Goal: Task Accomplishment & Management: Manage account settings

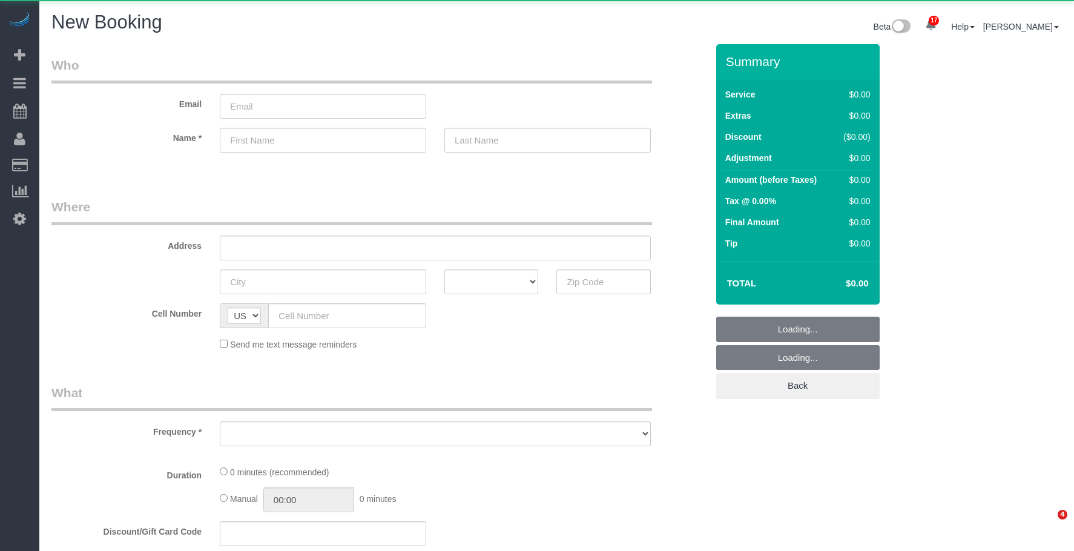
select select "number:89"
select select "number:90"
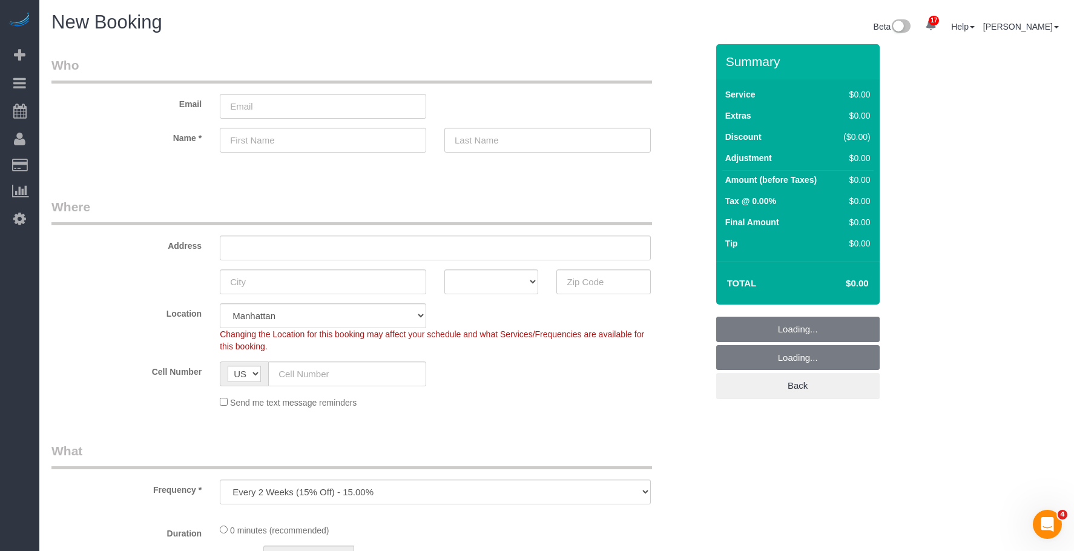
drag, startPoint x: 519, startPoint y: 72, endPoint x: 342, endPoint y: 233, distance: 239.2
click at [519, 72] on legend "Who" at bounding box center [351, 69] width 601 height 27
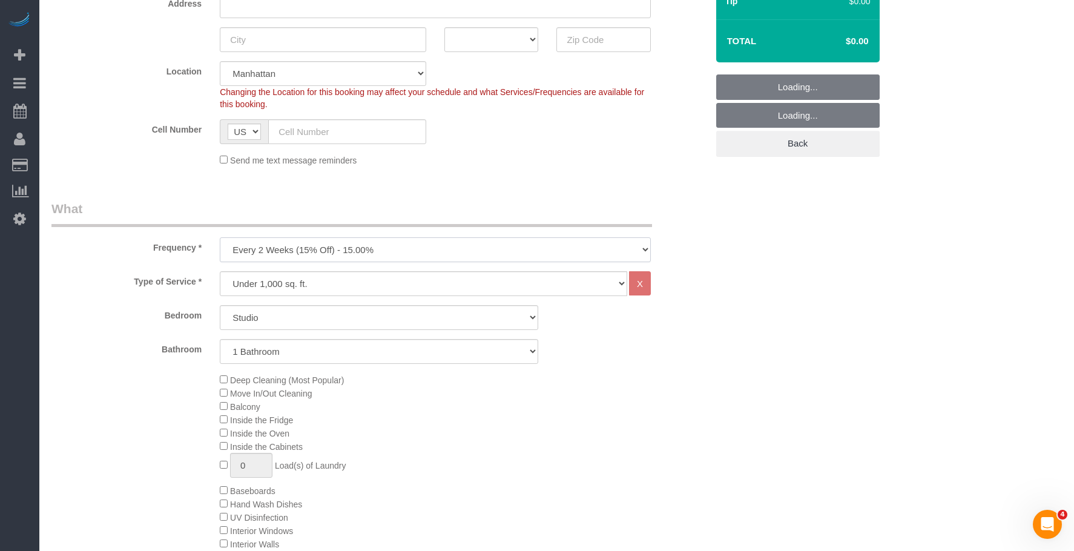
click at [403, 248] on select "One Time Weekly (20% Off) - 20.00% Every 2 Weeks (15% Off) - 15.00% Every 4 Wee…" at bounding box center [435, 249] width 431 height 25
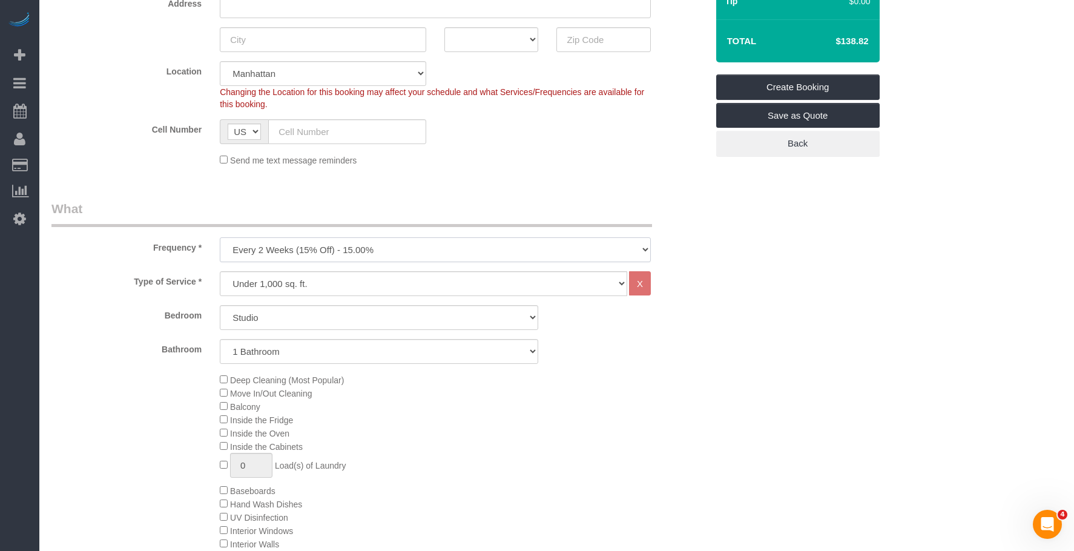
select select "object:8103"
click at [220, 237] on select "One Time Weekly (20% Off) - 20.00% Every 2 Weeks (15% Off) - 15.00% Every 4 Wee…" at bounding box center [435, 249] width 431 height 25
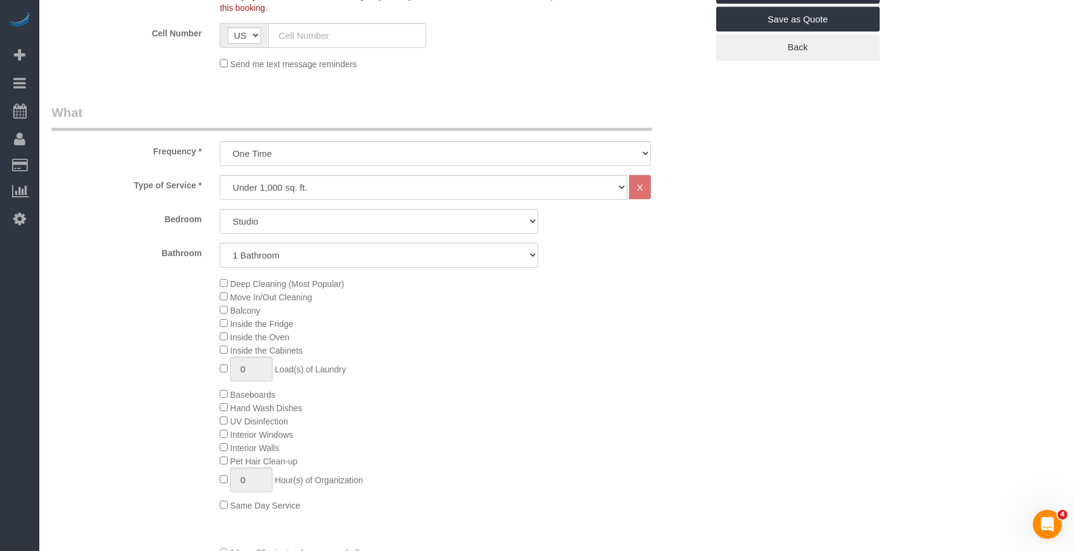
scroll to position [363, 0]
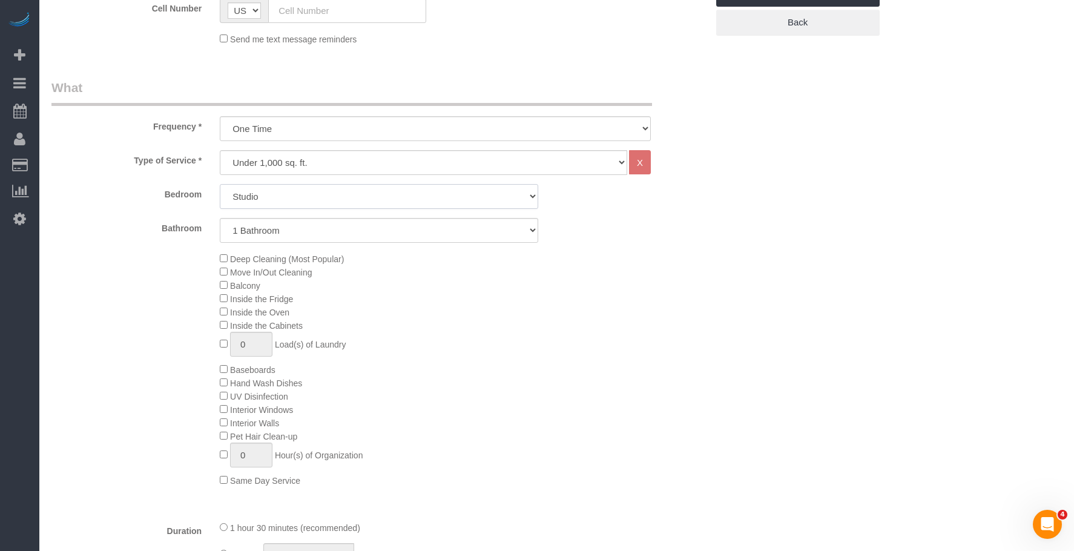
click at [292, 200] on select "Studio 1 Bedroom 2 Bedrooms 3 Bedrooms" at bounding box center [379, 196] width 319 height 25
click at [302, 192] on select "Studio 1 Bedroom 2 Bedrooms 3 Bedrooms" at bounding box center [379, 196] width 319 height 25
select select "1"
click at [220, 184] on select "Studio 1 Bedroom 2 Bedrooms 3 Bedrooms" at bounding box center [379, 196] width 319 height 25
click at [309, 231] on select "1 Bathroom 2 Bathrooms" at bounding box center [379, 230] width 319 height 25
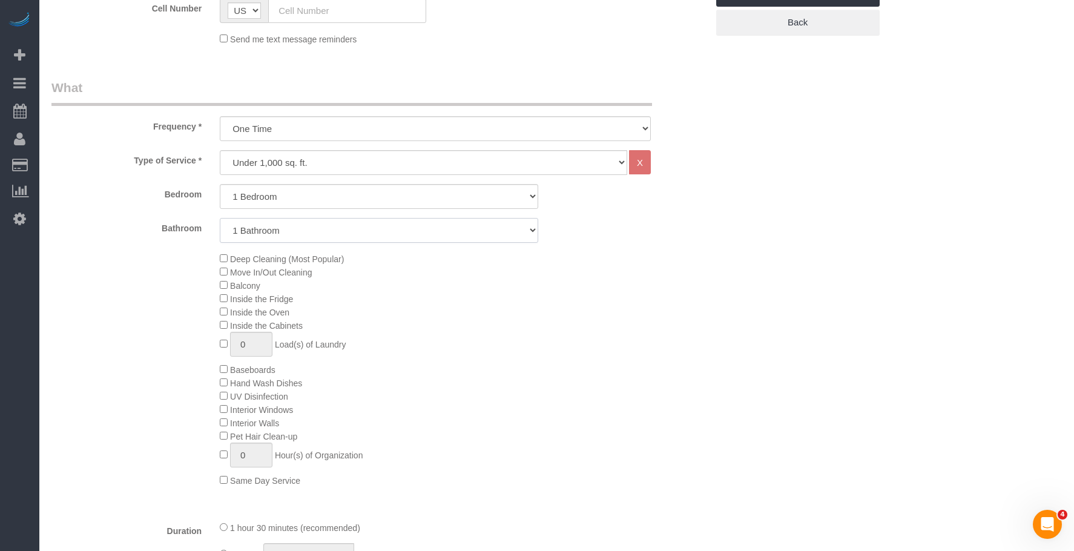
select select "2"
click at [220, 218] on select "1 Bathroom 2 Bathrooms" at bounding box center [379, 230] width 319 height 25
click at [576, 357] on div "Deep Cleaning (Most Popular) Move In/Out Cleaning Balcony Inside the Fridge Ins…" at bounding box center [463, 369] width 505 height 235
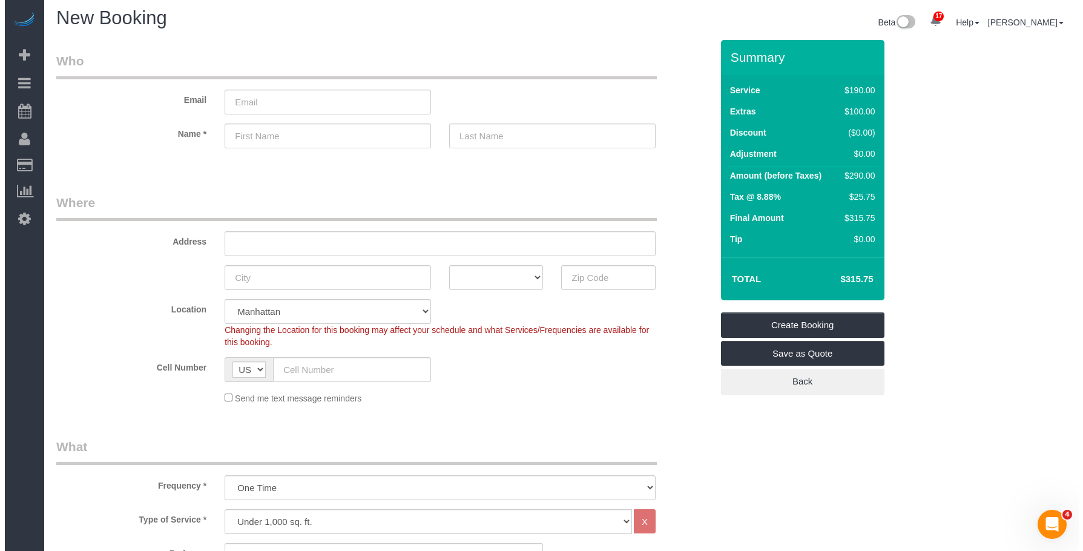
scroll to position [0, 0]
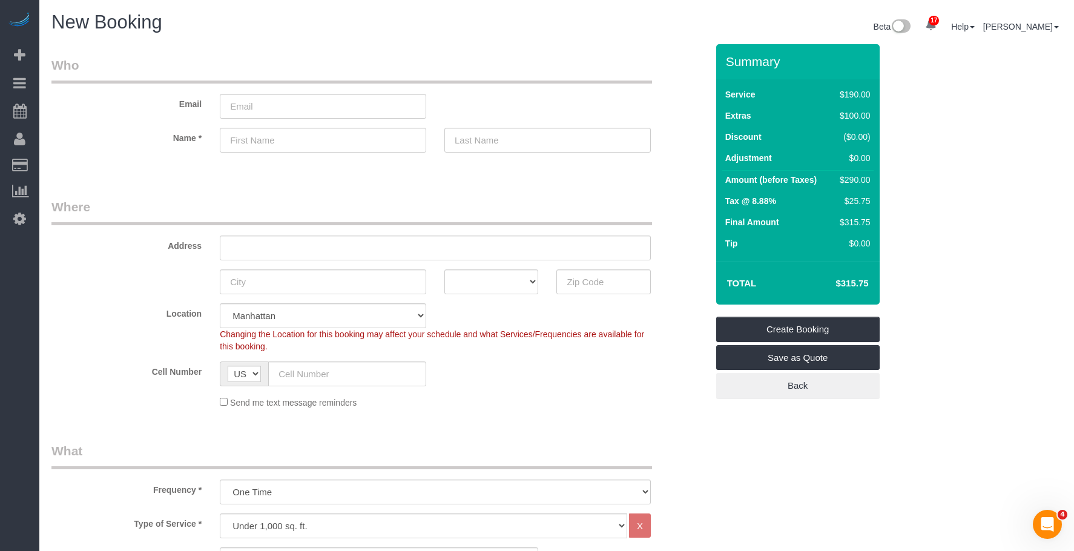
drag, startPoint x: 83, startPoint y: 111, endPoint x: 312, endPoint y: 4, distance: 253.0
click at [83, 111] on link "Active Bookings" at bounding box center [114, 109] width 151 height 24
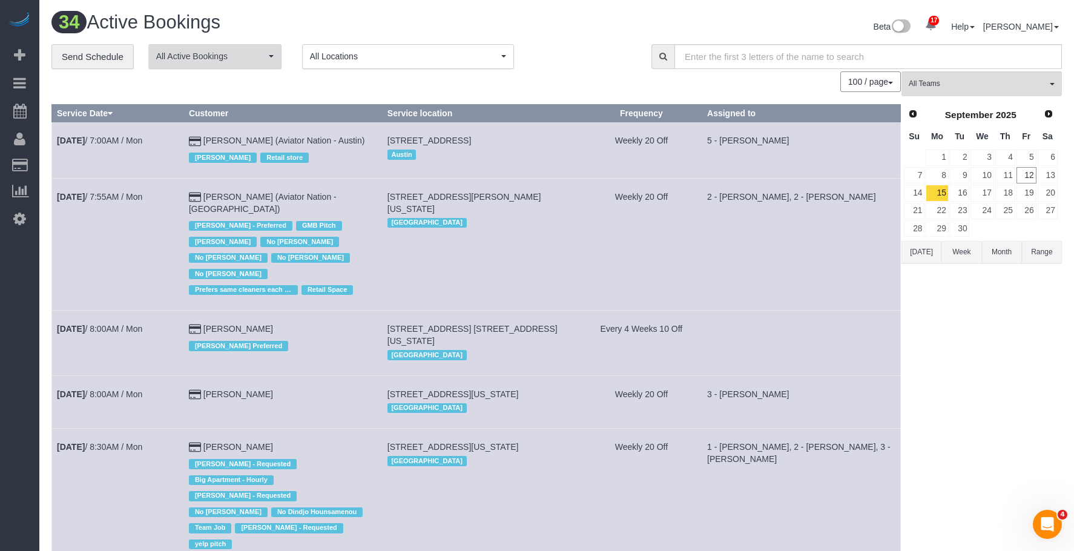
drag, startPoint x: 122, startPoint y: 70, endPoint x: 162, endPoint y: 68, distance: 40.0
click at [121, 84] on div "100 / page 10 / page 20 / page 30 / page 40 / page 50 / page 100 / page" at bounding box center [476, 81] width 850 height 21
click at [105, 58] on link "Send Schedule" at bounding box center [92, 56] width 82 height 25
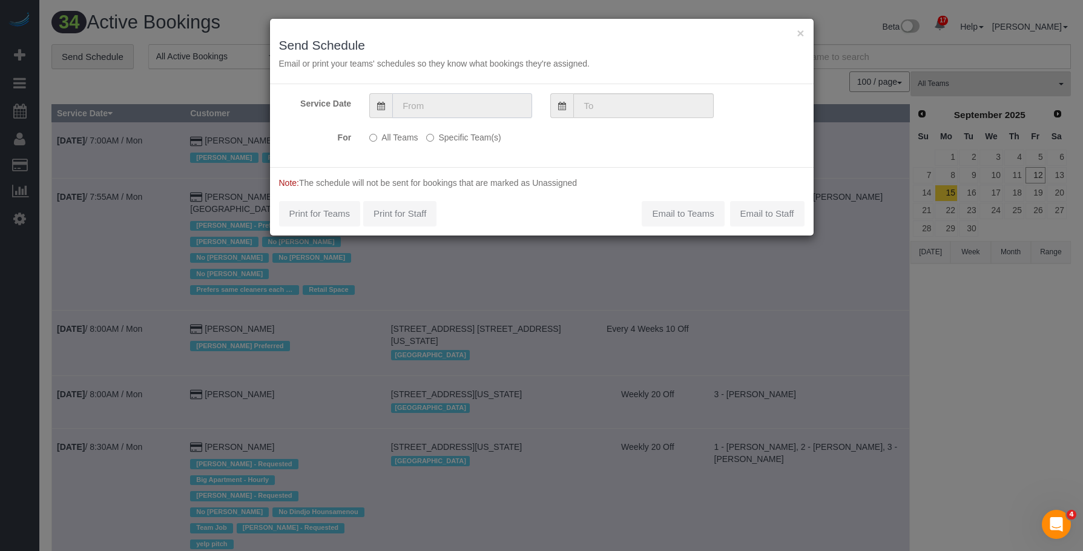
click at [465, 111] on input "text" at bounding box center [462, 105] width 140 height 25
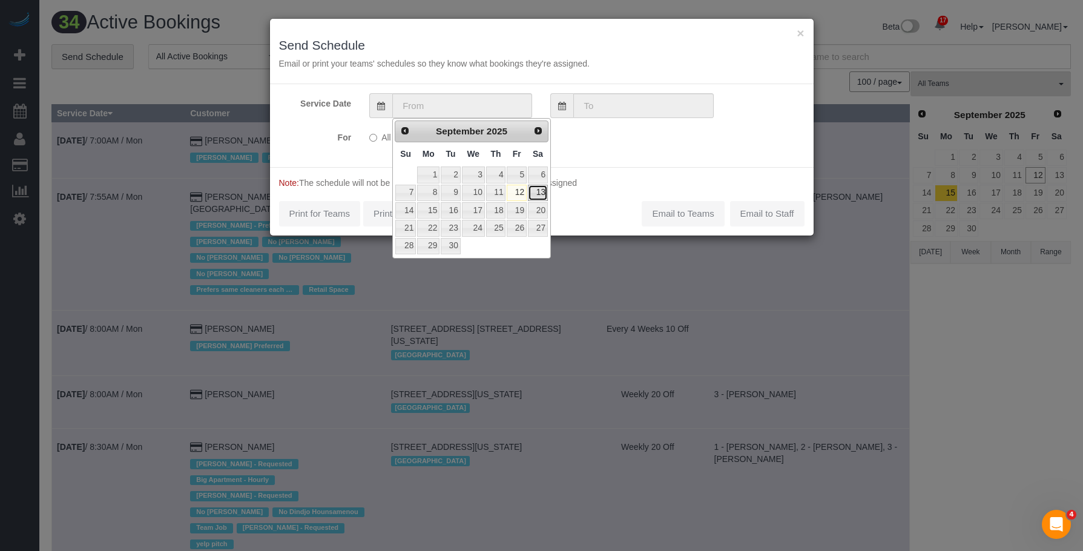
drag, startPoint x: 544, startPoint y: 195, endPoint x: 541, endPoint y: 185, distance: 10.7
click at [544, 194] on link "13" at bounding box center [538, 193] width 20 height 16
type input "[DATE]"
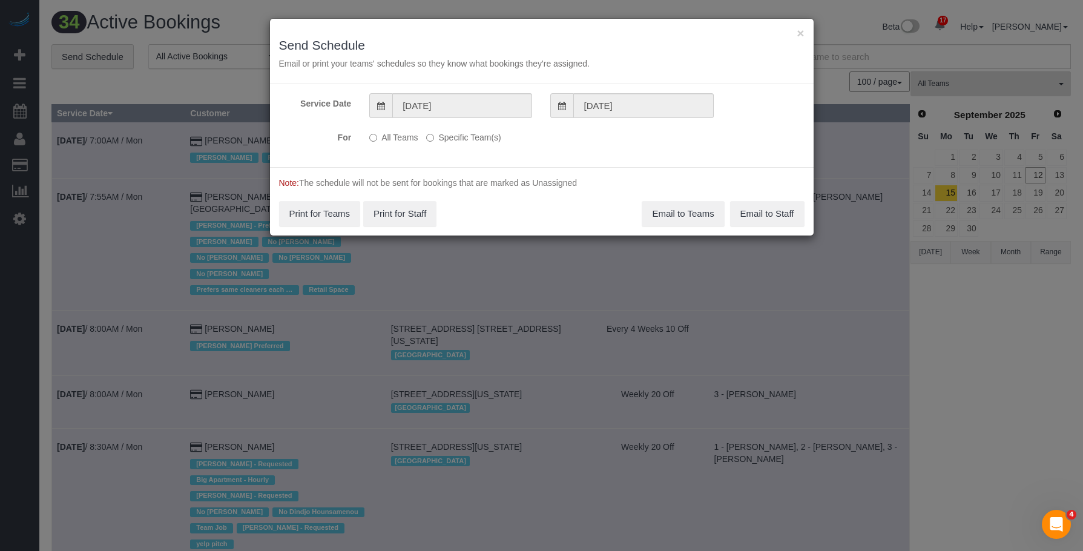
drag, startPoint x: 477, startPoint y: 138, endPoint x: 550, endPoint y: 154, distance: 75.1
click at [477, 138] on label "Specific Team(s)" at bounding box center [463, 135] width 74 height 16
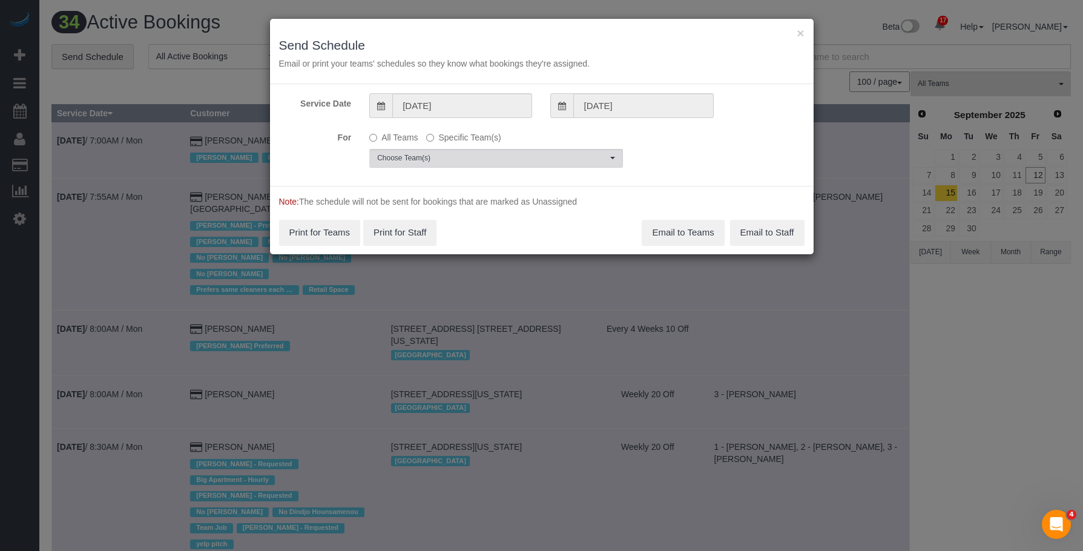
drag, startPoint x: 544, startPoint y: 145, endPoint x: 542, endPoint y: 160, distance: 15.2
click at [543, 145] on div "All Teams Specific Team(s) Choose Team(s) * - K.J. *Irene Flores - Test 0 - Del…" at bounding box center [496, 147] width 272 height 41
click at [546, 159] on span "Choose Team(s)" at bounding box center [492, 158] width 230 height 10
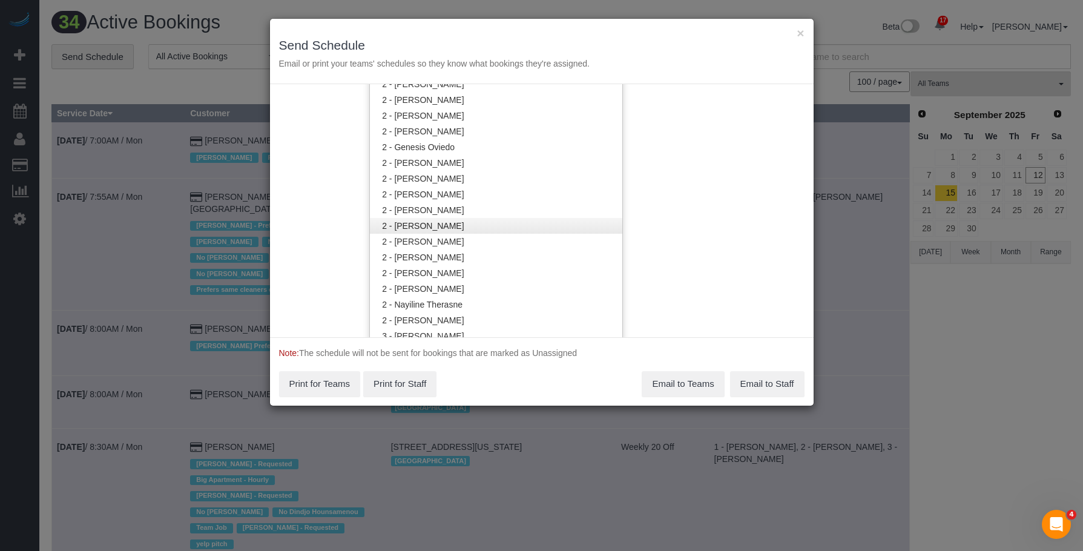
scroll to position [790, 0]
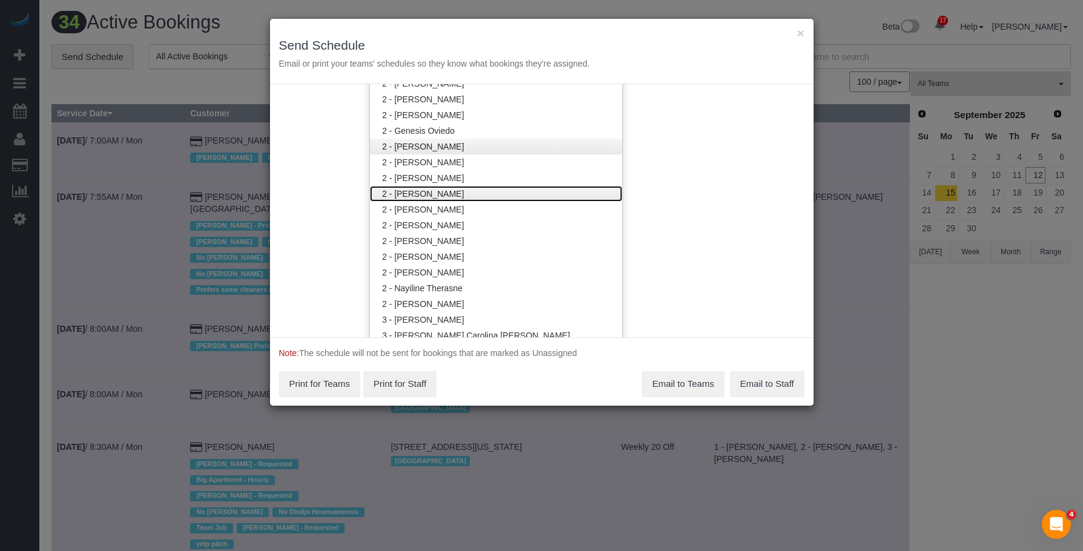
drag, startPoint x: 461, startPoint y: 198, endPoint x: 491, endPoint y: 149, distance: 57.0
click at [462, 197] on link "2 - [PERSON_NAME]" at bounding box center [496, 194] width 253 height 16
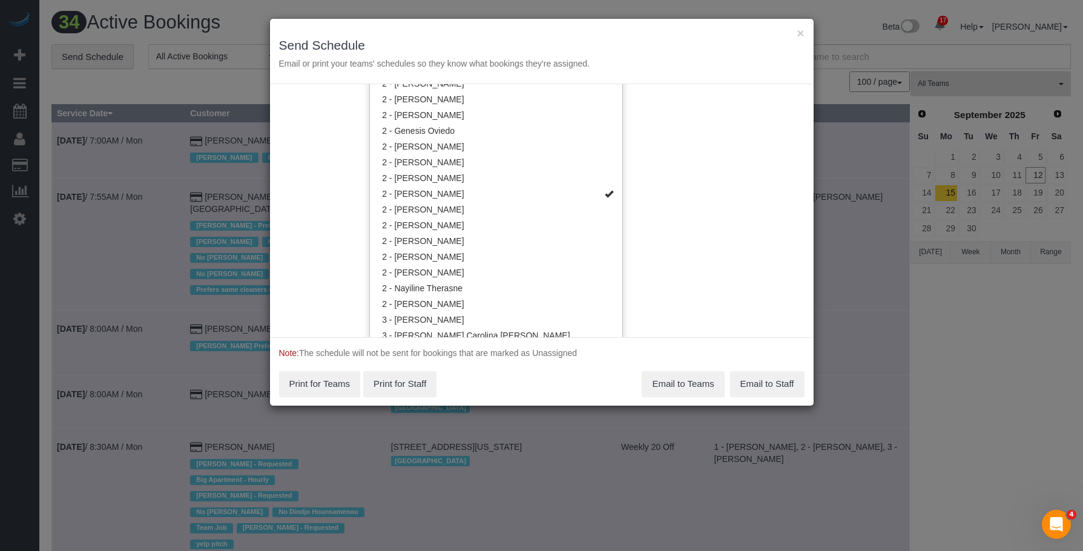
click at [506, 33] on div "× Send Schedule Email or print your teams' schedules so they know what bookings…" at bounding box center [542, 51] width 544 height 65
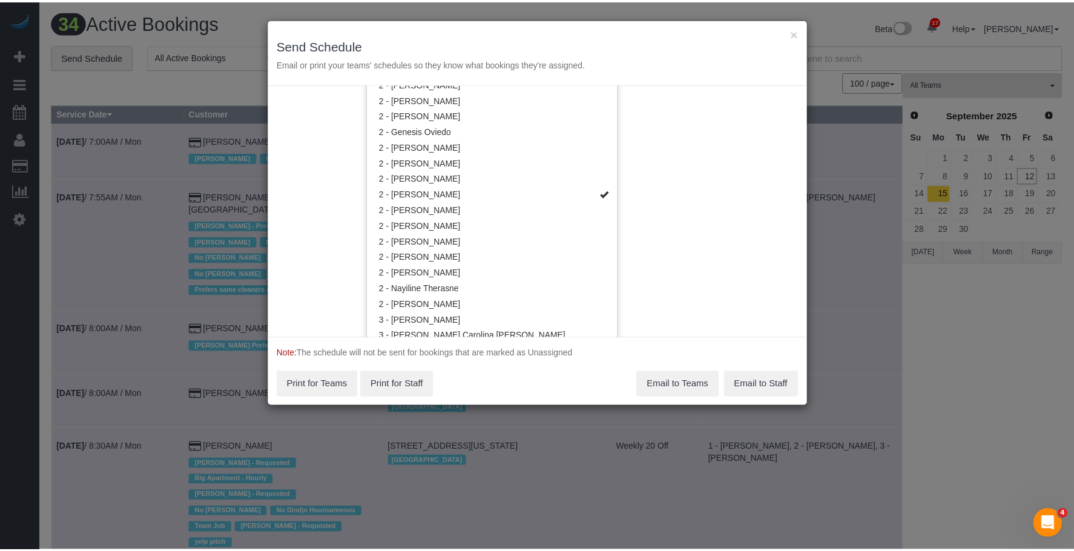
scroll to position [0, 0]
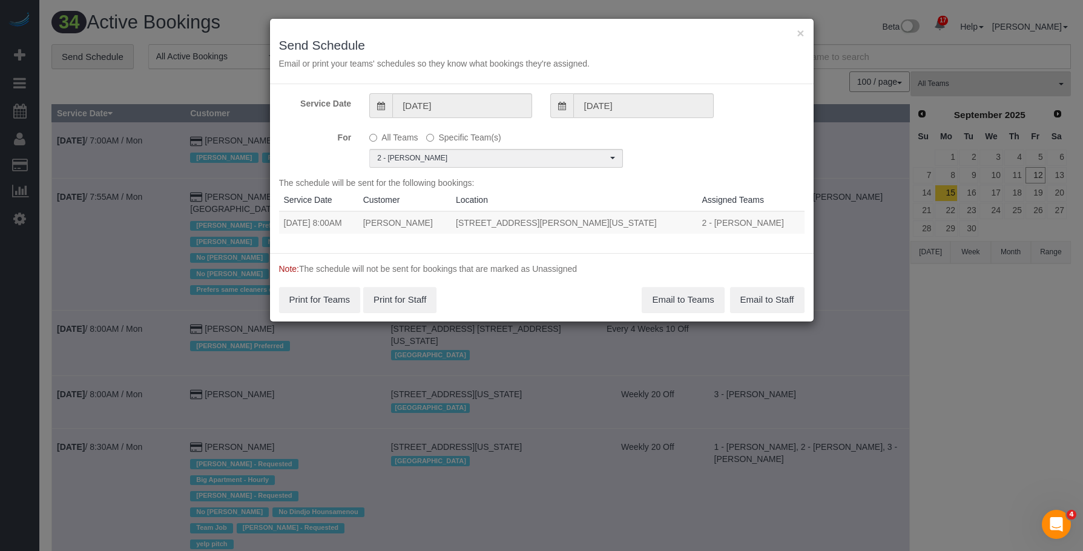
drag, startPoint x: 328, startPoint y: 223, endPoint x: 697, endPoint y: 234, distance: 368.9
click at [697, 234] on div "The schedule will be sent for the following bookings: Service Date Customer Loc…" at bounding box center [542, 210] width 526 height 67
copy table "Service Date Customer Location Assigned Teams 09/13/2025"
click at [410, 249] on div "Service Date 09/13/2025 09/13/2025 For All Teams Specific Team(s) 2 - Katherine…" at bounding box center [542, 168] width 544 height 169
drag, startPoint x: 328, startPoint y: 225, endPoint x: 707, endPoint y: 227, distance: 379.7
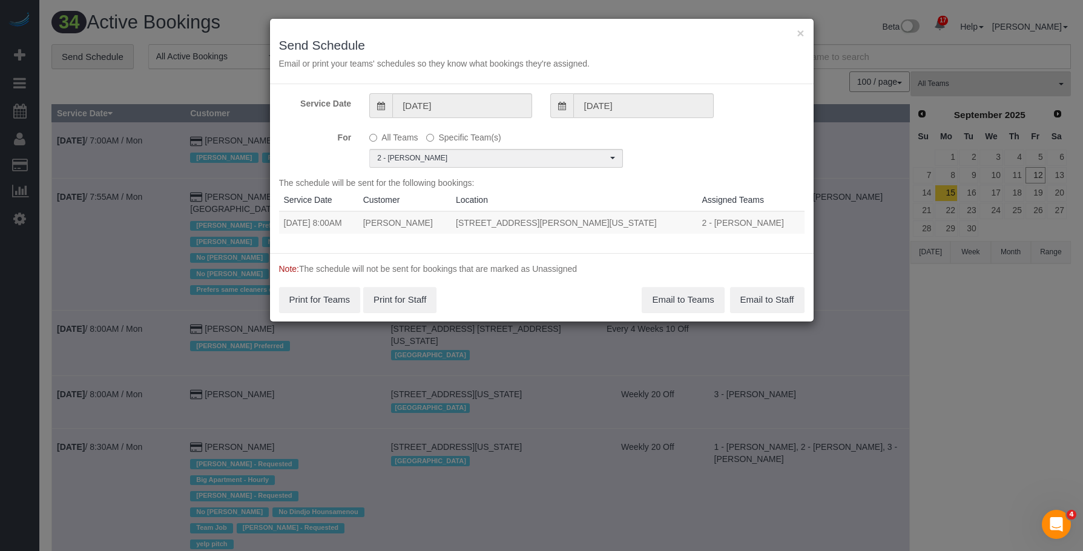
click at [707, 227] on tr "09/13/2025 8:00AM Francesca Witcher 2351 Adam Clayton Powell Jr Blvd, Apt. 317,…" at bounding box center [542, 222] width 526 height 22
copy tr "8:00AM Francesca Witcher 2351 Adam Clayton Powell Jr Blvd, Apt. 317, New York, …"
click at [799, 31] on button "×" at bounding box center [800, 33] width 7 height 13
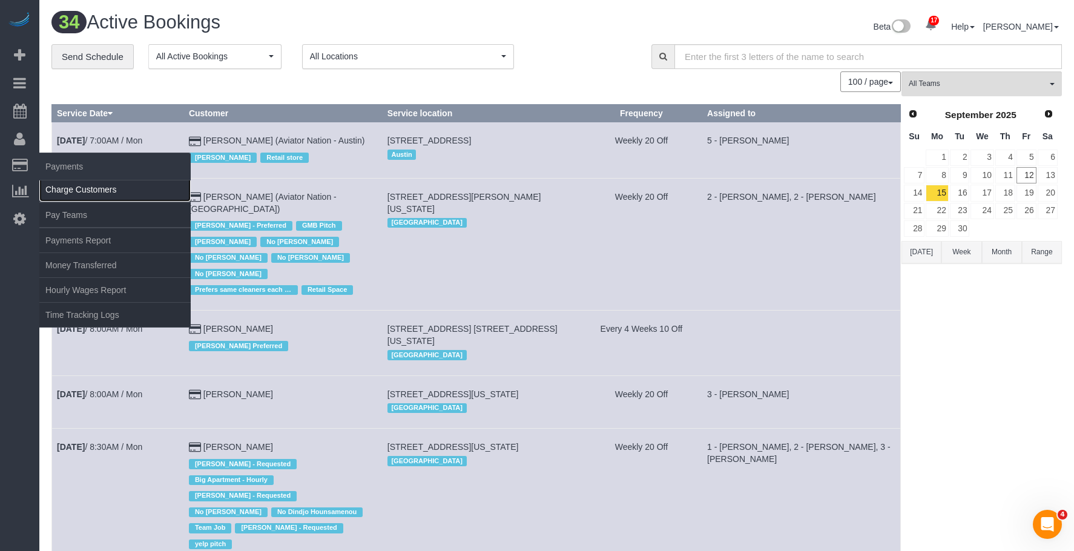
click at [78, 188] on link "Charge Customers" at bounding box center [114, 189] width 151 height 24
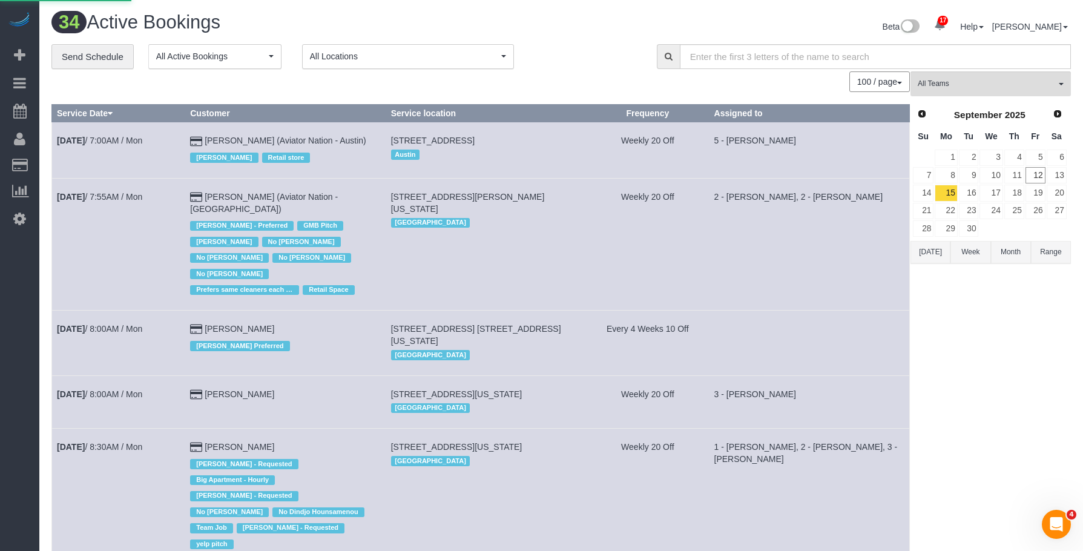
select select
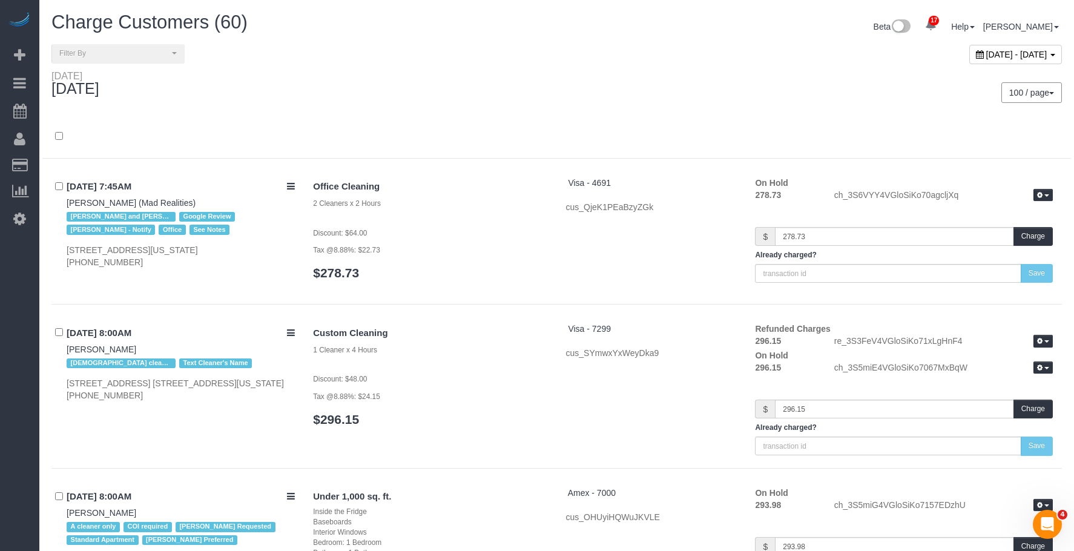
click at [1001, 54] on span "September 12, 2025 - September 12, 2025" at bounding box center [1016, 55] width 61 height 10
type input "**********"
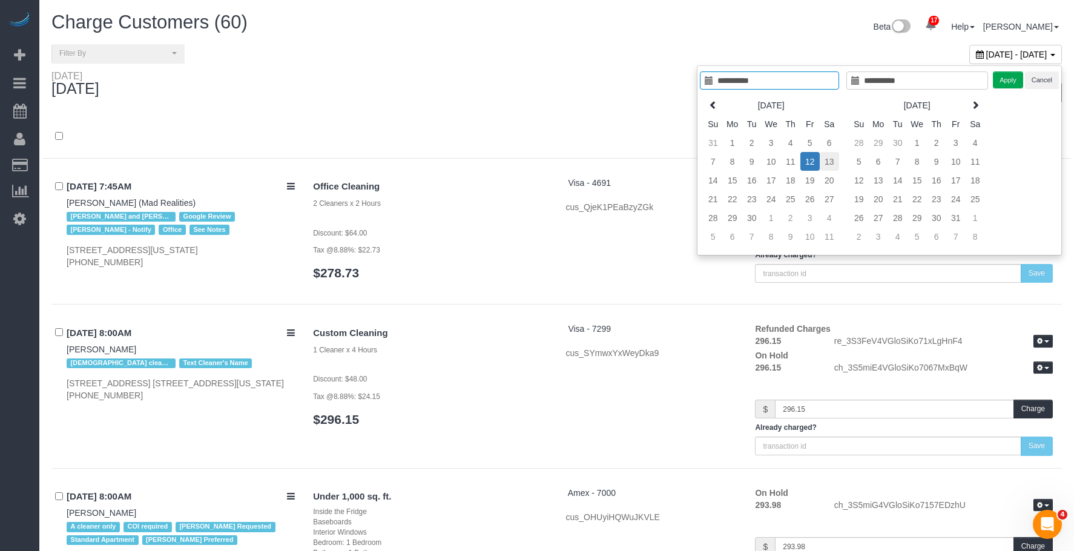
type input "**********"
click at [829, 163] on td "13" at bounding box center [829, 161] width 19 height 19
type input "**********"
click at [831, 162] on td "13" at bounding box center [829, 161] width 19 height 19
type input "**********"
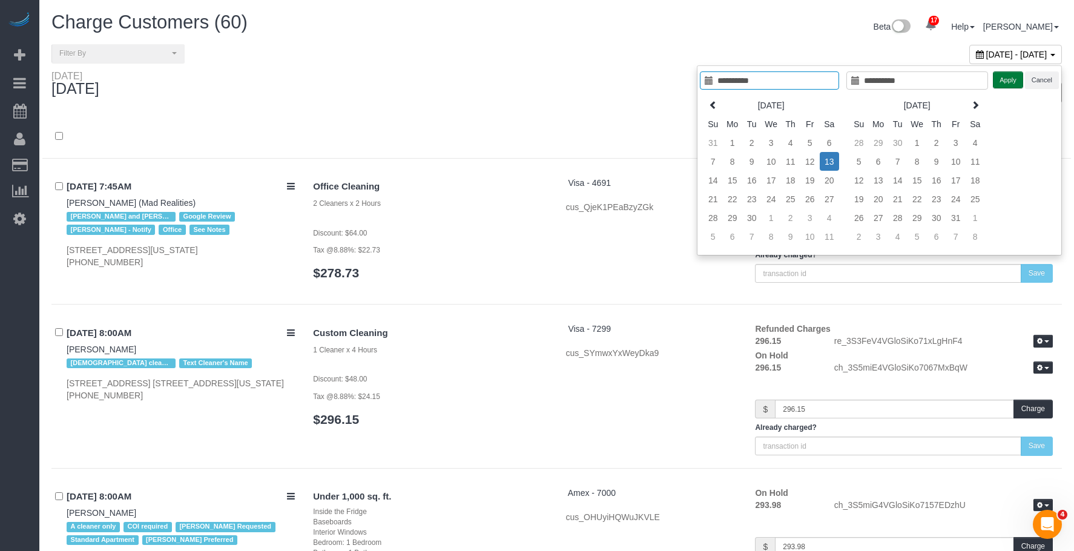
click at [1009, 84] on button "Apply" at bounding box center [1008, 80] width 30 height 18
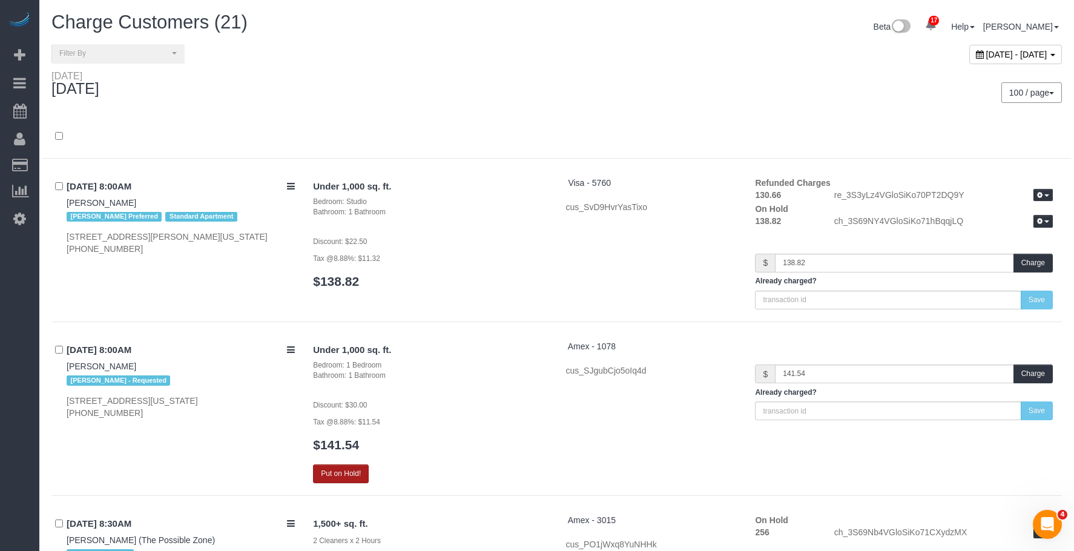
click at [351, 469] on button "Put on Hold!" at bounding box center [341, 473] width 56 height 19
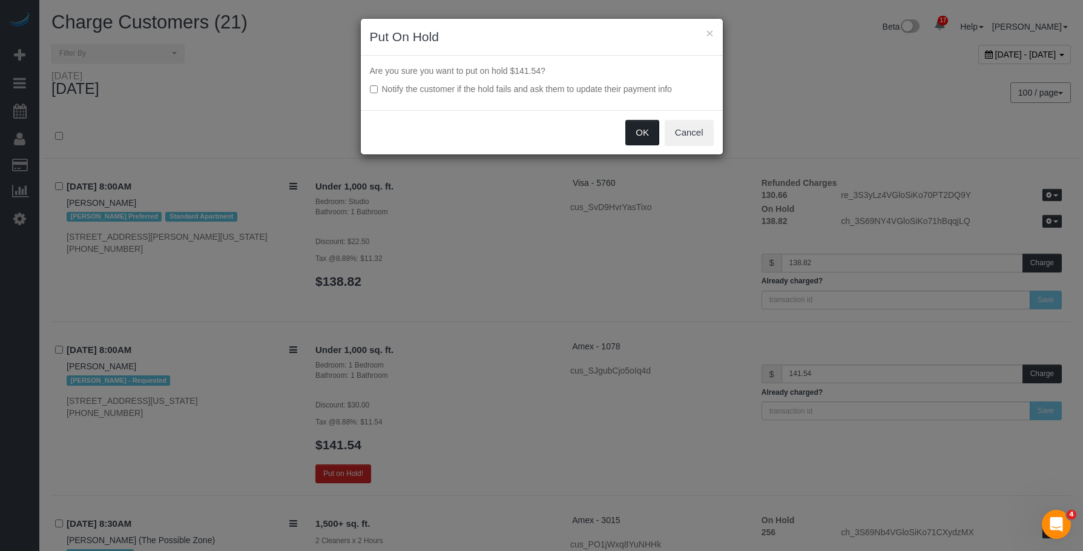
click at [642, 133] on button "OK" at bounding box center [643, 132] width 34 height 25
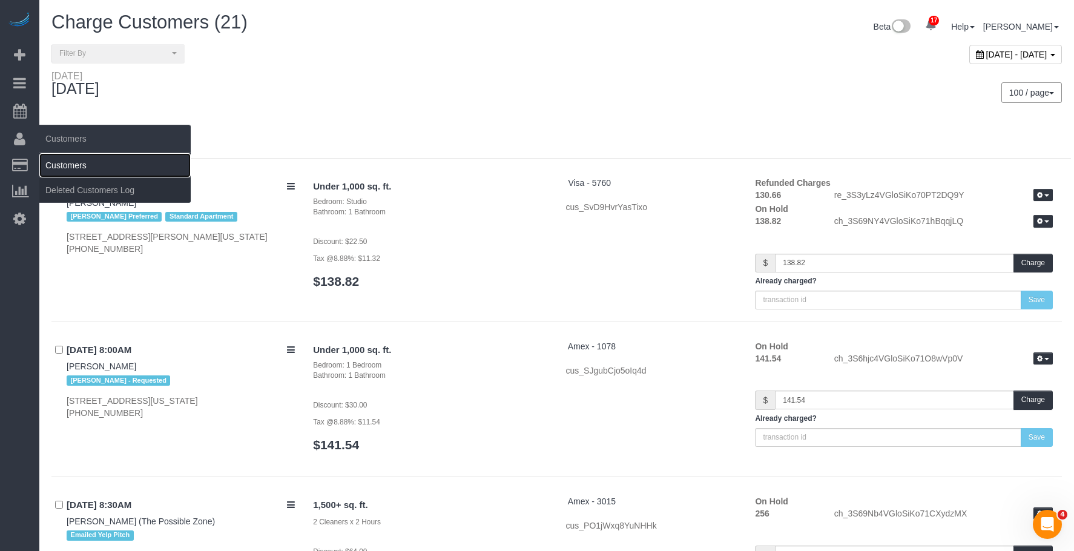
drag, startPoint x: 71, startPoint y: 172, endPoint x: 126, endPoint y: 165, distance: 55.5
click at [71, 172] on link "Customers" at bounding box center [114, 165] width 151 height 24
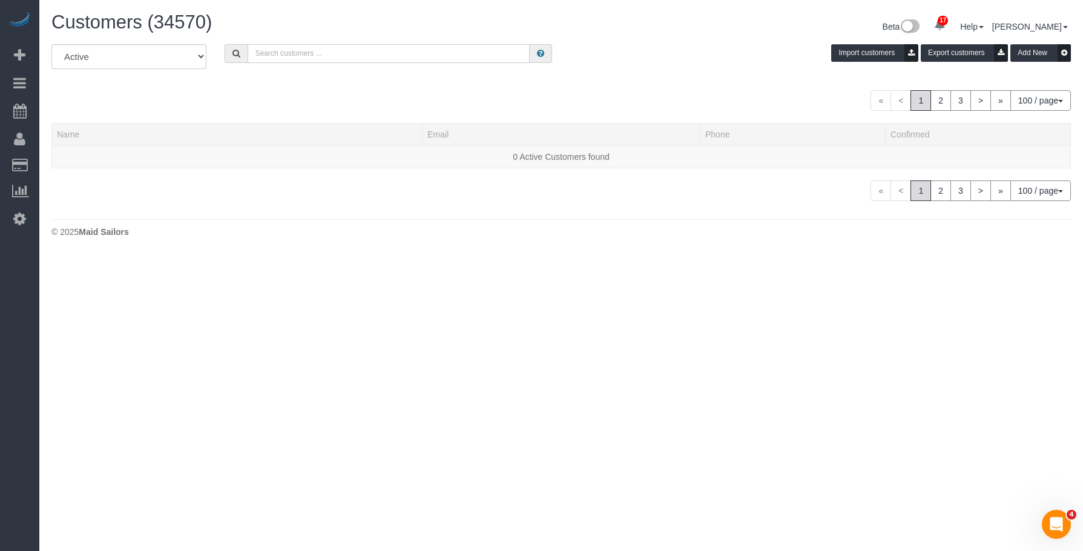
click at [306, 53] on input "text" at bounding box center [389, 53] width 282 height 19
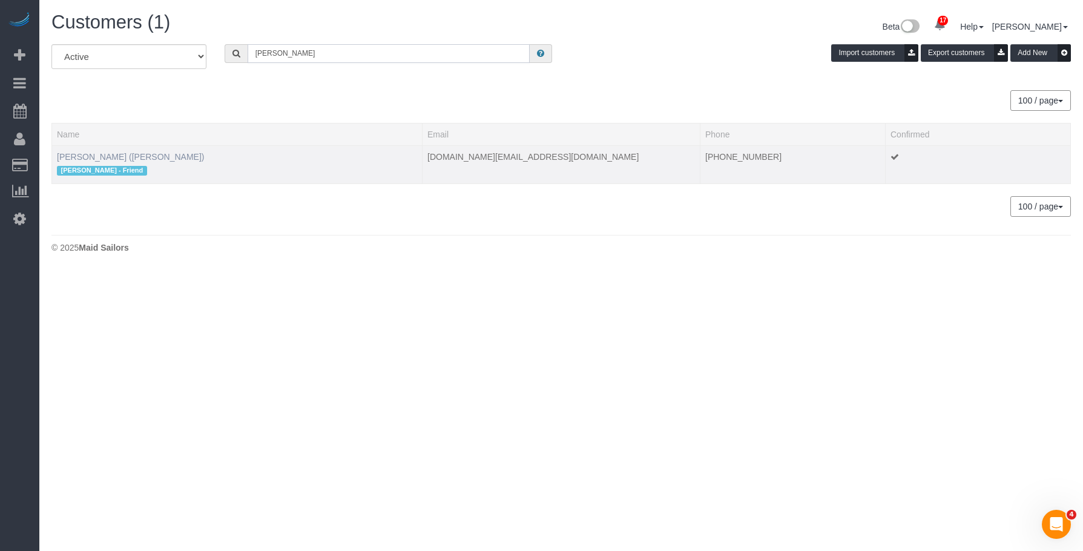
type input "norman ng"
click at [147, 153] on link "Norman Ng (Jacky Xu - Friend)" at bounding box center [131, 157] width 148 height 10
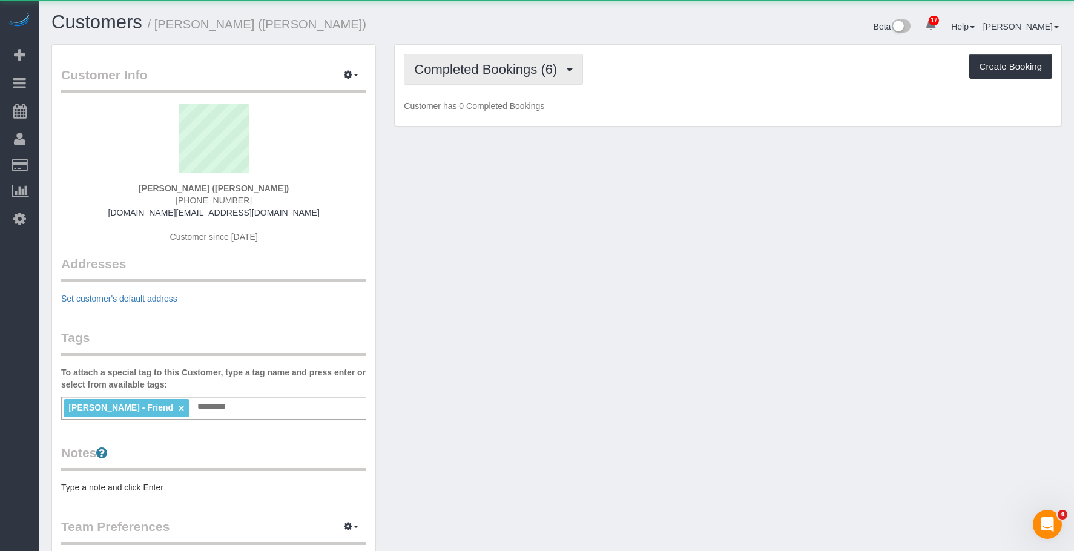
click at [524, 73] on span "Completed Bookings (6)" at bounding box center [488, 69] width 149 height 15
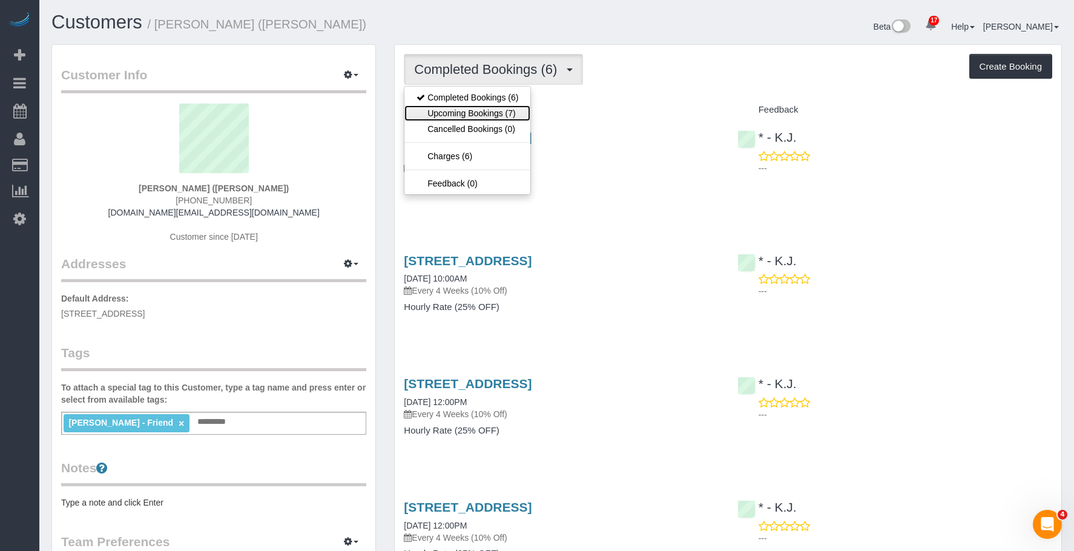
click at [504, 114] on link "Upcoming Bookings (7)" at bounding box center [468, 113] width 126 height 16
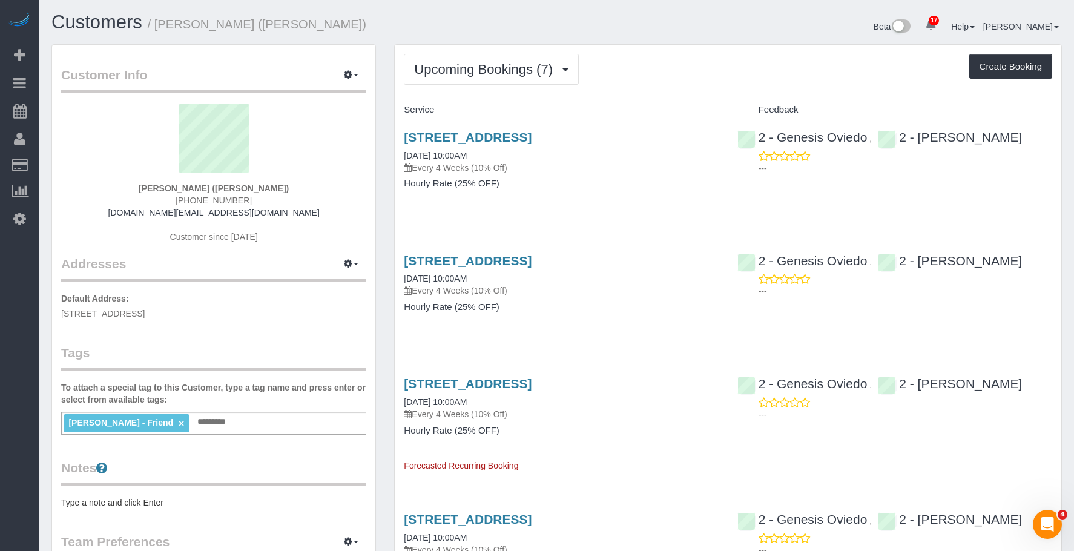
click at [664, 189] on div "350 74th Street, 1st Floor, Brooklyn, NY 11209 09/14/2025 10:00AM Every 4 Weeks…" at bounding box center [561, 166] width 333 height 93
click at [532, 382] on link "350 74th Street, 1st Floor, Brooklyn, NY 11209" at bounding box center [468, 384] width 128 height 14
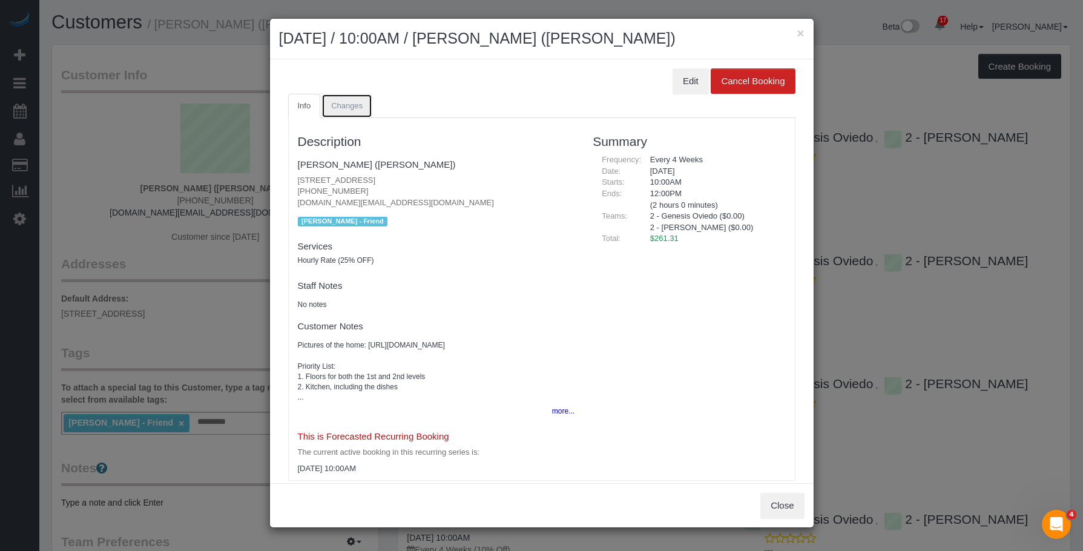
click at [363, 102] on link "Changes" at bounding box center [347, 106] width 51 height 25
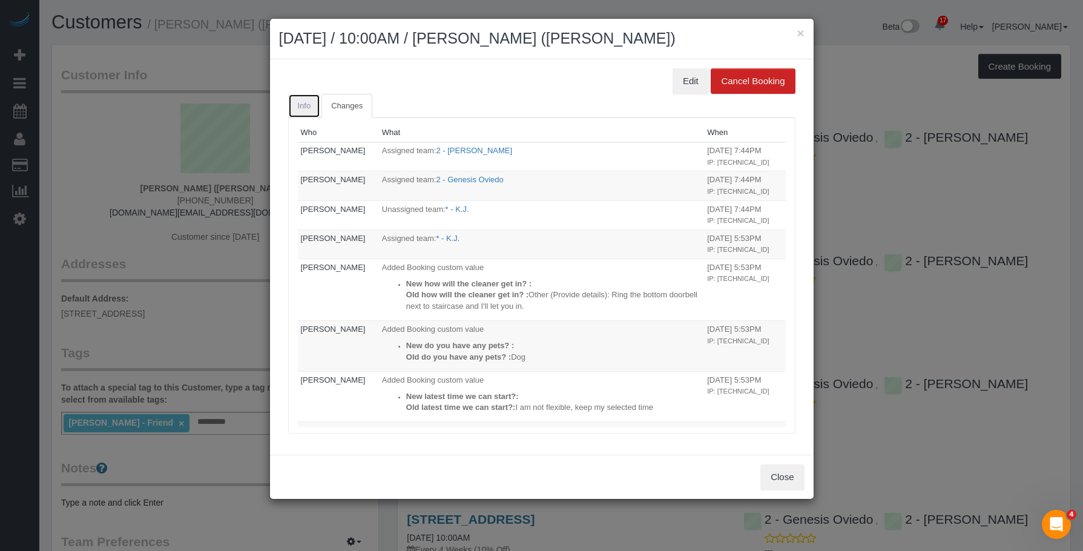
click at [307, 104] on span "Info" at bounding box center [304, 105] width 13 height 9
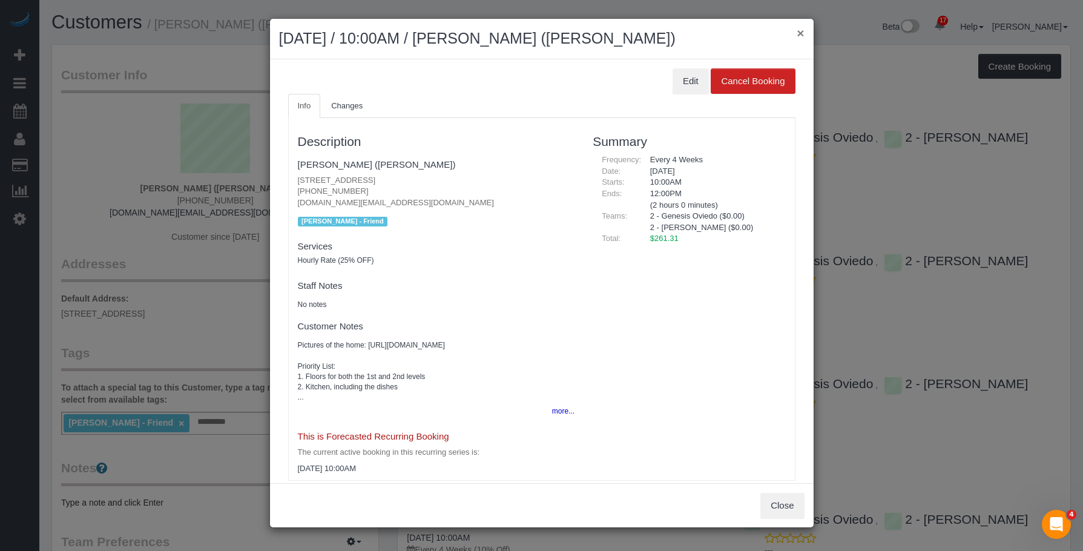
click at [802, 34] on button "×" at bounding box center [800, 33] width 7 height 13
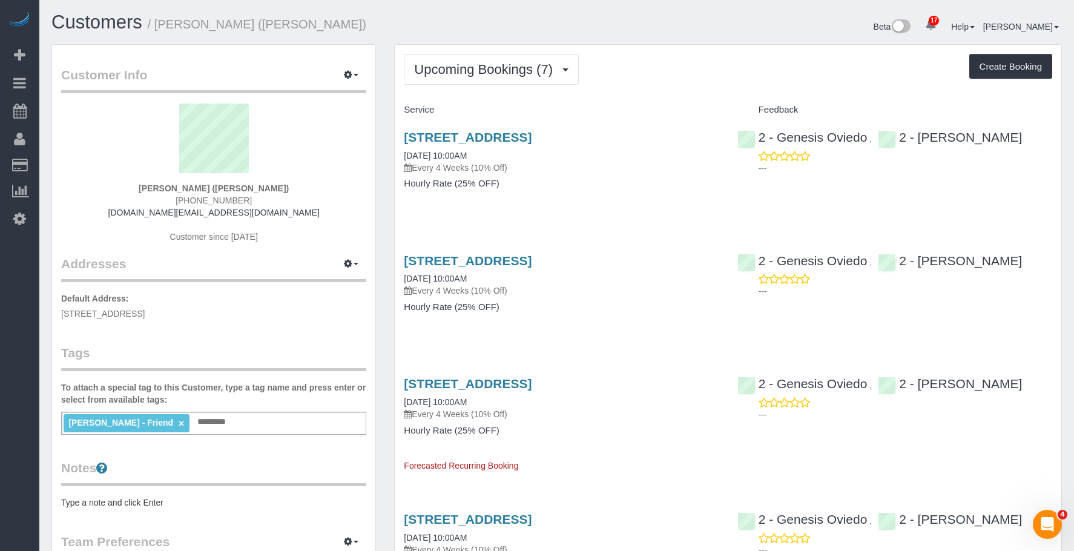
click at [474, 88] on div "Upcoming Bookings (7) Completed Bookings (6) Upcoming Bookings (7) Cancelled Bo…" at bounding box center [728, 549] width 667 height 1008
click at [481, 74] on span "Upcoming Bookings (7)" at bounding box center [486, 69] width 145 height 15
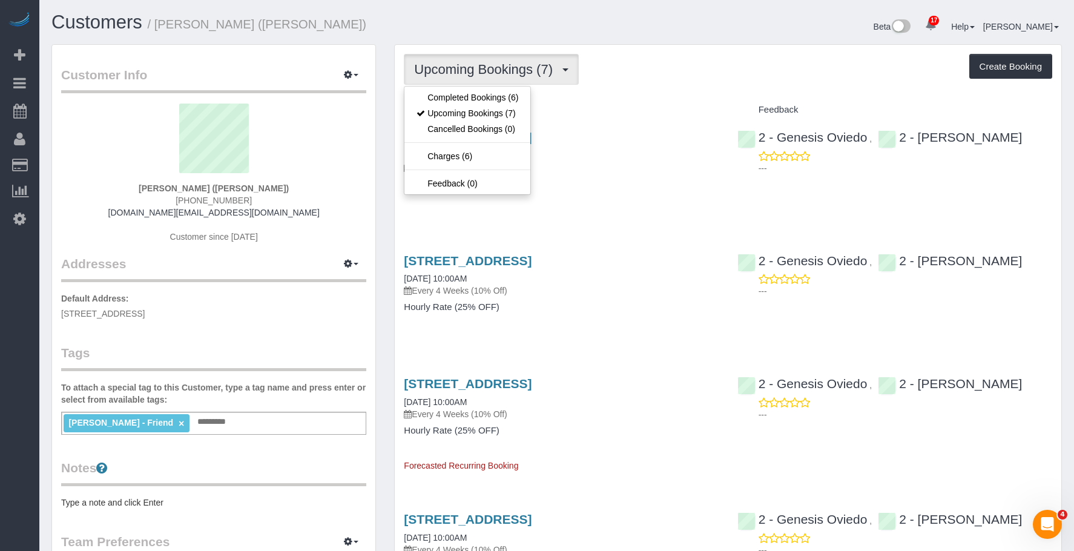
click at [636, 81] on div "Upcoming Bookings (7) Completed Bookings (6) Upcoming Bookings (7) Cancelled Bo…" at bounding box center [728, 69] width 649 height 31
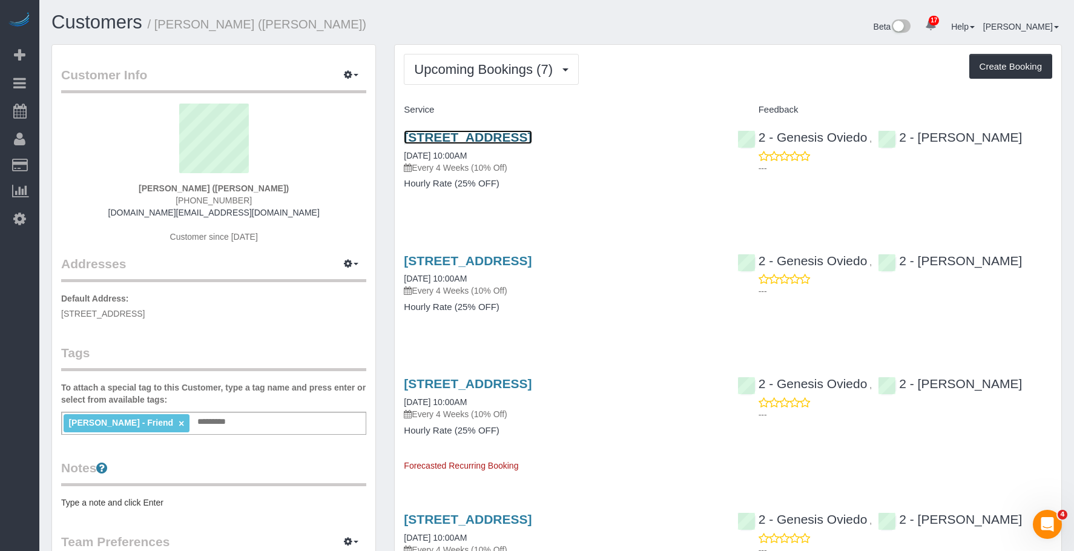
click at [532, 132] on link "350 74th Street, 1st Floor, Brooklyn, NY 11209" at bounding box center [468, 137] width 128 height 14
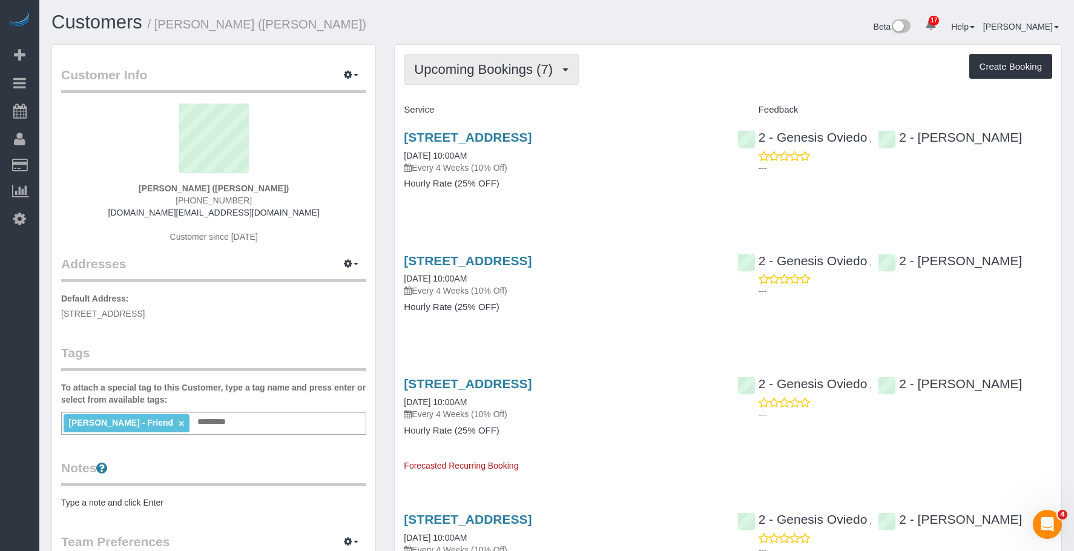
drag, startPoint x: 480, startPoint y: 68, endPoint x: 467, endPoint y: 88, distance: 23.5
click at [480, 68] on span "Upcoming Bookings (7)" at bounding box center [486, 69] width 145 height 15
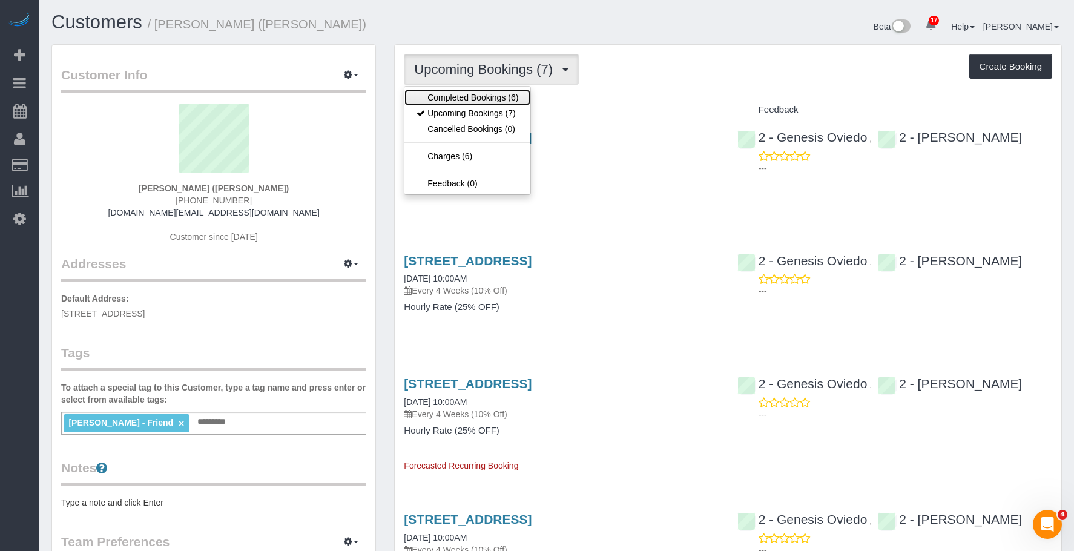
click at [462, 91] on link "Completed Bookings (6)" at bounding box center [468, 98] width 126 height 16
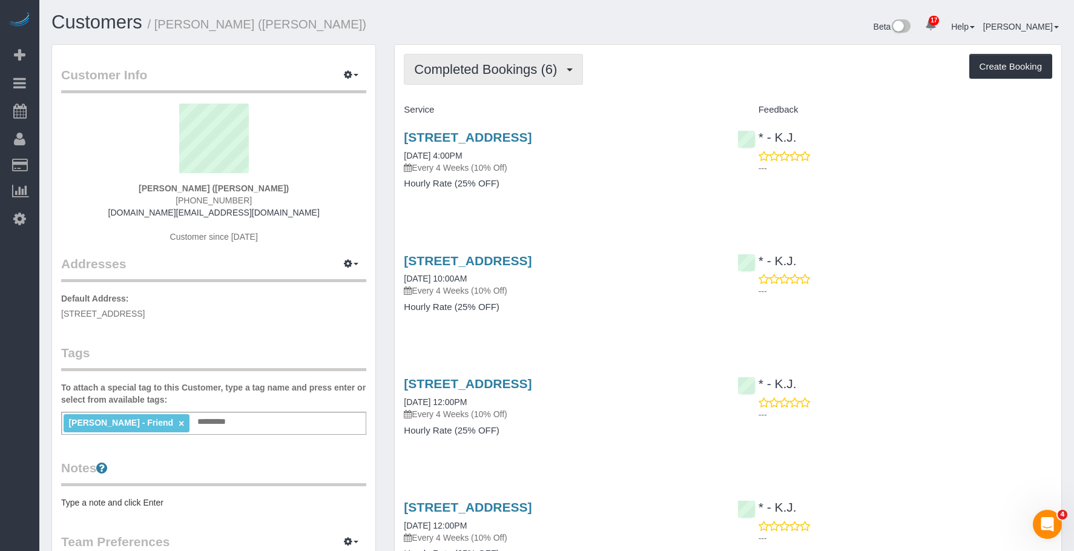
click at [512, 76] on span "Completed Bookings (6)" at bounding box center [488, 69] width 149 height 15
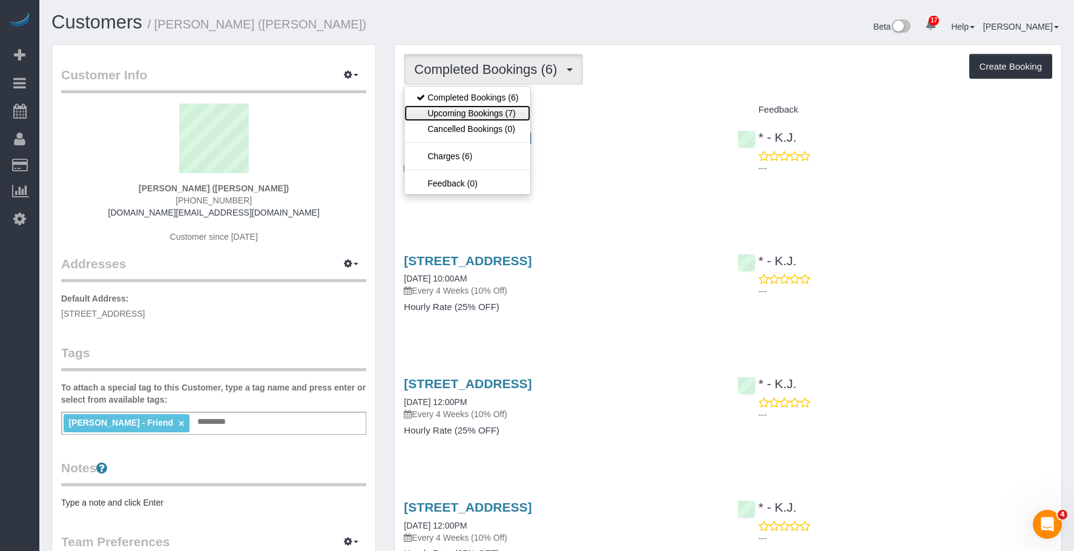
click at [499, 112] on link "Upcoming Bookings (7)" at bounding box center [468, 113] width 126 height 16
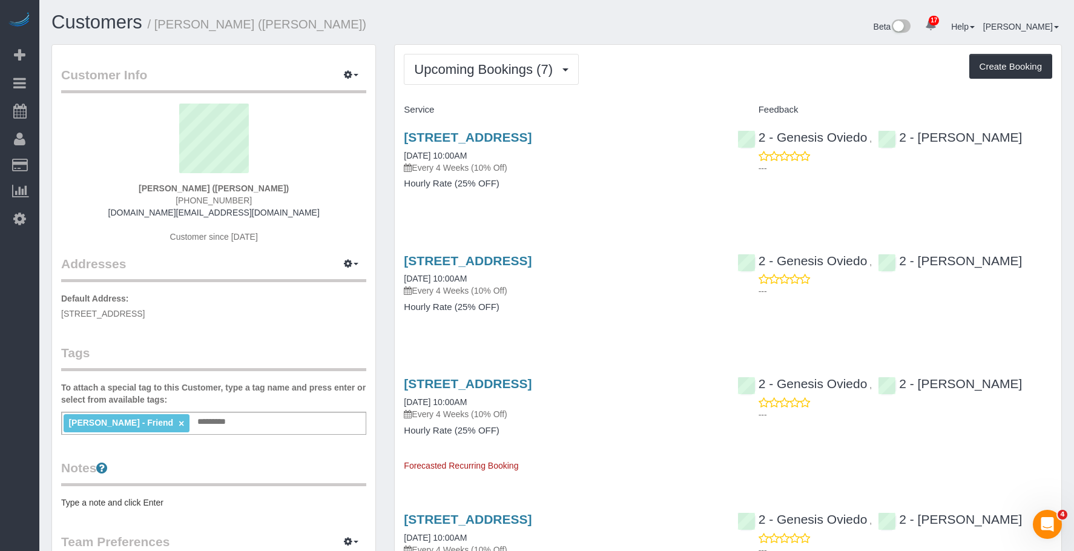
click at [483, 104] on div "Service" at bounding box center [561, 110] width 333 height 21
drag, startPoint x: 546, startPoint y: 200, endPoint x: 538, endPoint y: 183, distance: 19.0
click at [547, 199] on div "350 74th Street, 1st Floor, Brooklyn, NY 11209 09/14/2025 10:00AM Every 4 Weeks…" at bounding box center [561, 166] width 333 height 93
click at [588, 202] on div "350 74th Street, 1st Floor, Brooklyn, NY 11209 09/14/2025 10:00AM Every 4 Weeks…" at bounding box center [561, 166] width 333 height 93
click at [532, 386] on link "350 74th Street, 1st Floor, Brooklyn, NY 11209" at bounding box center [468, 384] width 128 height 14
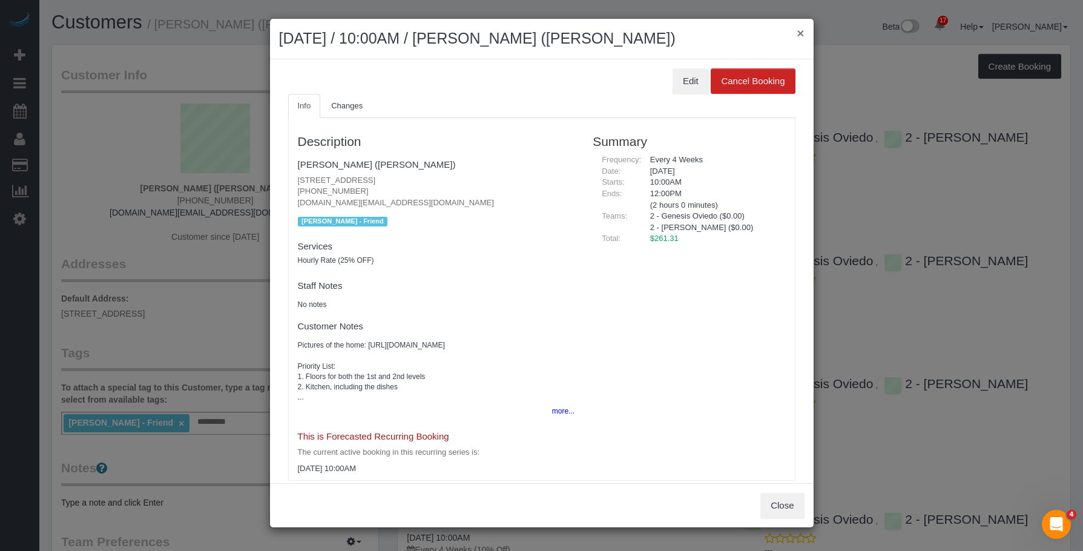
click at [800, 33] on button "×" at bounding box center [800, 33] width 7 height 13
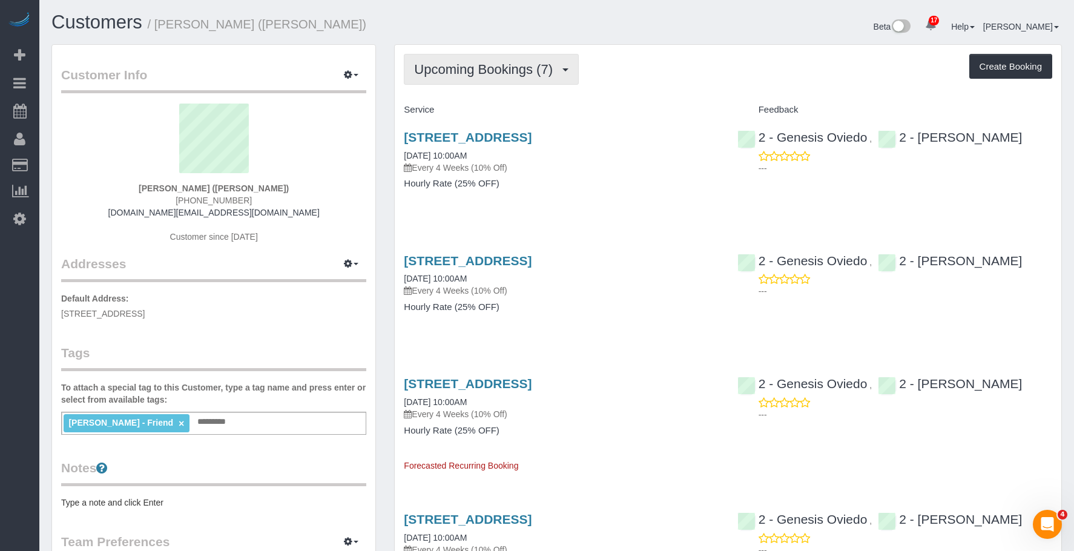
click at [471, 68] on span "Upcoming Bookings (7)" at bounding box center [486, 69] width 145 height 15
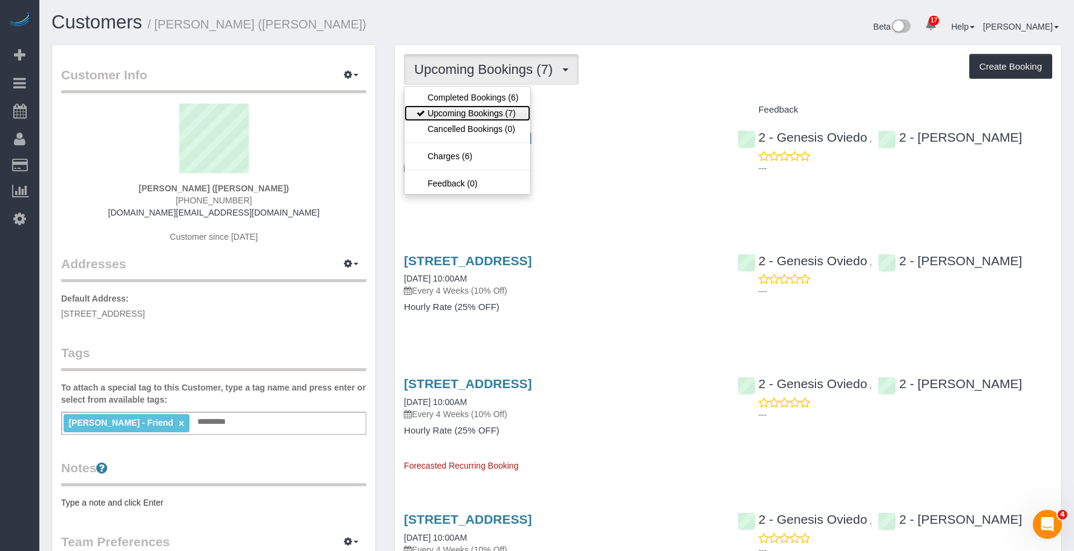
click at [462, 107] on link "Upcoming Bookings (7)" at bounding box center [468, 113] width 126 height 16
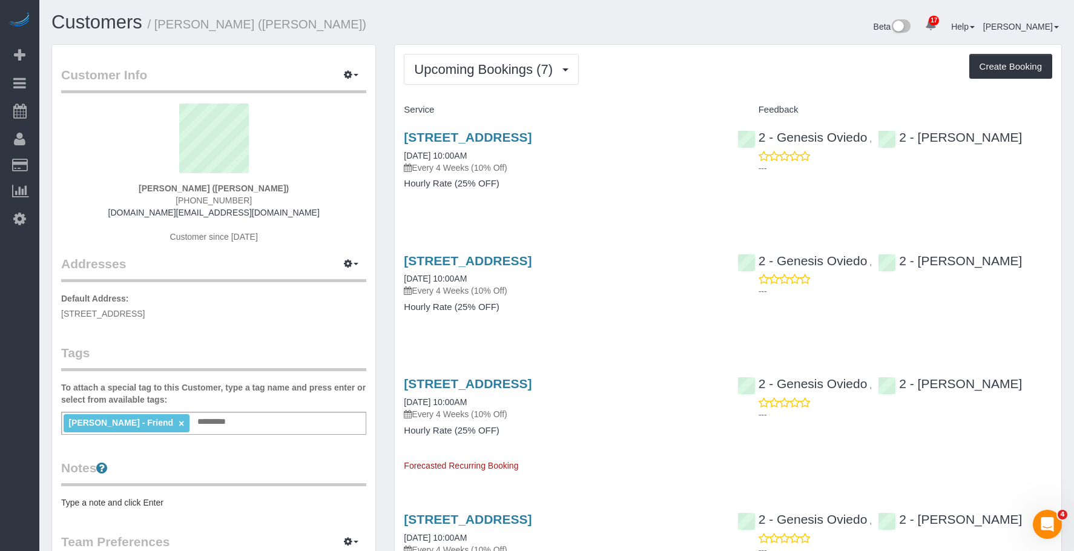
click at [710, 73] on div "Upcoming Bookings (7) Completed Bookings (6) Upcoming Bookings (7) Cancelled Bo…" at bounding box center [728, 69] width 649 height 31
click at [614, 183] on h4 "Hourly Rate (25% OFF)" at bounding box center [561, 184] width 315 height 10
drag, startPoint x: 664, startPoint y: 196, endPoint x: 659, endPoint y: 204, distance: 8.9
click at [663, 197] on div "350 74th Street, 1st Floor, Brooklyn, NY 11209 09/14/2025 10:00AM Every 4 Weeks…" at bounding box center [561, 166] width 333 height 93
click at [649, 322] on div "350 74th Street, 1st Floor, Brooklyn, NY 11209 10/12/2025 10:00AM Every 4 Weeks…" at bounding box center [561, 289] width 333 height 93
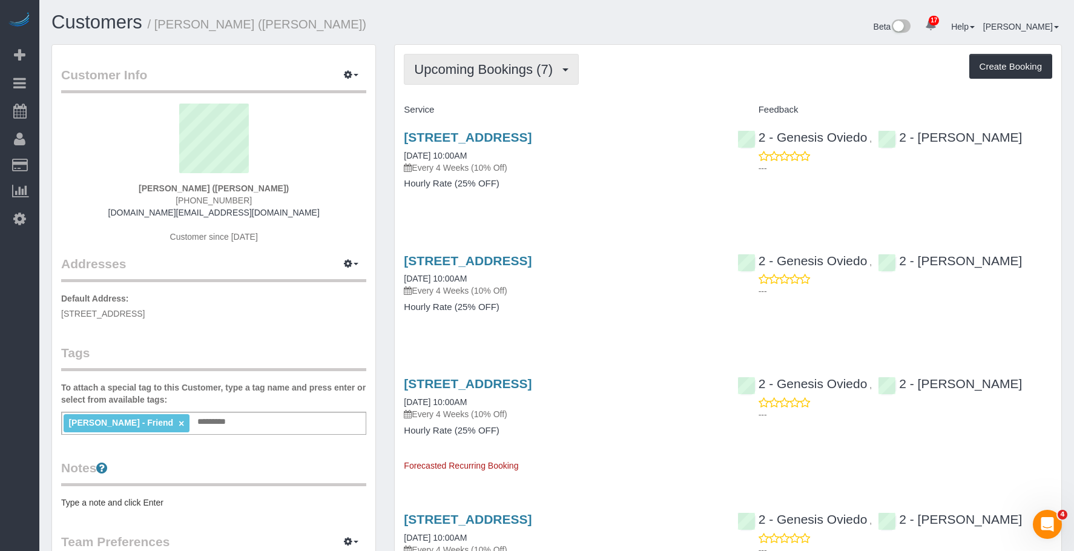
click at [503, 67] on span "Upcoming Bookings (7)" at bounding box center [486, 69] width 145 height 15
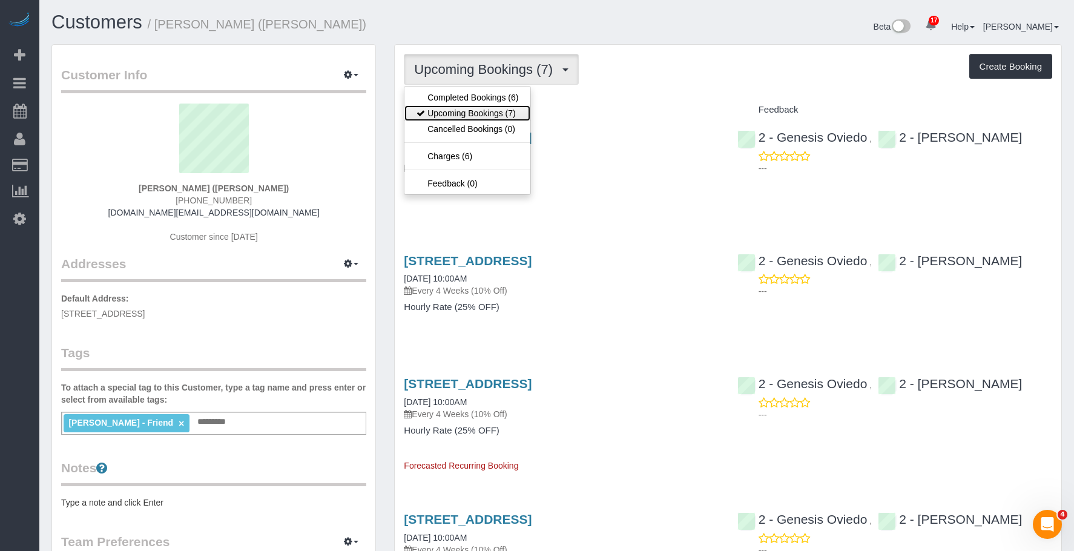
click at [488, 106] on link "Upcoming Bookings (7)" at bounding box center [468, 113] width 126 height 16
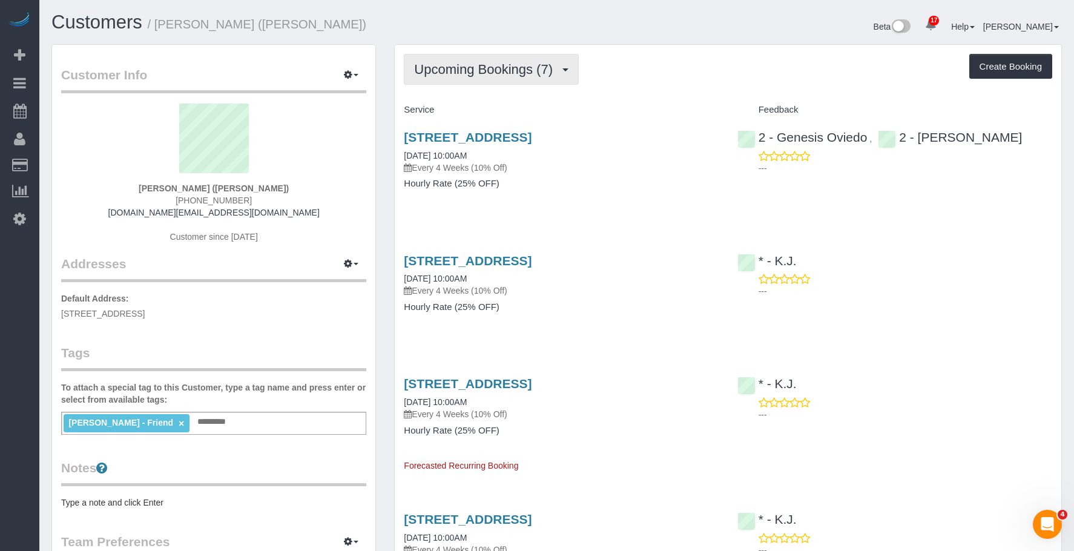
click at [483, 73] on span "Upcoming Bookings (7)" at bounding box center [486, 69] width 145 height 15
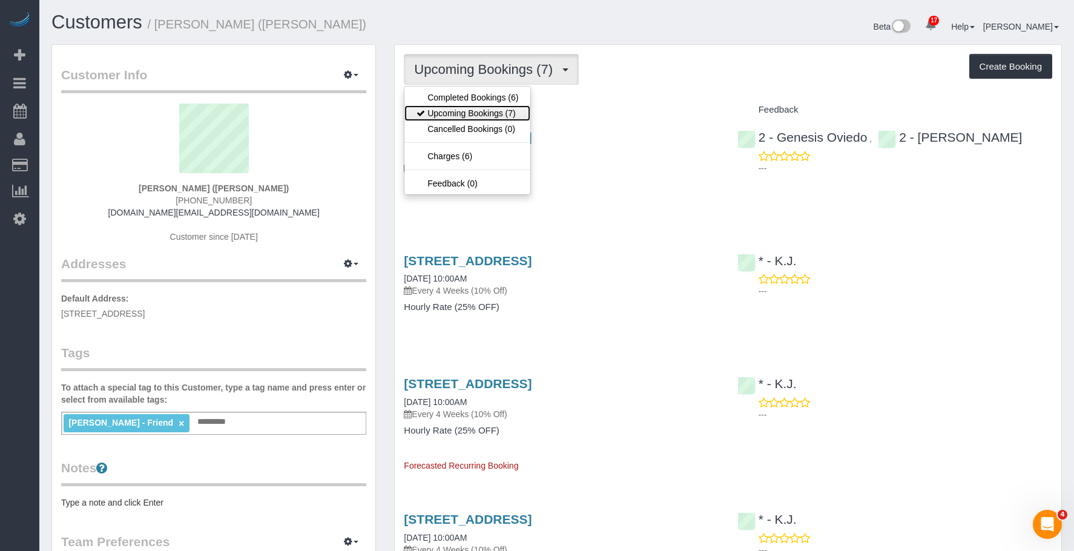
click at [459, 109] on link "Upcoming Bookings (7)" at bounding box center [468, 113] width 126 height 16
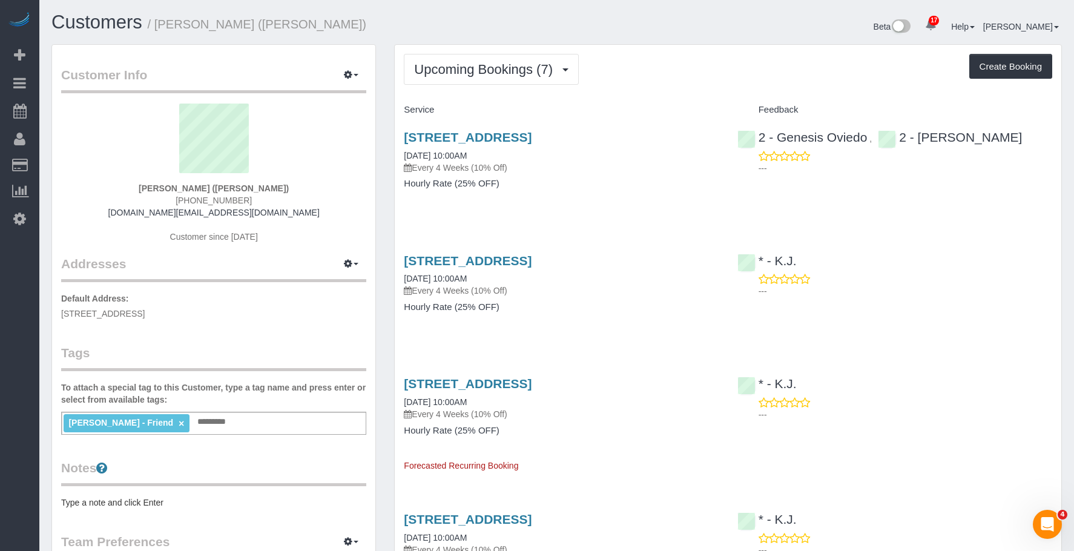
click at [629, 183] on h4 "Hourly Rate (25% OFF)" at bounding box center [561, 184] width 315 height 10
click at [532, 136] on link "350 74th Street, 1st Floor, Brooklyn, NY 11209" at bounding box center [468, 137] width 128 height 14
click at [552, 295] on p "Every 4 Weeks (10% Off)" at bounding box center [561, 291] width 315 height 12
click at [532, 261] on link "350 74th Street, 1st Floor, Brooklyn, NY 11209" at bounding box center [468, 261] width 128 height 14
click at [607, 185] on h4 "Hourly Rate (25% OFF)" at bounding box center [561, 184] width 315 height 10
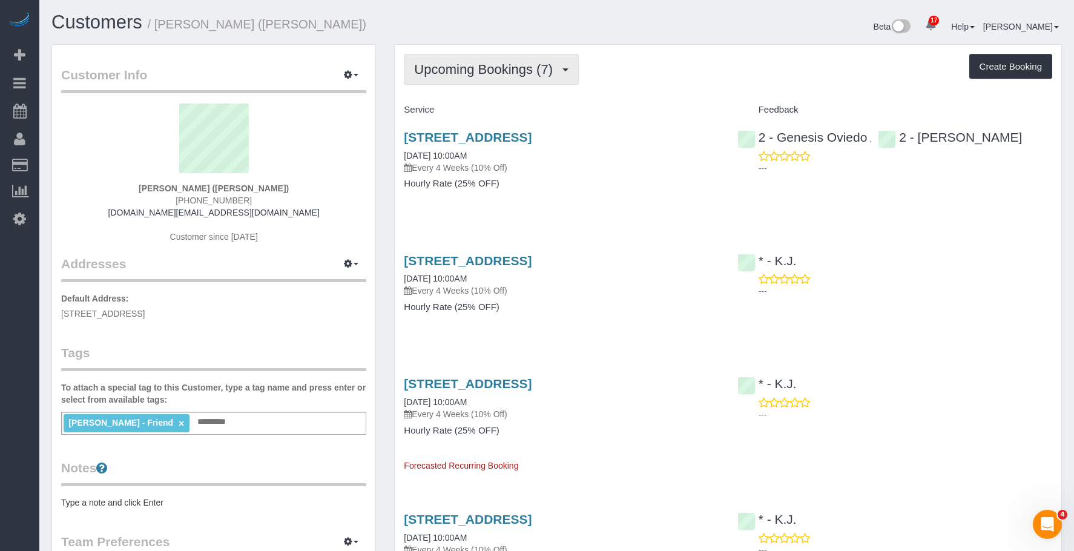
click at [464, 65] on span "Upcoming Bookings (7)" at bounding box center [486, 69] width 145 height 15
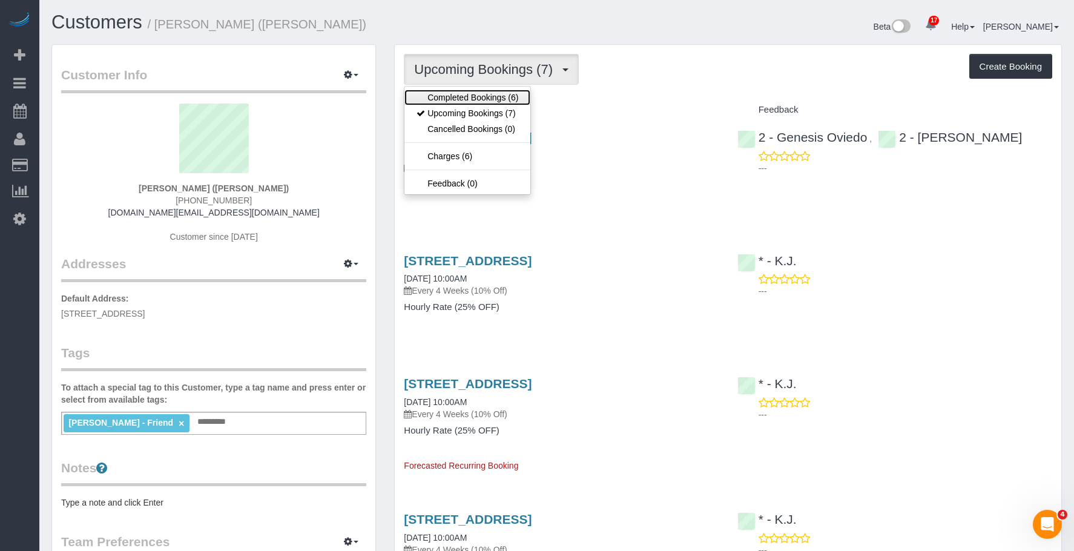
click at [457, 96] on link "Completed Bookings (6)" at bounding box center [468, 98] width 126 height 16
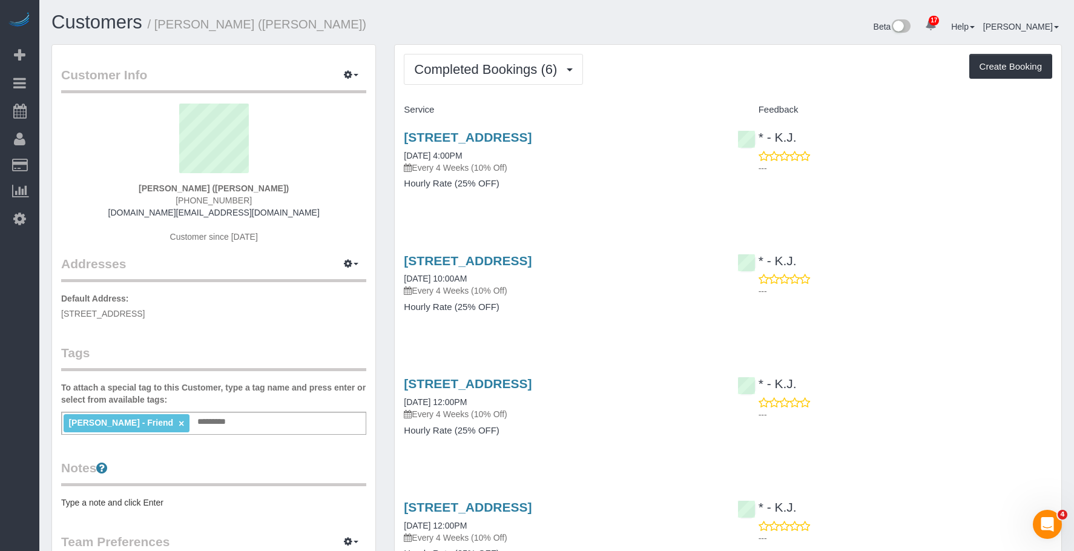
click at [596, 342] on div "Service Feedback 350 74th Street, 1st Floor, Brooklyn, NY 11209 08/08/2025 4:00…" at bounding box center [728, 465] width 649 height 730
click at [532, 385] on link "350 74th Street, 1st Floor, Brooklyn, NY 11209" at bounding box center [468, 384] width 128 height 14
click at [458, 68] on span "Completed Bookings (6)" at bounding box center [488, 69] width 149 height 15
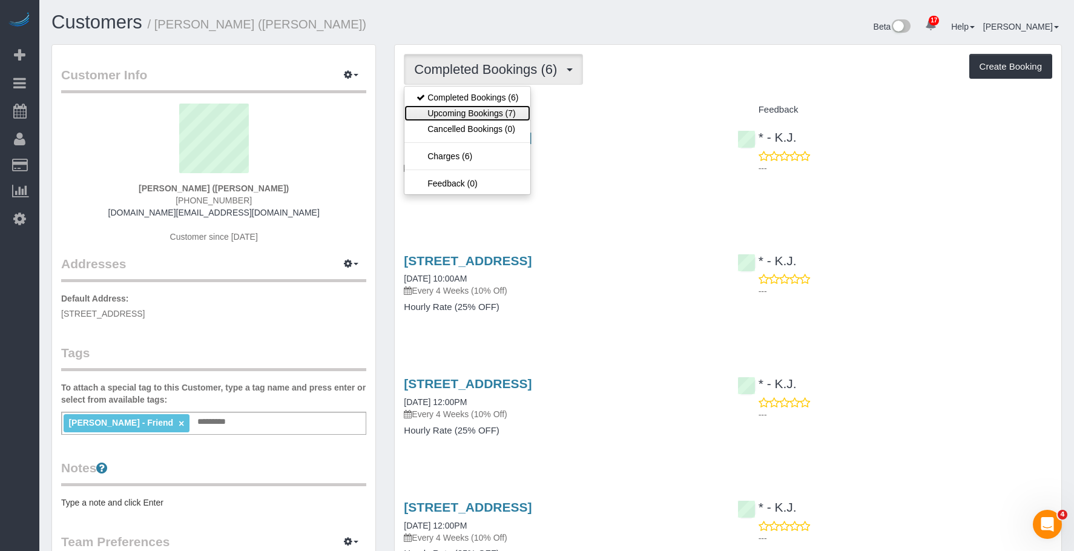
click at [458, 114] on link "Upcoming Bookings (7)" at bounding box center [468, 113] width 126 height 16
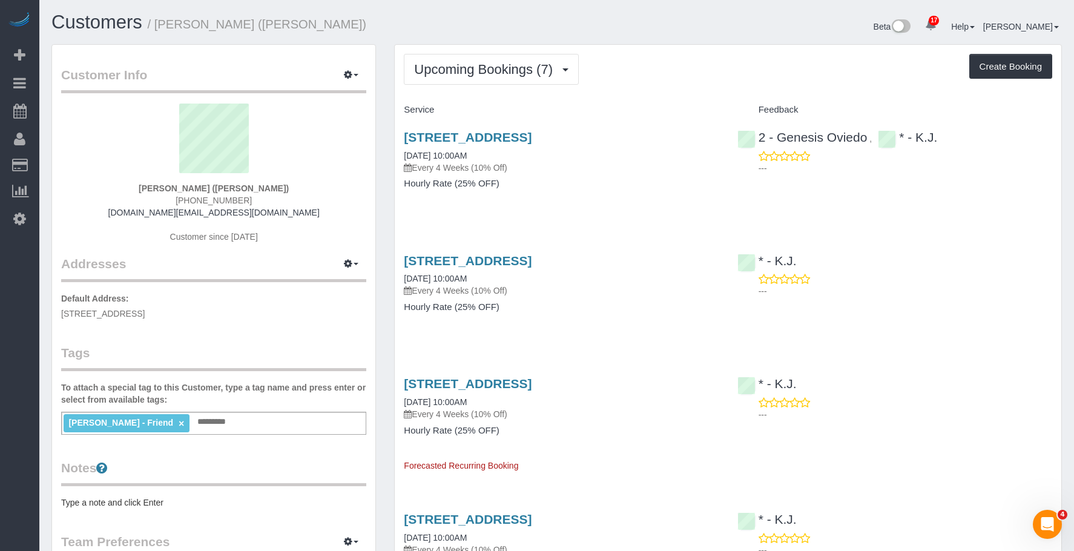
click at [612, 184] on h4 "Hourly Rate (25% OFF)" at bounding box center [561, 184] width 315 height 10
click at [563, 291] on p "Every 4 Weeks (10% Off)" at bounding box center [561, 291] width 315 height 12
click at [532, 259] on link "350 74th Street, 1st Floor, Brooklyn, NY 11209" at bounding box center [468, 261] width 128 height 14
click at [541, 167] on p "Every 4 Weeks (10% Off)" at bounding box center [561, 168] width 315 height 12
drag, startPoint x: 602, startPoint y: 62, endPoint x: 593, endPoint y: 143, distance: 81.7
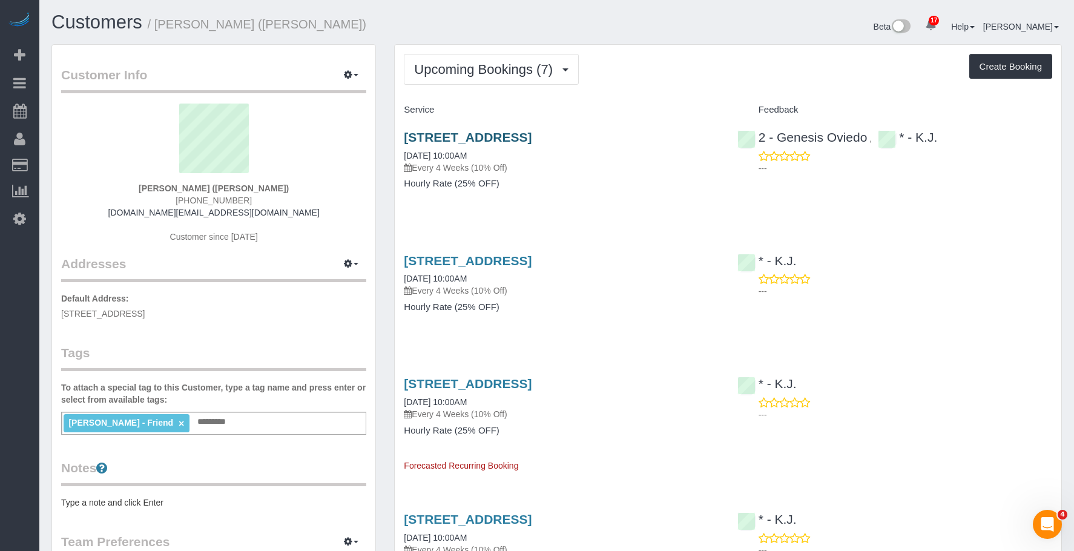
click at [603, 62] on div "Upcoming Bookings (7) Completed Bookings (6) Upcoming Bookings (7) Cancelled Bo…" at bounding box center [728, 69] width 649 height 31
click at [532, 190] on div "350 74th Street, 1st Floor, Brooklyn, NY 11209 09/14/2025 10:00AM Every 4 Weeks…" at bounding box center [561, 166] width 333 height 93
click at [532, 132] on link "350 74th Street, 1st Floor, Brooklyn, NY 11209" at bounding box center [468, 137] width 128 height 14
click at [520, 137] on link "350 74th Street, 1st Floor, Brooklyn, NY 11209" at bounding box center [468, 137] width 128 height 14
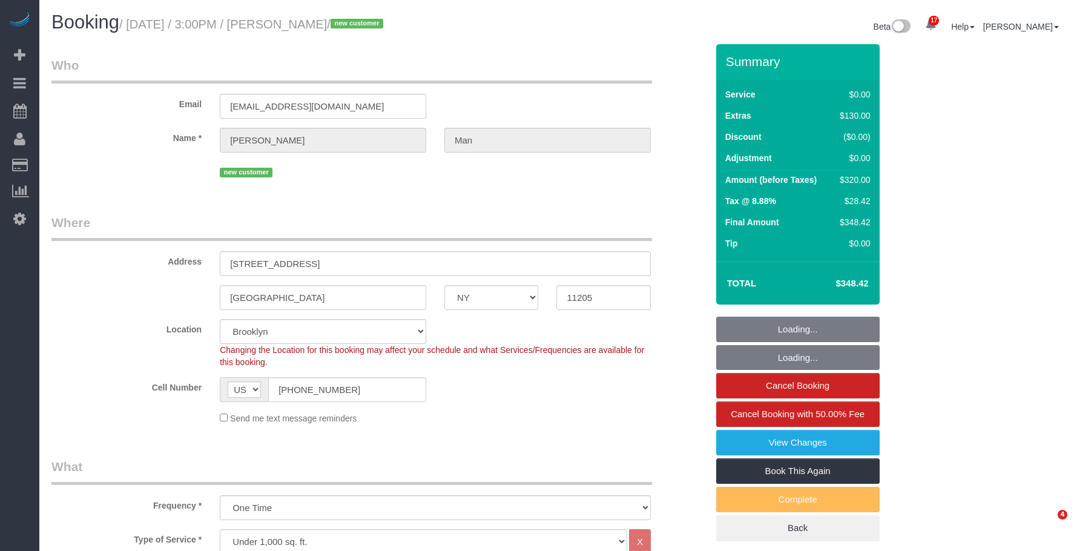
select select "NY"
select select "1"
select select "2"
select select "number:89"
select select "number:90"
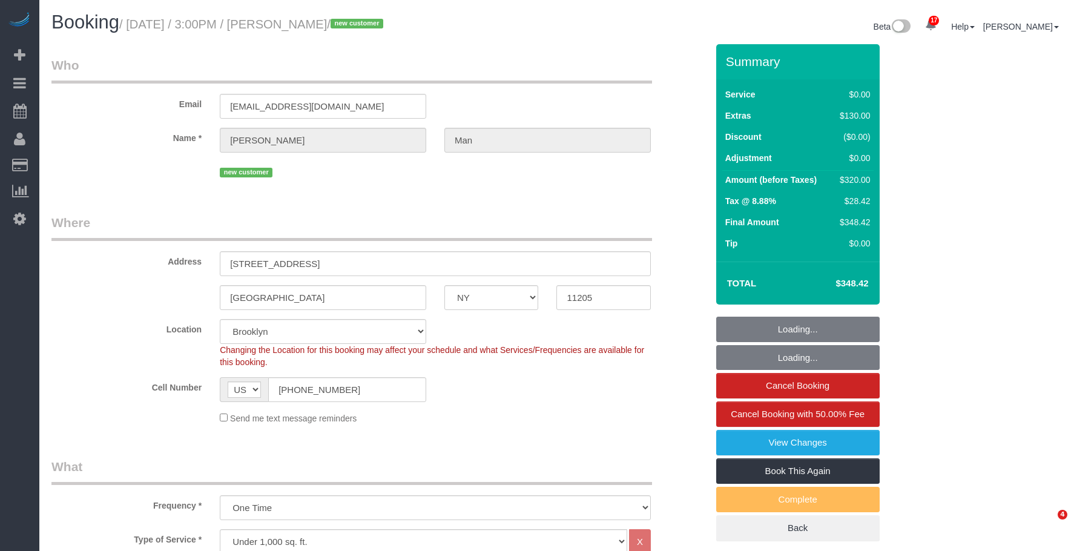
select select "number:14"
select select "number:5"
select select "spot50"
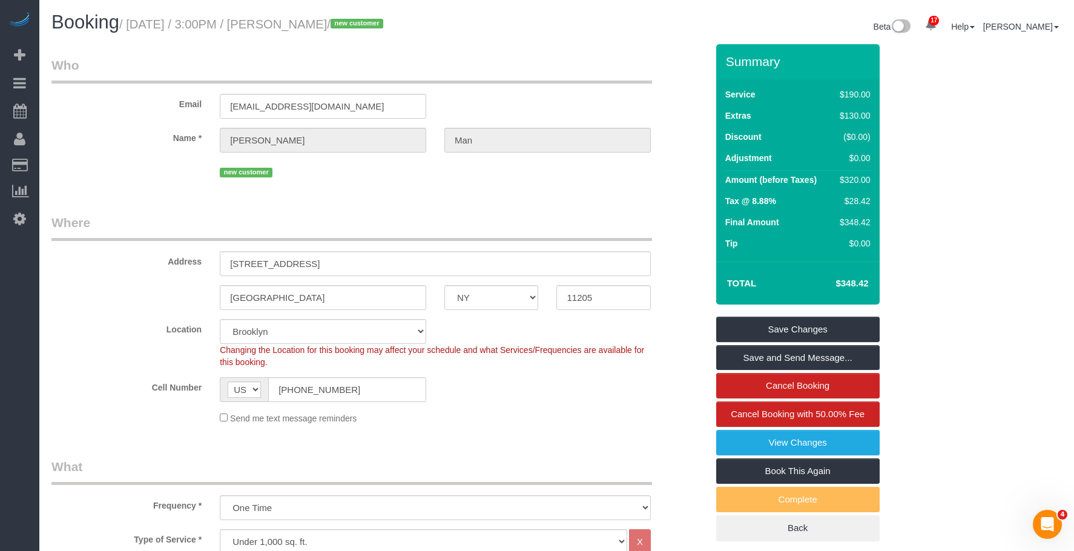
drag, startPoint x: 345, startPoint y: 25, endPoint x: 362, endPoint y: 28, distance: 16.6
click at [362, 28] on small "/ September 13, 2025 / 3:00PM / Jonny Man / new customer" at bounding box center [253, 24] width 268 height 13
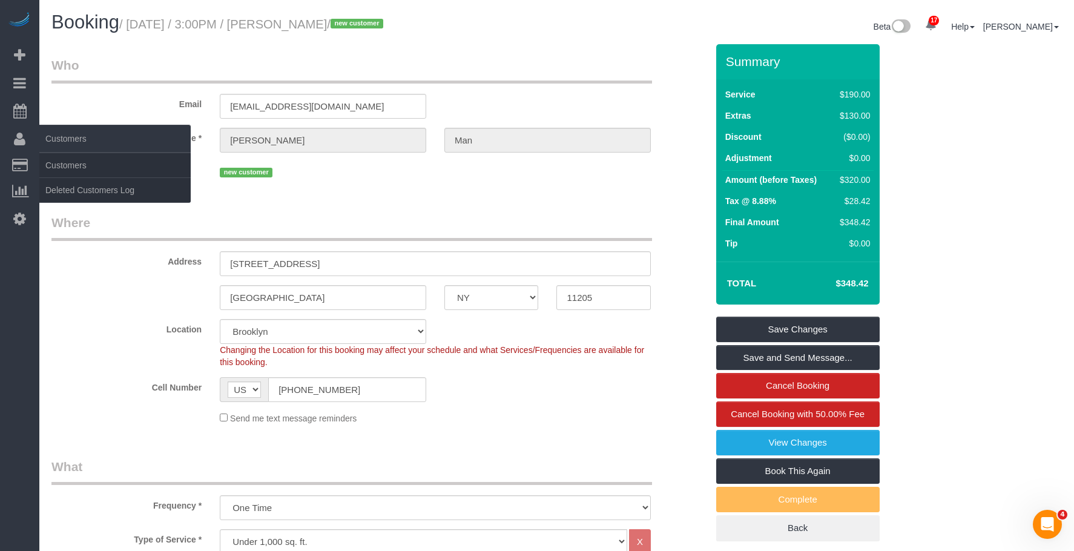
copy small "[PERSON_NAME]"
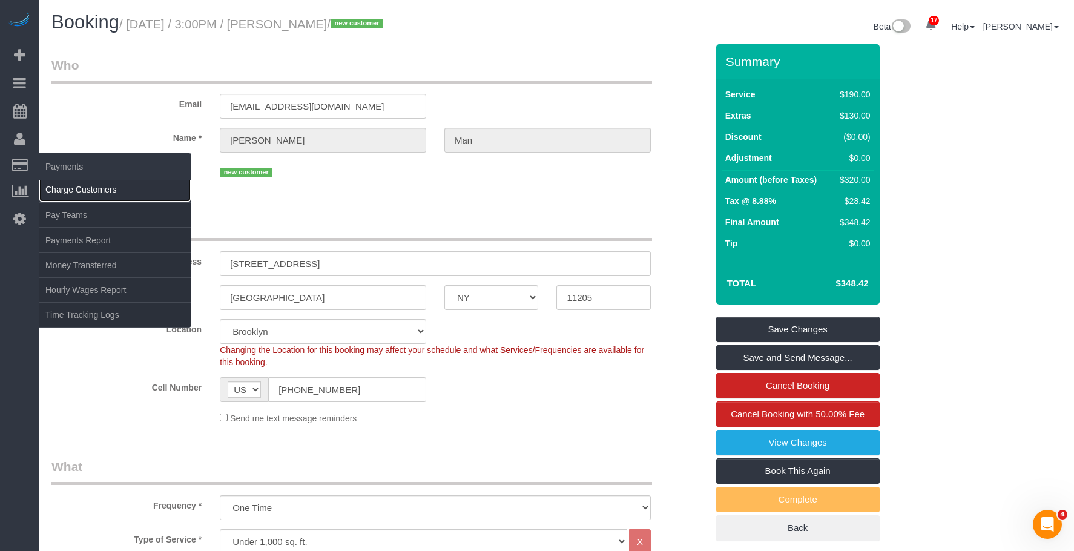
drag, startPoint x: 69, startPoint y: 186, endPoint x: 161, endPoint y: 192, distance: 92.2
click at [69, 186] on link "Charge Customers" at bounding box center [114, 189] width 151 height 24
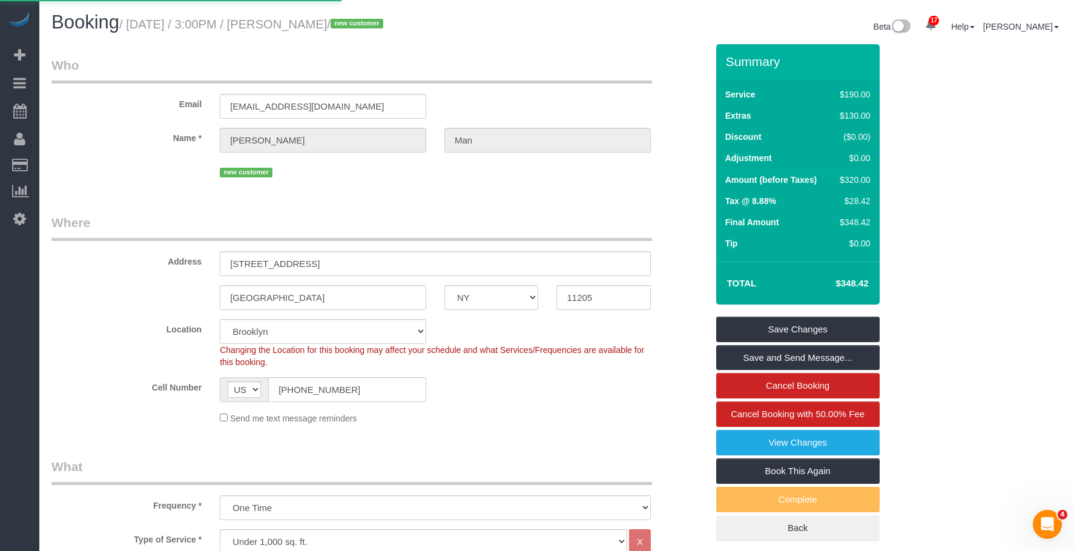
select select
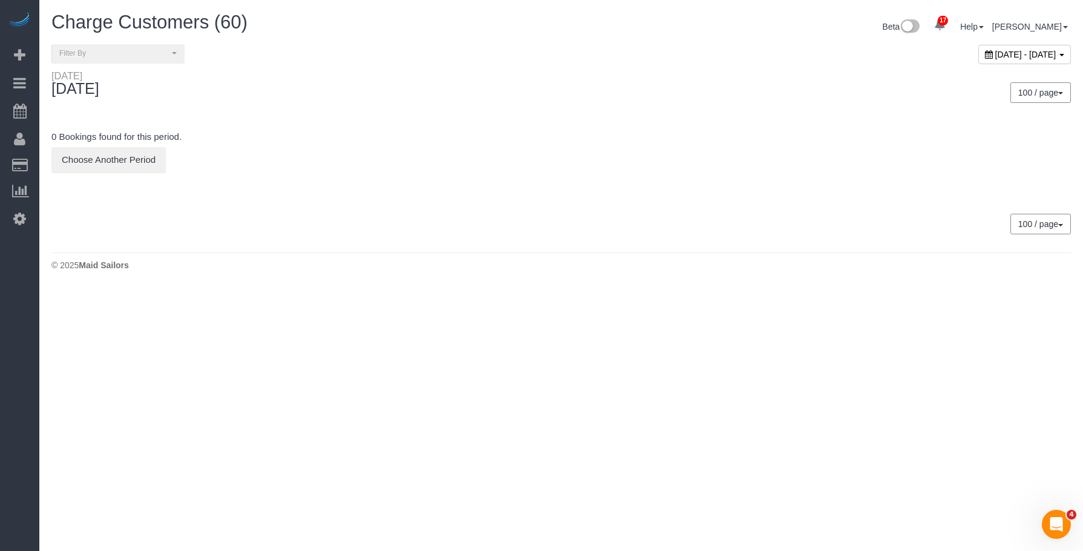
click at [996, 53] on span "[DATE] - [DATE]" at bounding box center [1026, 55] width 61 height 10
type input "**********"
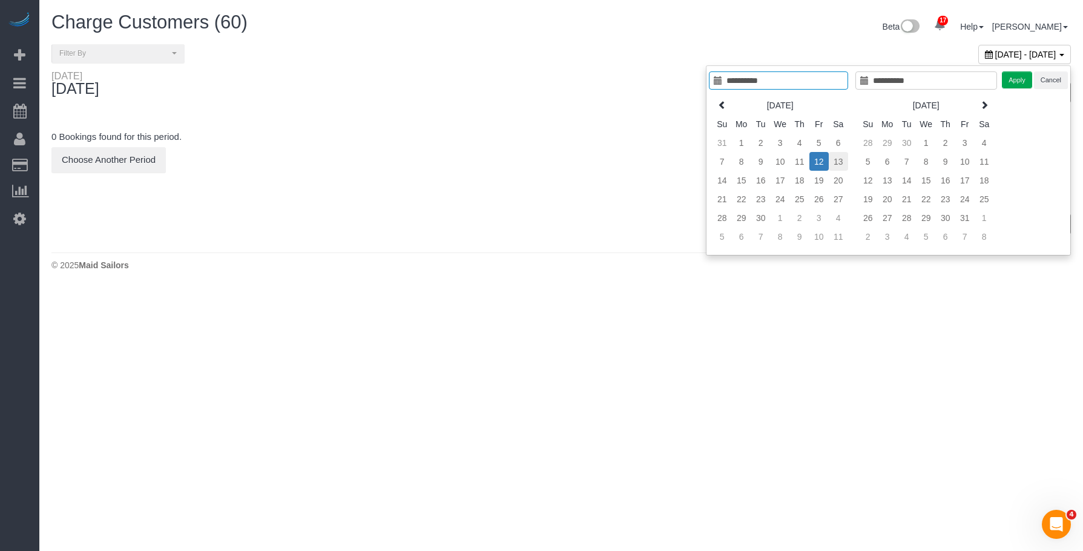
click at [836, 159] on td "13" at bounding box center [838, 161] width 19 height 19
type input "**********"
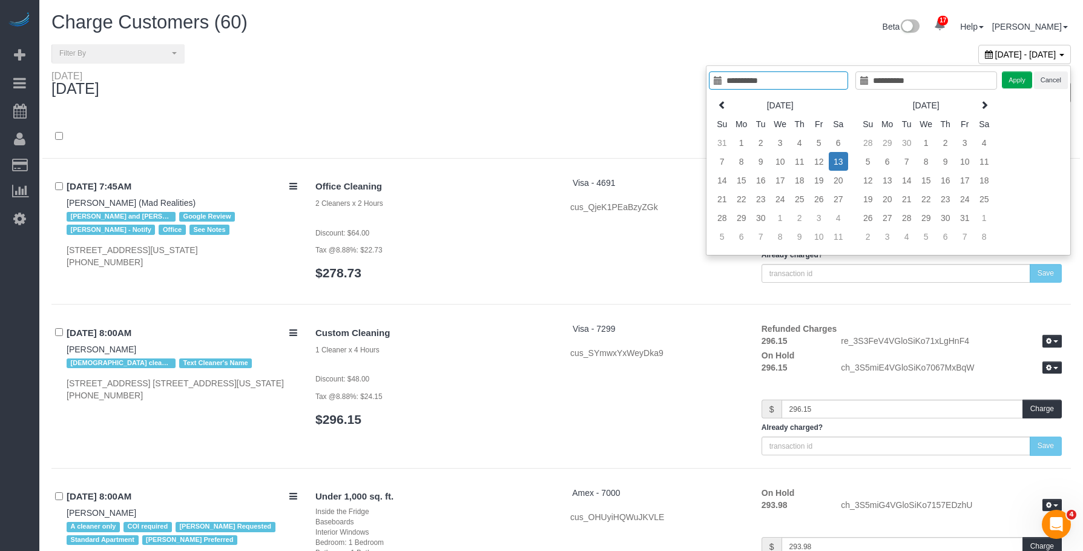
type input "**********"
click at [1006, 79] on button "Apply" at bounding box center [1008, 80] width 30 height 18
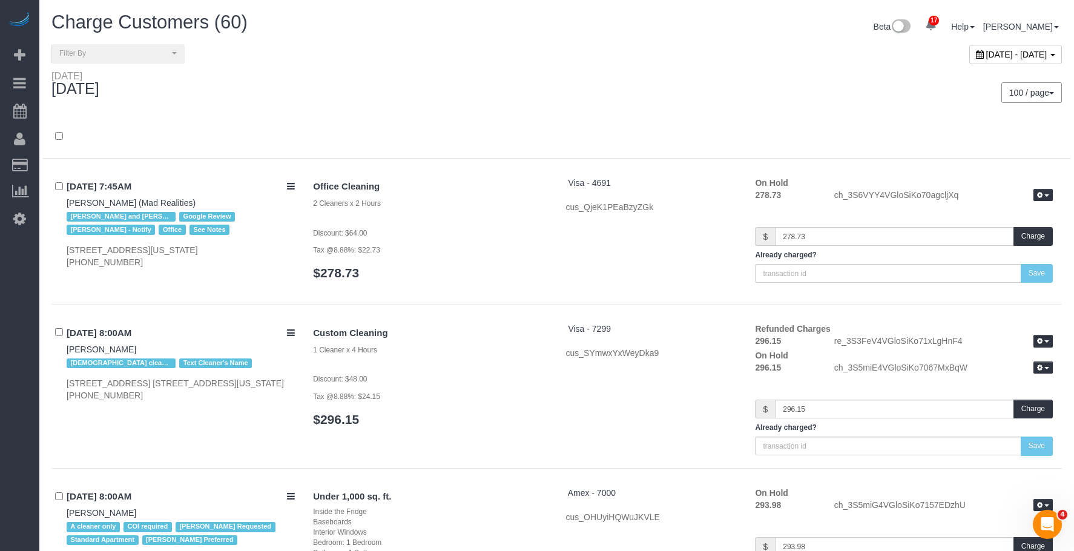
click at [676, 101] on div "100 / page 10 / page 20 / page 30 / page 40 / page 50 / page 100 / page" at bounding box center [814, 92] width 497 height 21
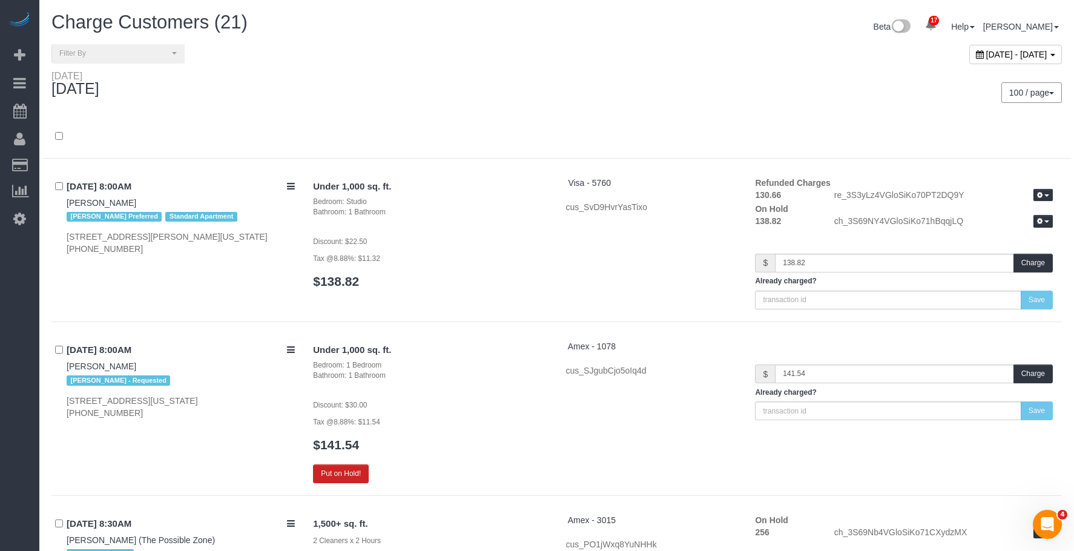
scroll to position [2873, 0]
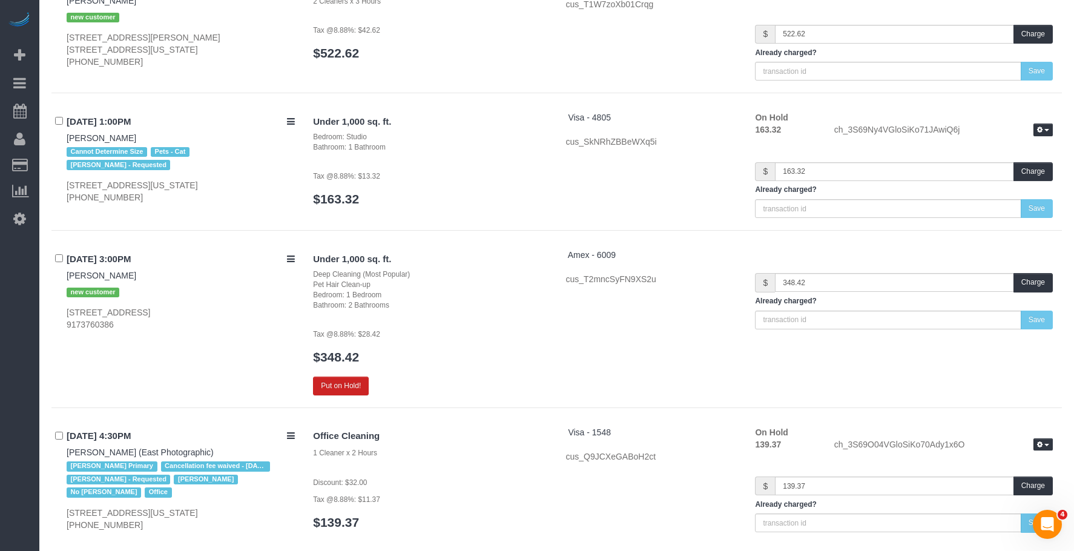
click at [474, 333] on p "Tax @8.88%: $28.42" at bounding box center [430, 334] width 234 height 12
click at [334, 384] on button "Put on Hold!" at bounding box center [341, 386] width 56 height 19
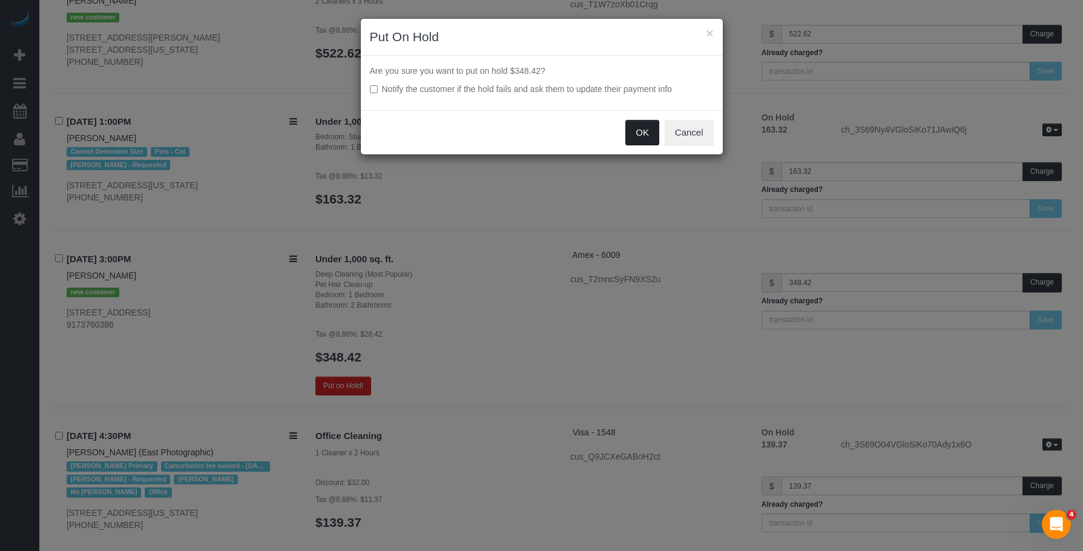
click at [637, 130] on button "OK" at bounding box center [643, 132] width 34 height 25
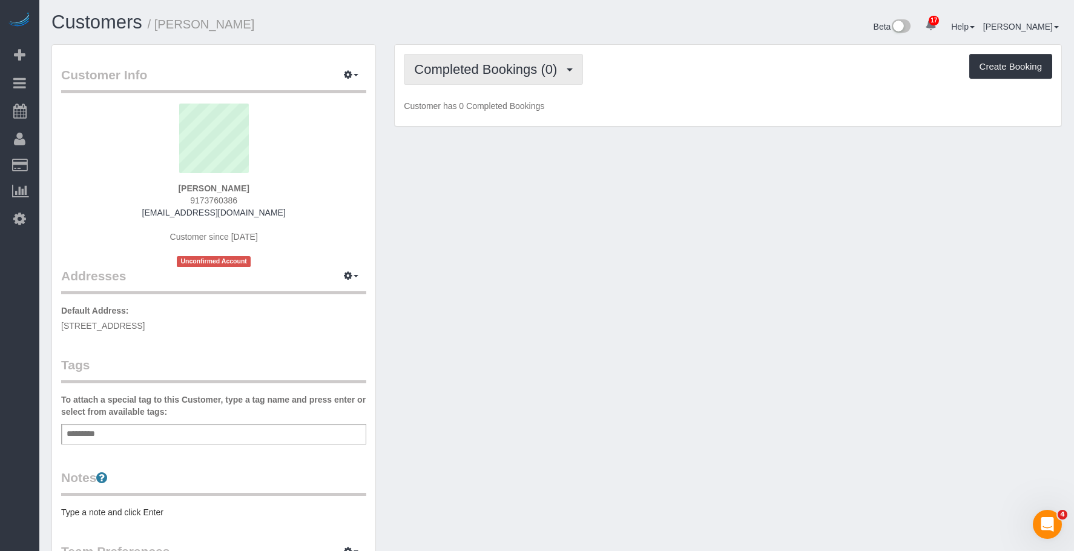
drag, startPoint x: 461, startPoint y: 71, endPoint x: 462, endPoint y: 114, distance: 42.4
click at [461, 71] on span "Completed Bookings (0)" at bounding box center [488, 69] width 149 height 15
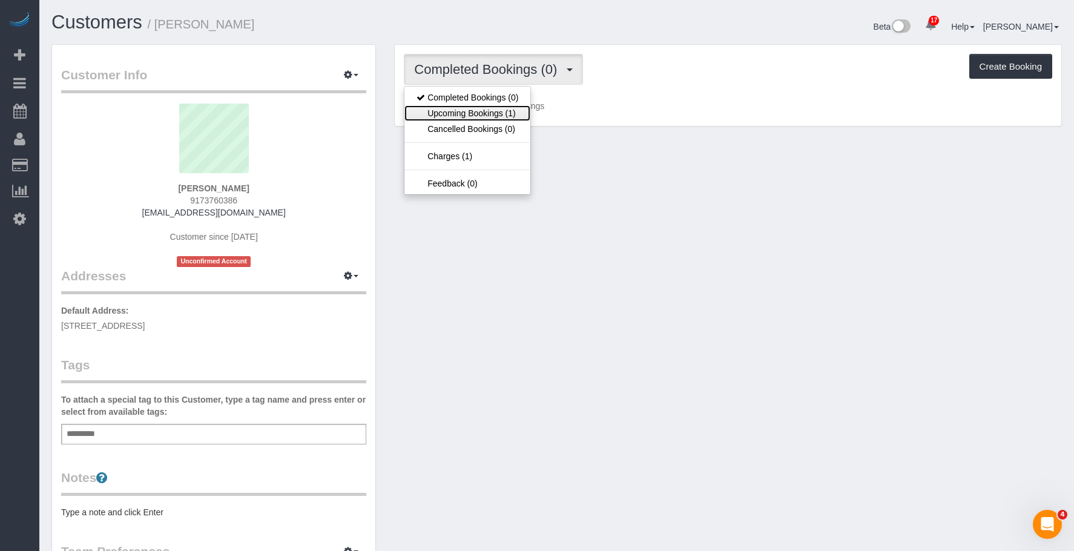
click at [464, 110] on link "Upcoming Bookings (1)" at bounding box center [468, 113] width 126 height 16
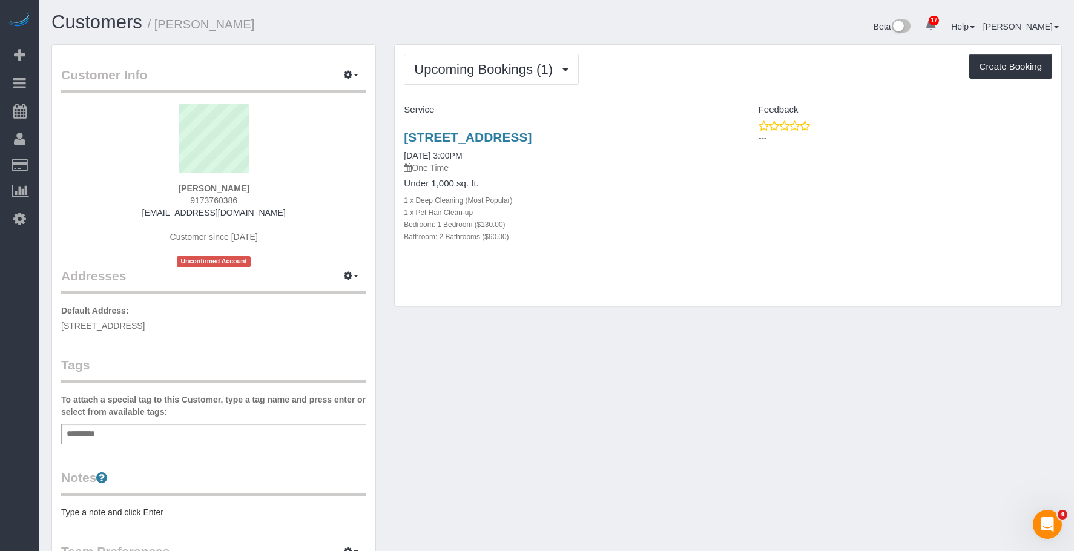
click at [615, 200] on div "1 x Deep Cleaning (Most Popular)" at bounding box center [561, 200] width 315 height 12
click at [612, 80] on div "Upcoming Bookings (1) Completed Bookings (0) Upcoming Bookings (1) Cancelled Bo…" at bounding box center [728, 69] width 649 height 31
click at [563, 195] on div "1 x Deep Cleaning (Most Popular)" at bounding box center [561, 200] width 315 height 12
click at [532, 134] on link "[STREET_ADDRESS]" at bounding box center [468, 137] width 128 height 14
drag, startPoint x: 401, startPoint y: 127, endPoint x: 683, endPoint y: 135, distance: 282.3
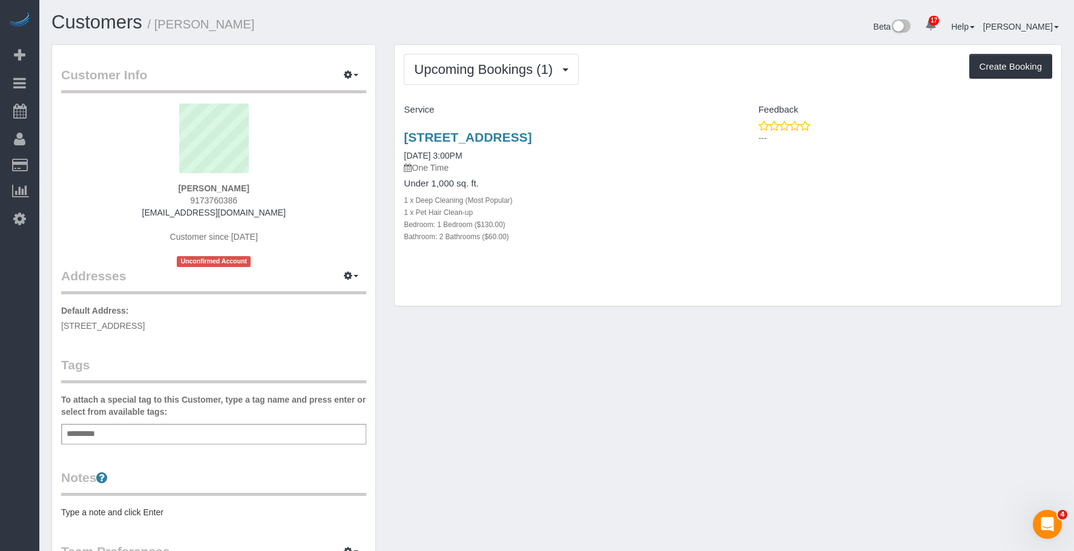
click at [683, 135] on div "105 Grand Ave, Brooklyn, NY 11205 09/13/2025 3:00PM One Time Under 1,000 sq. ft…" at bounding box center [561, 193] width 333 height 147
copy link "105 Grand Ave, Brooklyn, NY 11205"
drag, startPoint x: 356, startPoint y: 74, endPoint x: 349, endPoint y: 103, distance: 29.8
click at [356, 74] on span "button" at bounding box center [356, 75] width 5 height 2
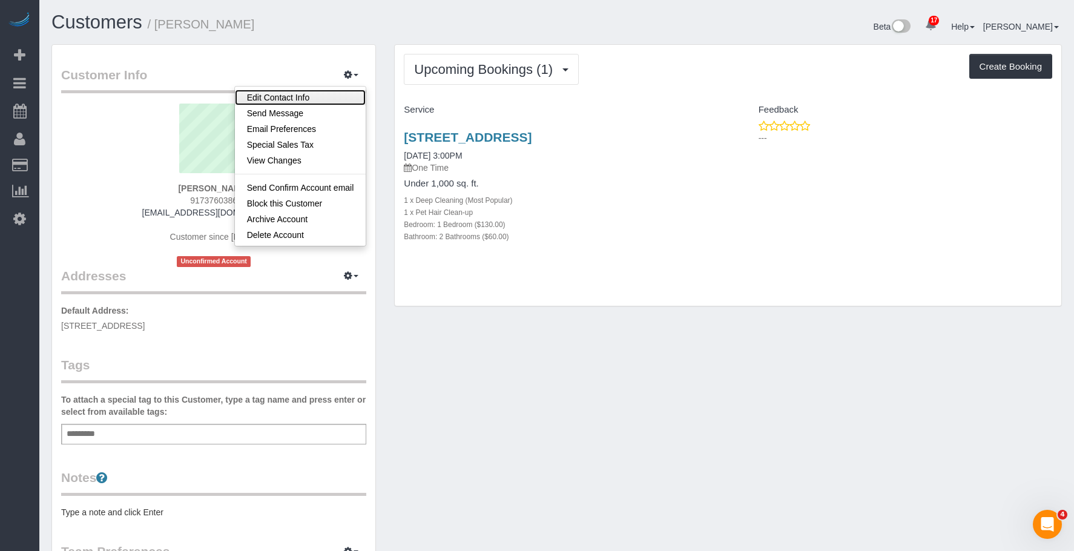
drag, startPoint x: 340, startPoint y: 99, endPoint x: 544, endPoint y: 177, distance: 218.7
click at [340, 99] on link "Edit Contact Info" at bounding box center [300, 98] width 131 height 16
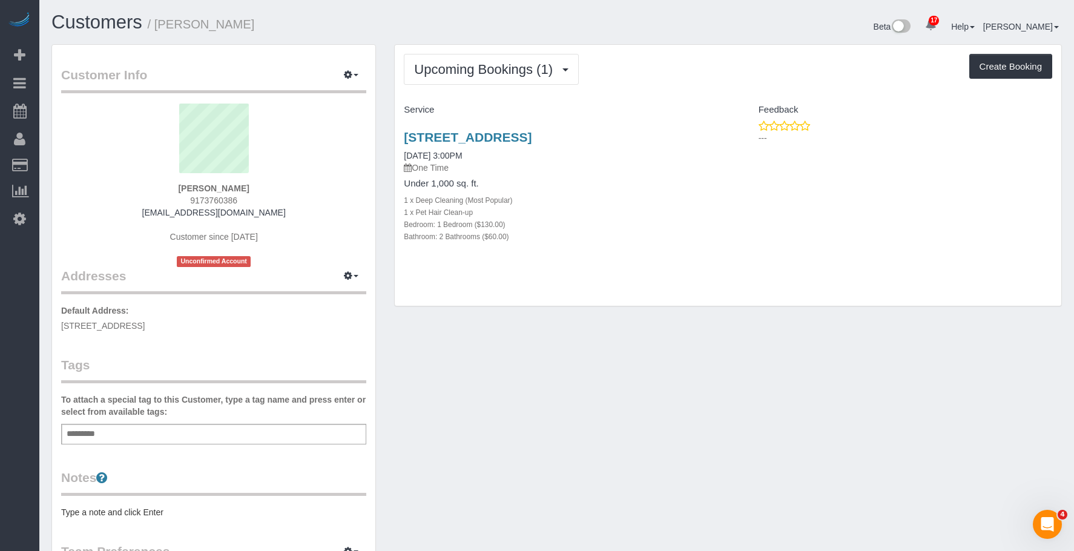
select select "NY"
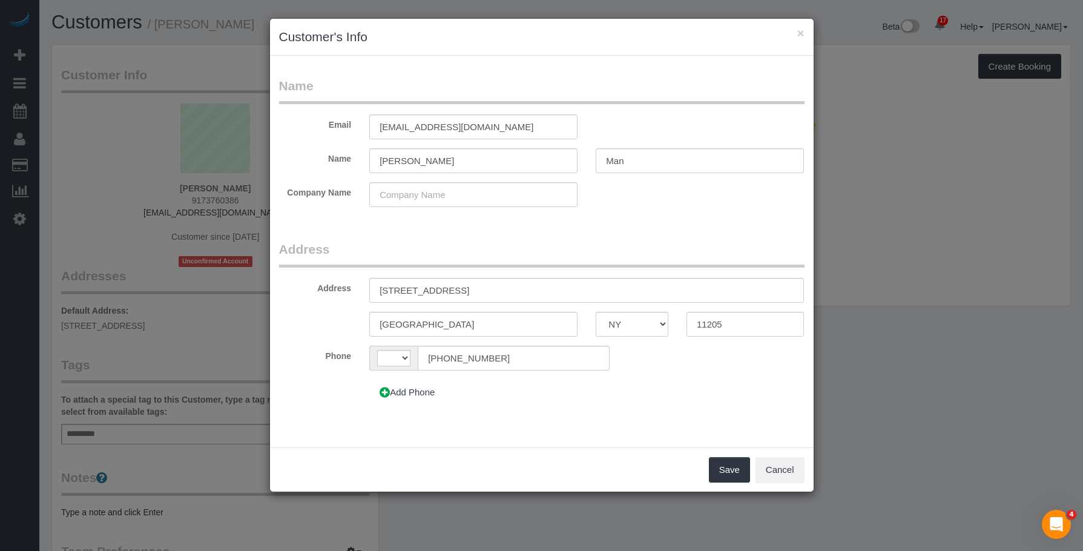
select select "string:[GEOGRAPHIC_DATA]"
drag, startPoint x: 401, startPoint y: 291, endPoint x: 413, endPoint y: 305, distance: 18.1
click at [401, 291] on input "105 grand ave" at bounding box center [586, 290] width 435 height 25
click at [493, 296] on input "105 Grand Ave, Apt." at bounding box center [586, 290] width 435 height 25
paste input "4C"
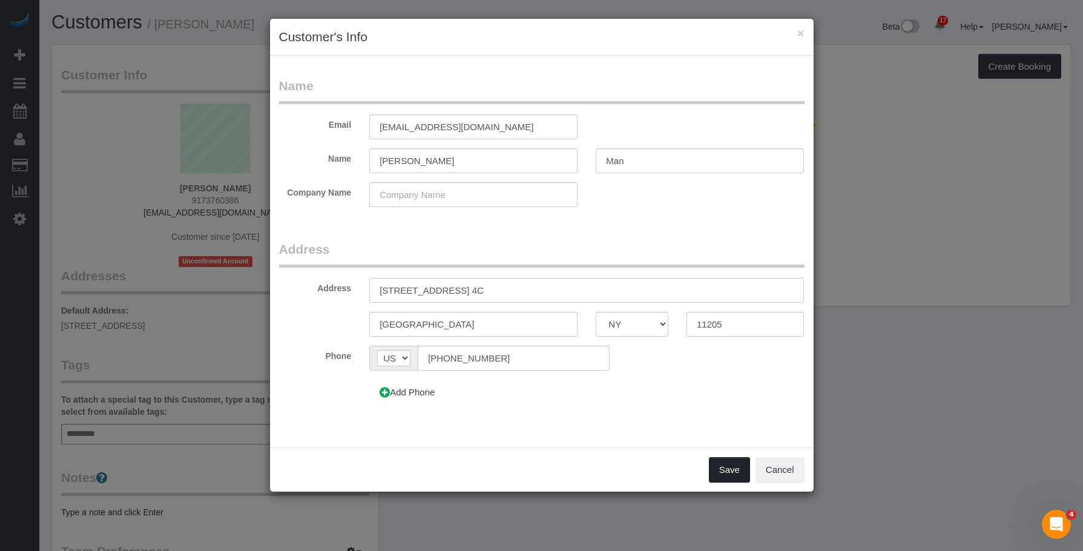
type input "[STREET_ADDRESS] 4C"
click at [727, 466] on button "Save" at bounding box center [729, 469] width 41 height 25
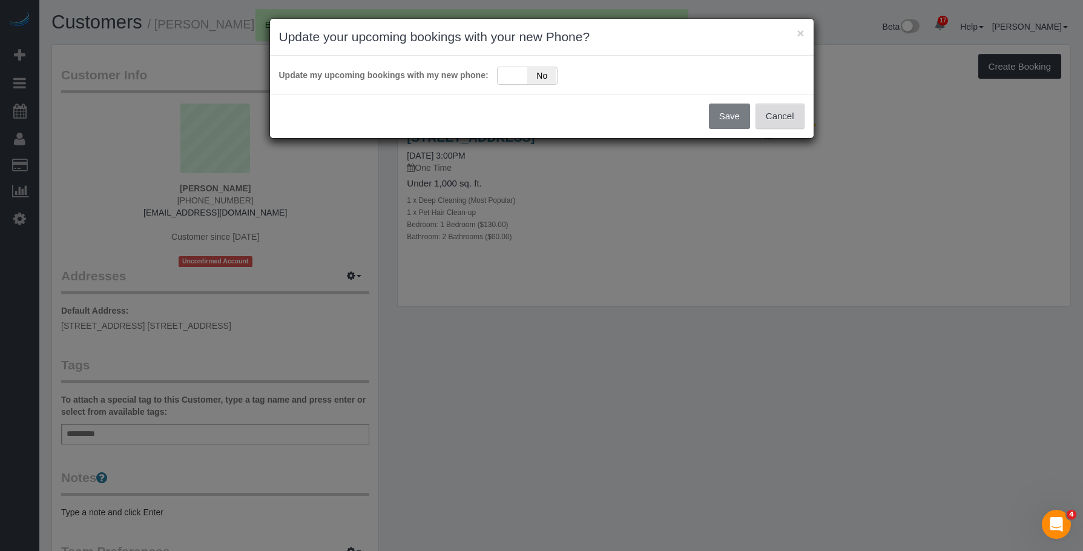
click at [778, 120] on button "Cancel" at bounding box center [780, 116] width 49 height 25
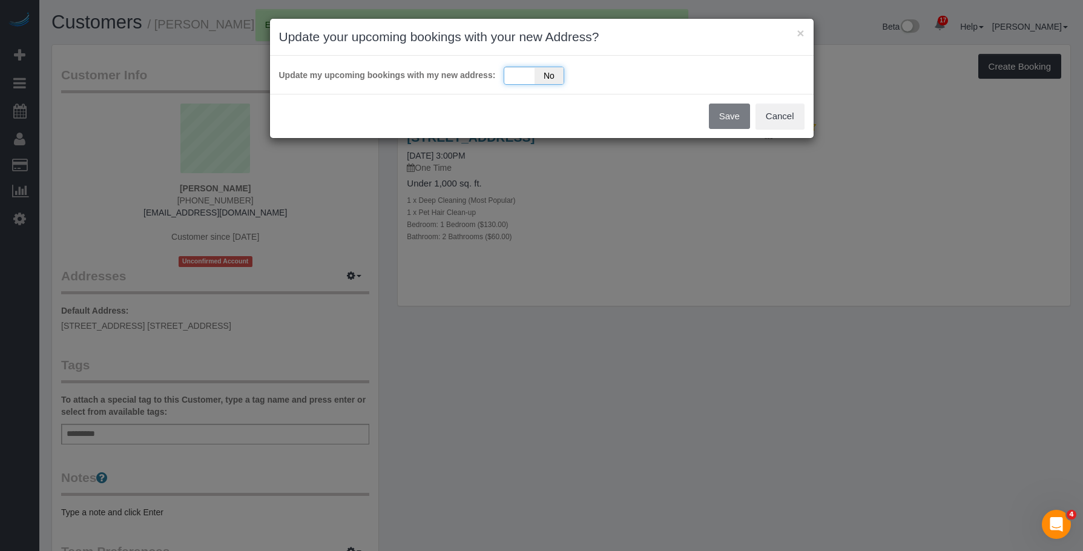
drag, startPoint x: 515, startPoint y: 67, endPoint x: 504, endPoint y: 81, distance: 17.7
click at [515, 66] on div "Update my upcoming bookings with my new address: Yes No" at bounding box center [542, 75] width 526 height 20
click at [528, 65] on div "Update my upcoming bookings with my new address: Yes No" at bounding box center [542, 75] width 544 height 38
click at [526, 70] on div "Yes No" at bounding box center [534, 76] width 61 height 18
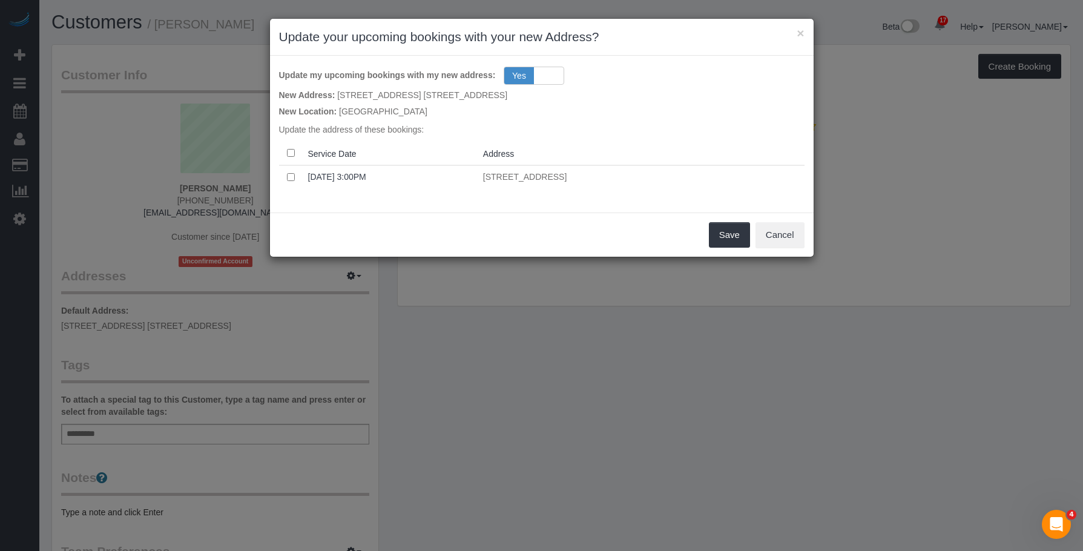
drag, startPoint x: 494, startPoint y: 226, endPoint x: 564, endPoint y: 232, distance: 70.5
click at [494, 226] on div "Save Cancel" at bounding box center [542, 235] width 544 height 44
click at [720, 230] on button "Save" at bounding box center [729, 234] width 41 height 25
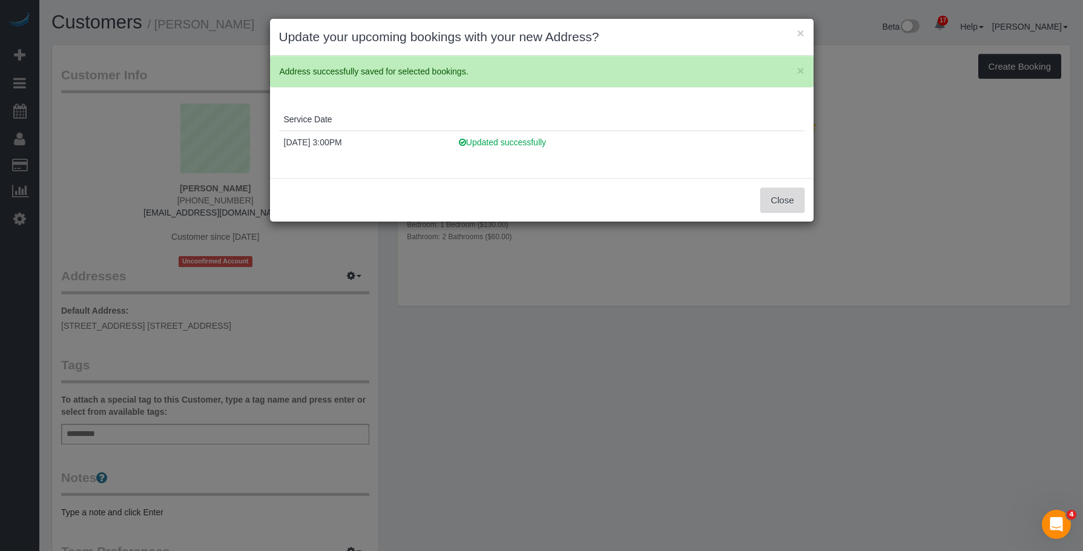
click at [788, 203] on button "Close" at bounding box center [783, 200] width 44 height 25
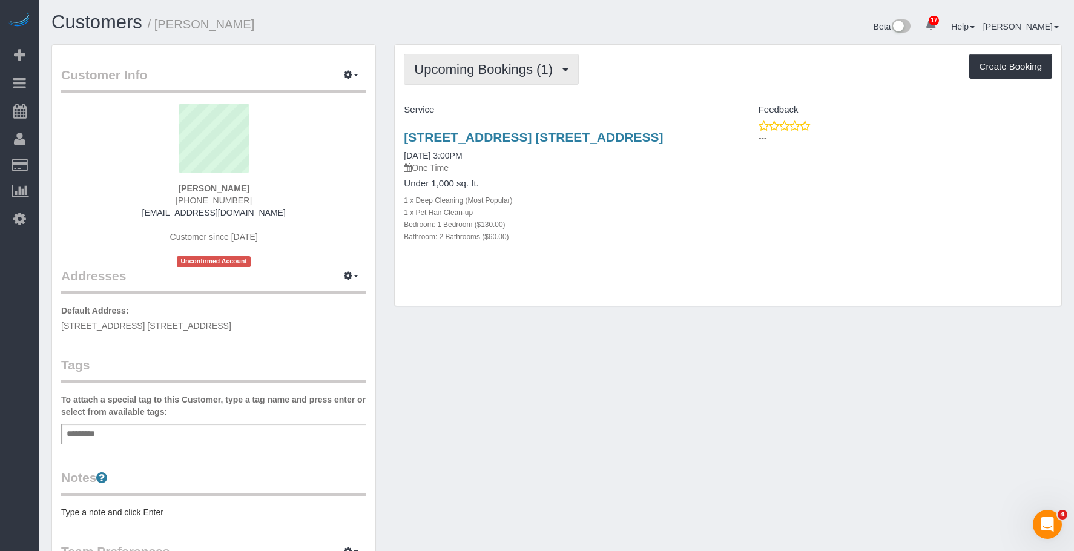
click at [481, 68] on span "Upcoming Bookings (1)" at bounding box center [486, 69] width 145 height 15
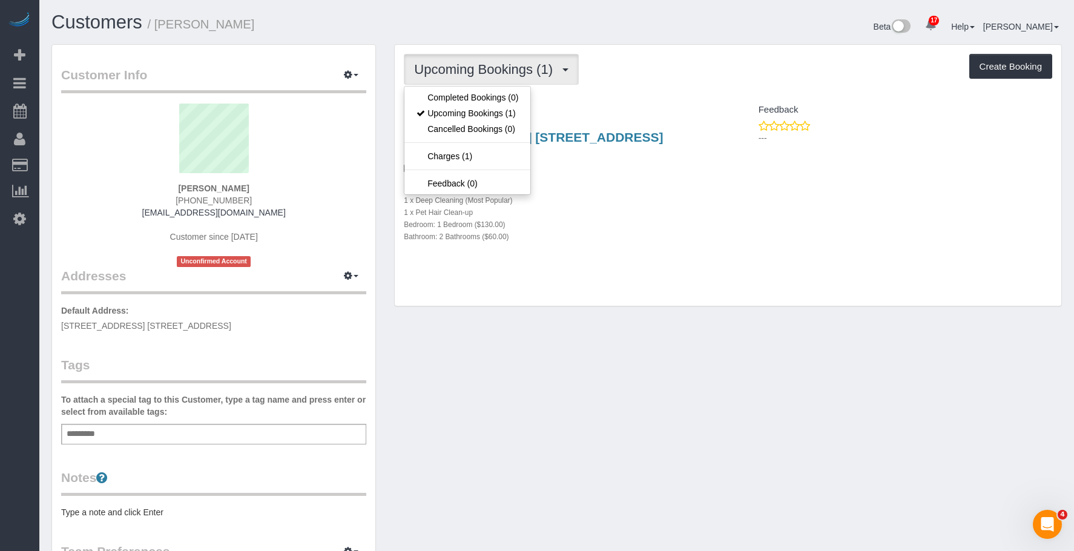
click at [692, 162] on p "One Time" at bounding box center [561, 168] width 315 height 12
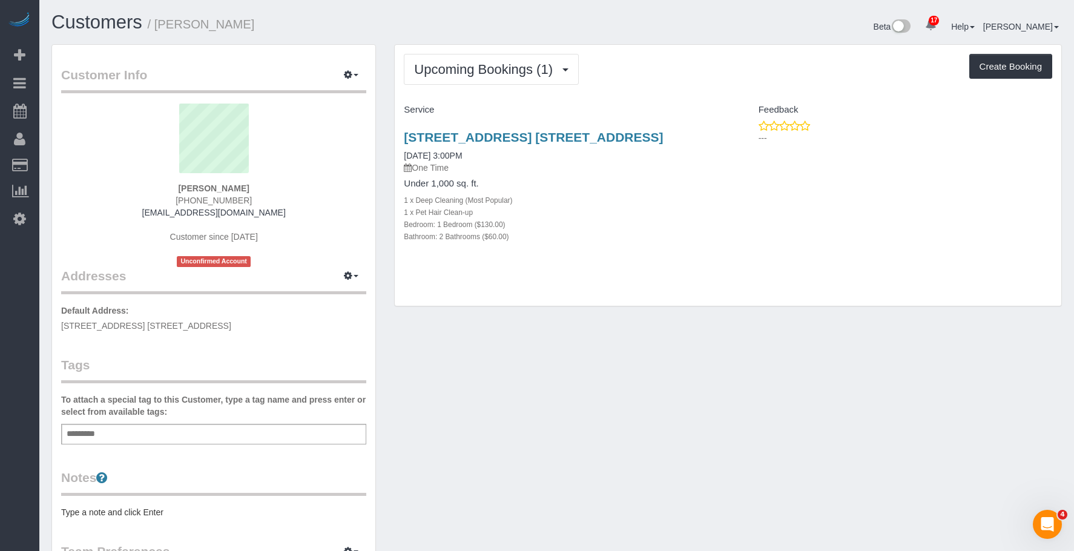
drag, startPoint x: 420, startPoint y: 131, endPoint x: 705, endPoint y: 129, distance: 284.6
click at [705, 129] on div "105 Grand Ave, Apt. 4c, Brooklyn, NY 11205 09/13/2025 3:00PM One Time Under 1,0…" at bounding box center [561, 193] width 333 height 147
copy link "105 Grand Ave, Apt. 4c, Brooklyn, NY 11205"
click at [236, 434] on div "Add a tag" at bounding box center [213, 434] width 305 height 21
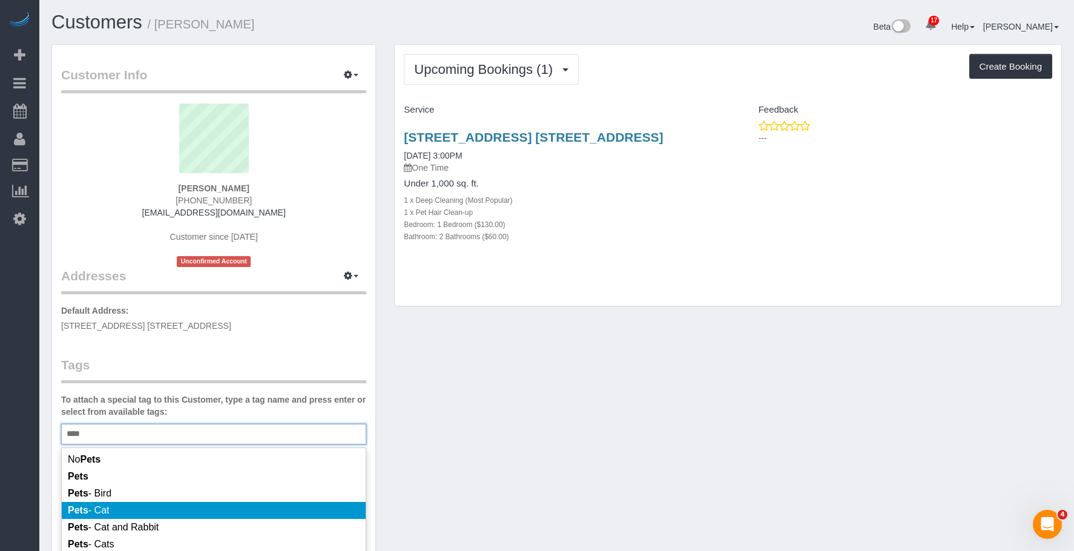
type input "****"
click at [190, 507] on li "Pets - Cat" at bounding box center [214, 510] width 304 height 17
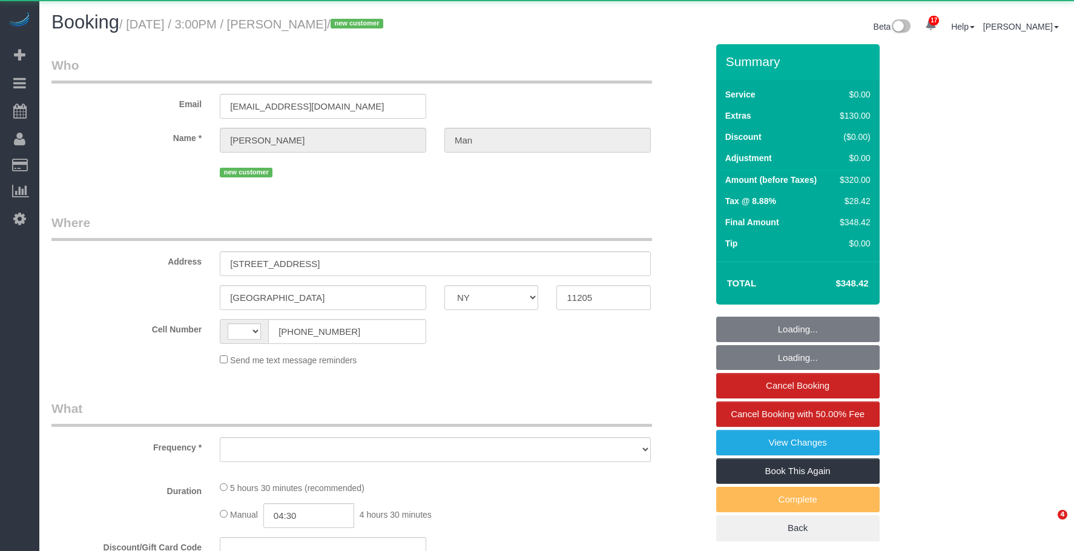
select select "NY"
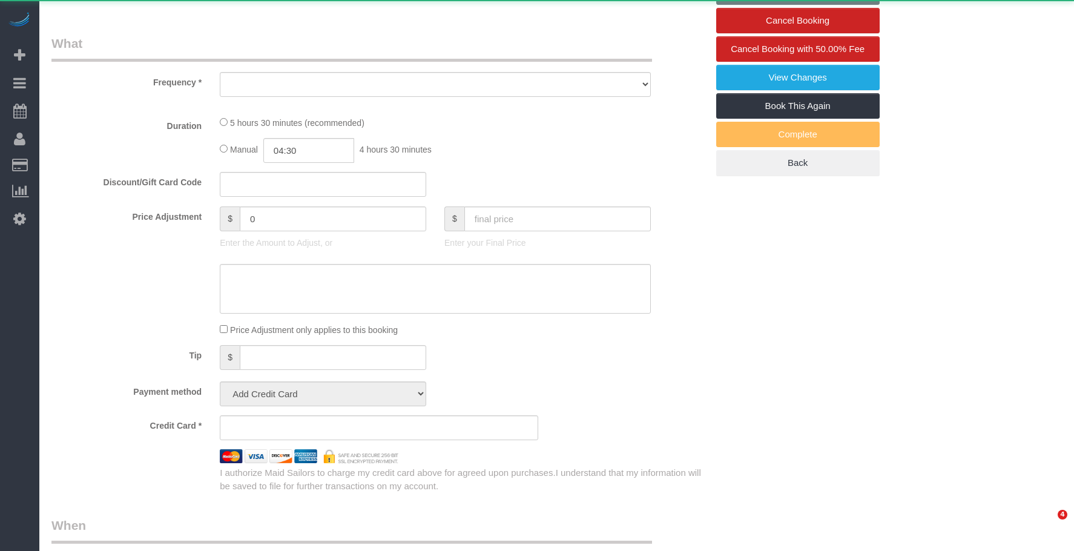
select select "string:US"
select select "object:771"
select select "spot1"
select select "number:89"
select select "number:90"
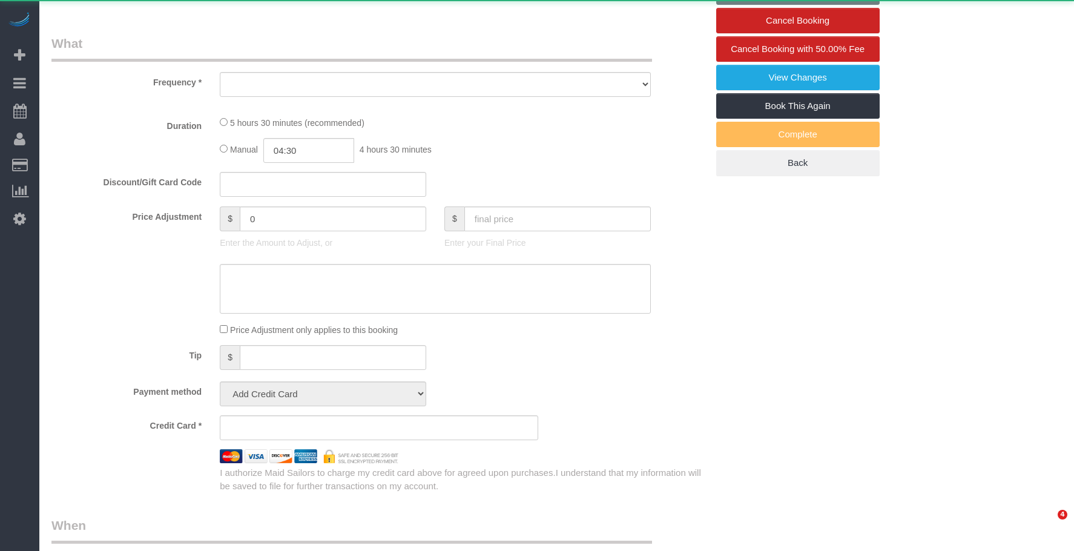
select select "number:14"
select select "number:5"
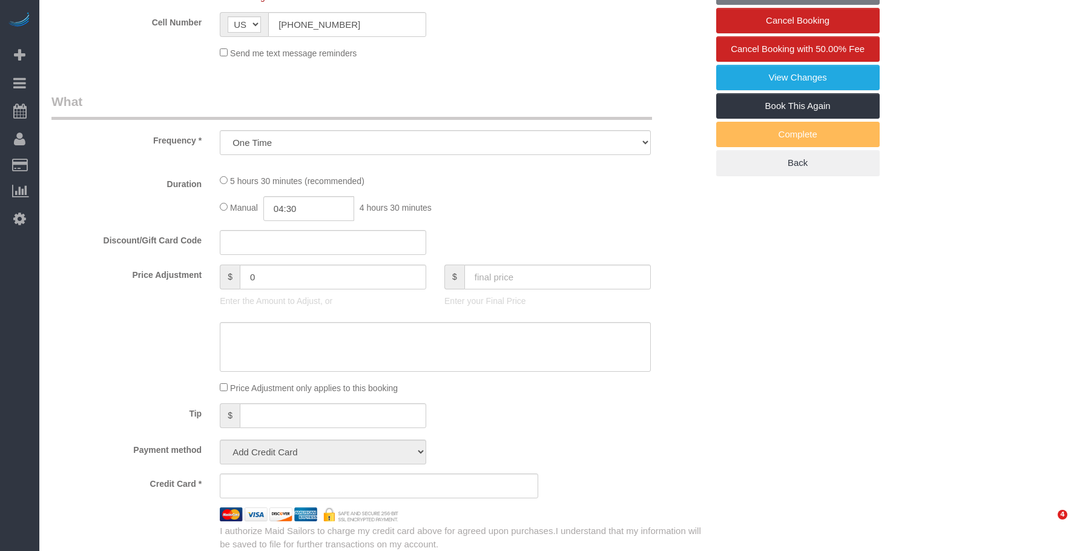
select select "1"
select select "2"
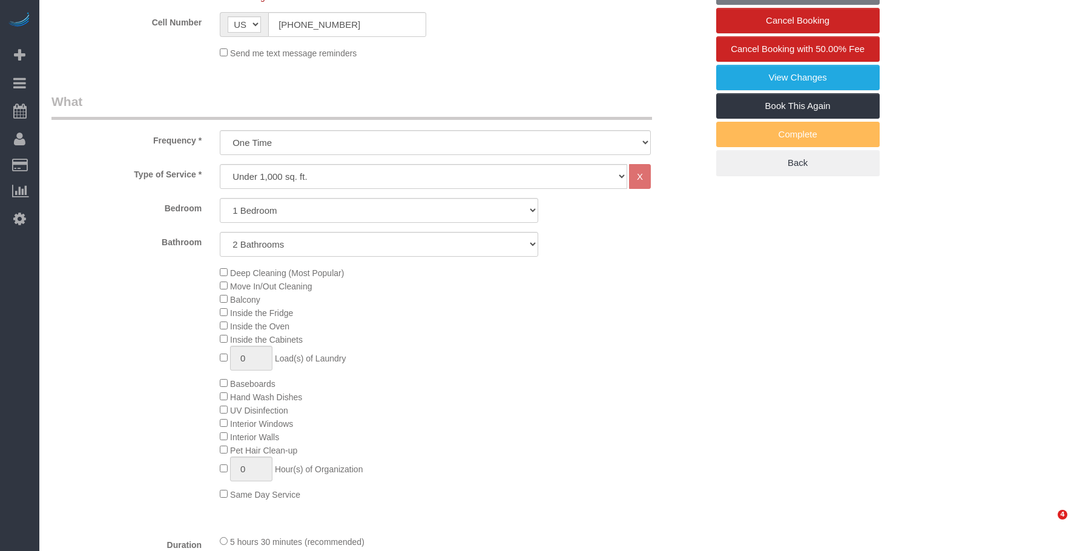
select select "object:1447"
select select "string:stripe-pm_1S6hDp4VGloSiKo7xYDNtzHr"
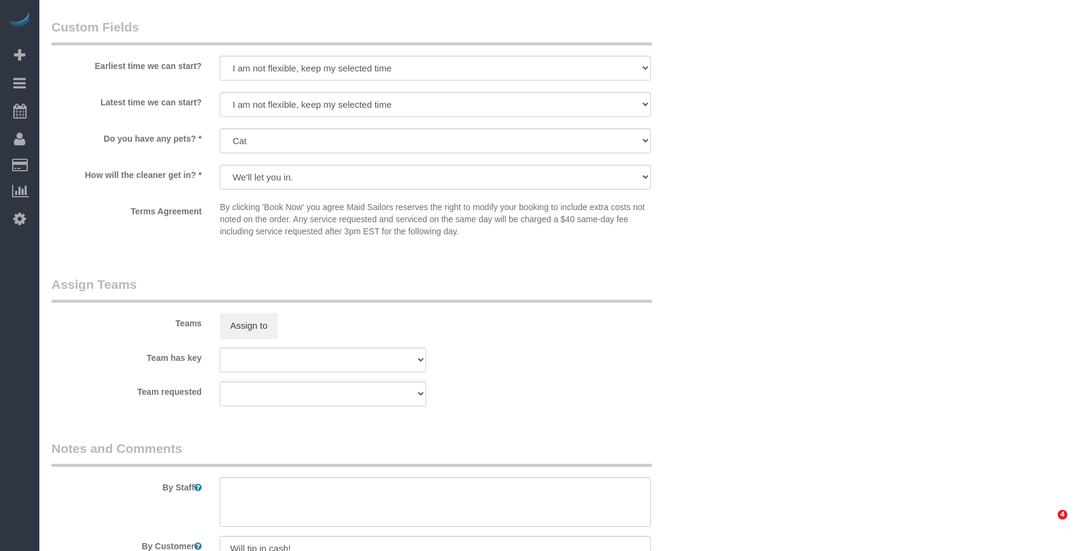
select select "spot50"
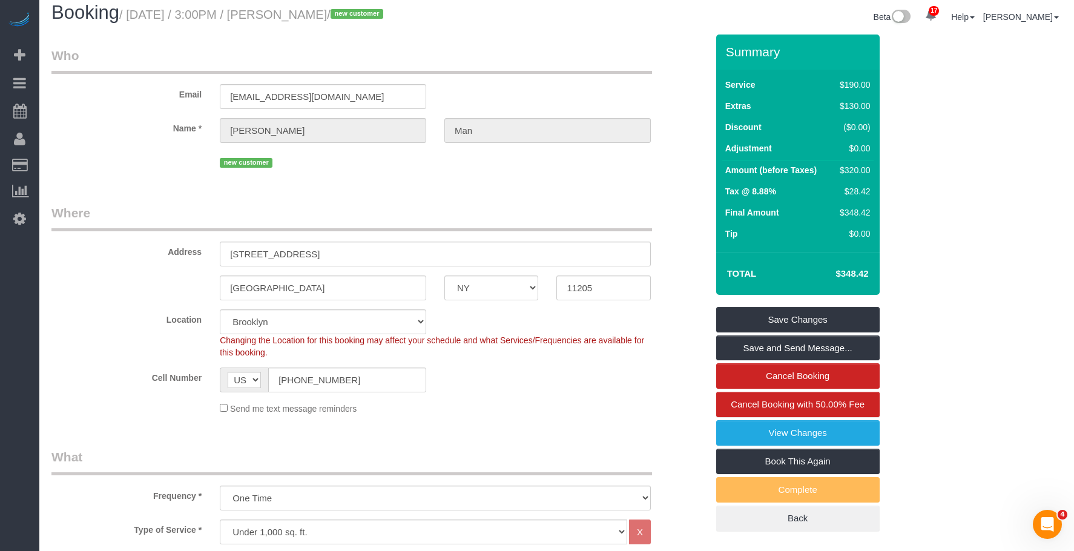
scroll to position [0, 0]
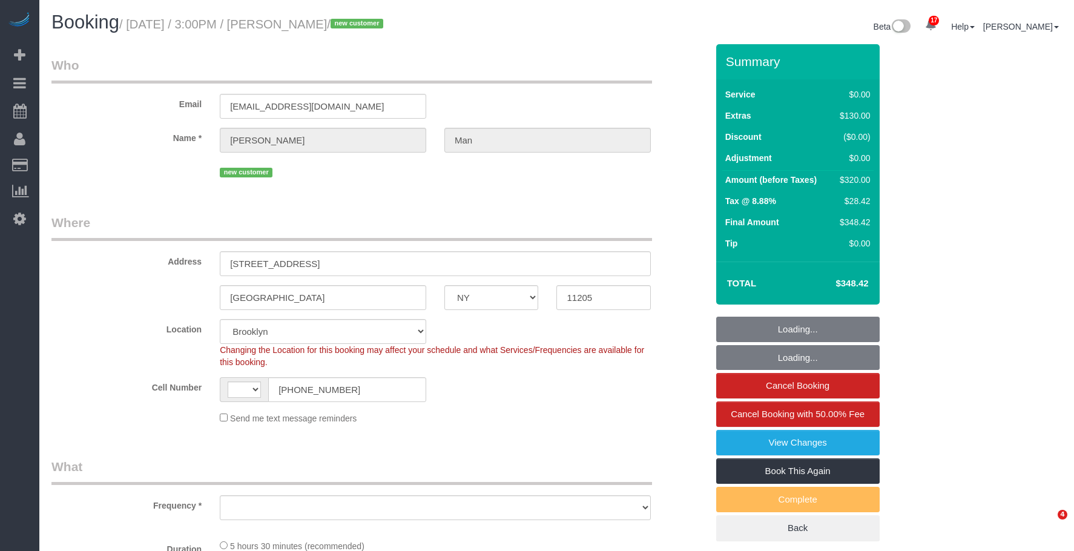
select select "NY"
select select "string:stripe-pm_1S6hDp4VGloSiKo7xYDNtzHr"
select select "number:89"
select select "number:90"
select select "number:14"
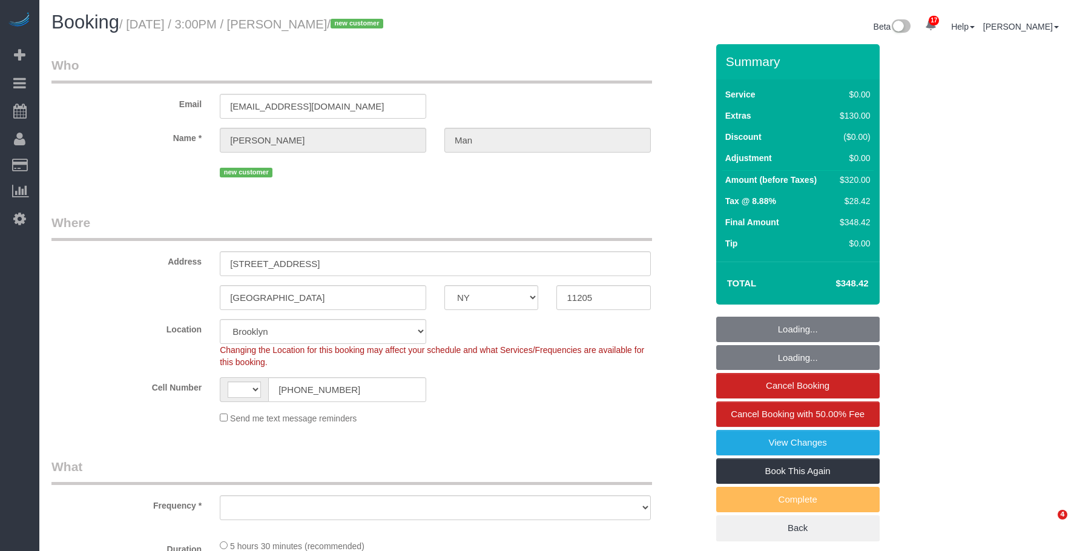
select select "number:5"
select select "string:[GEOGRAPHIC_DATA]"
select select "object:1447"
select select "spot1"
select select "1"
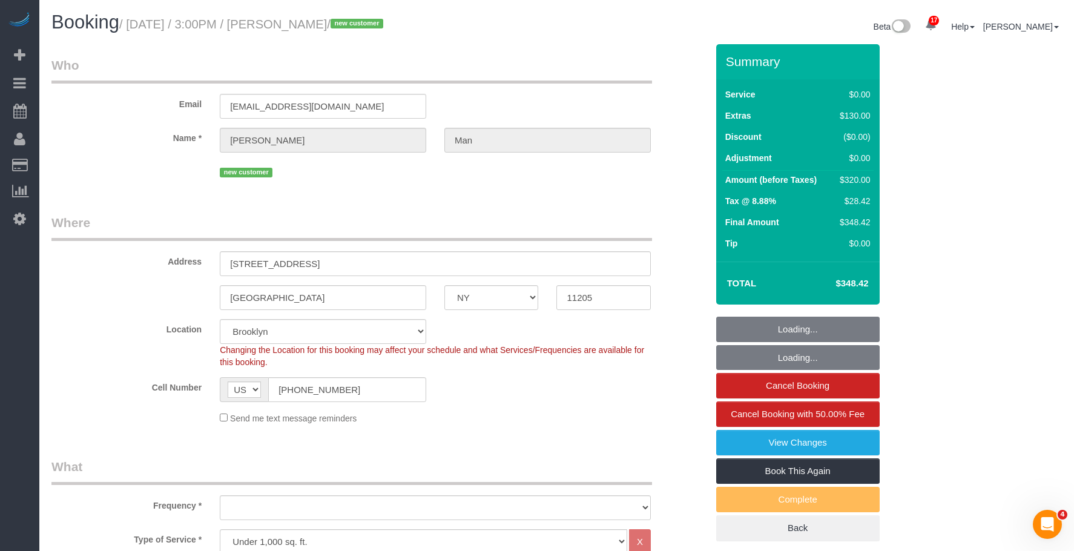
select select "2"
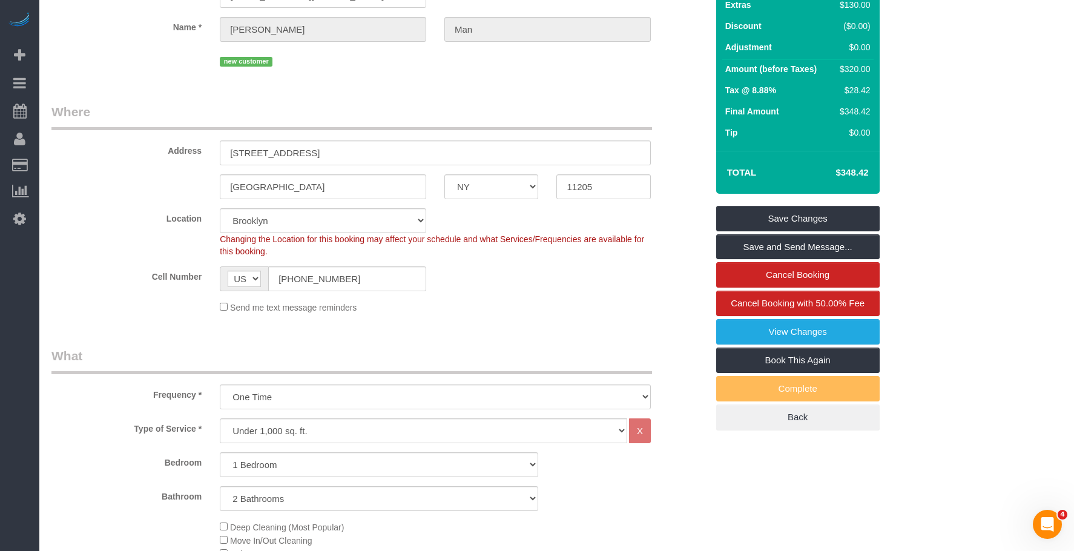
scroll to position [121, 0]
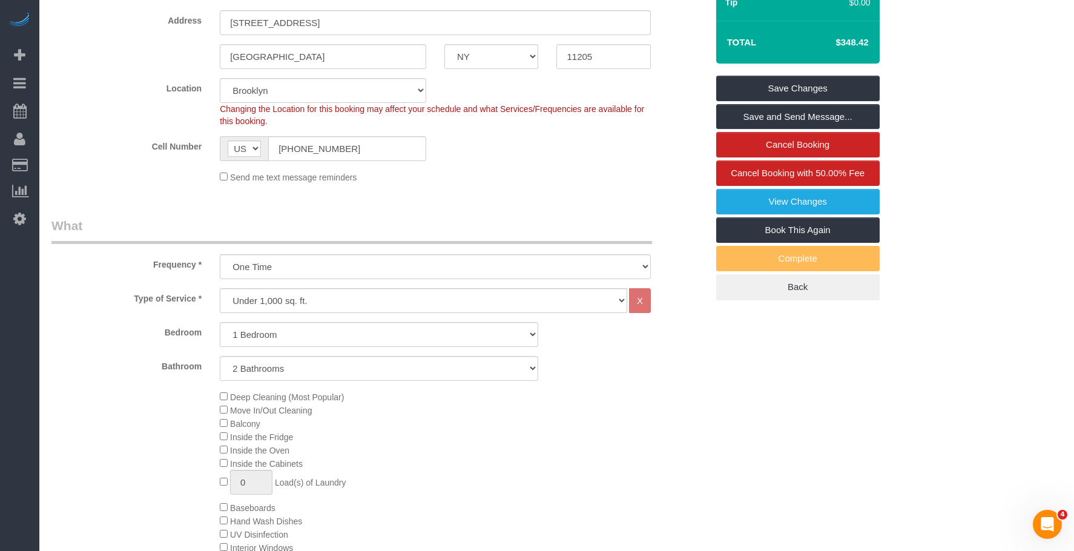
scroll to position [242, 0]
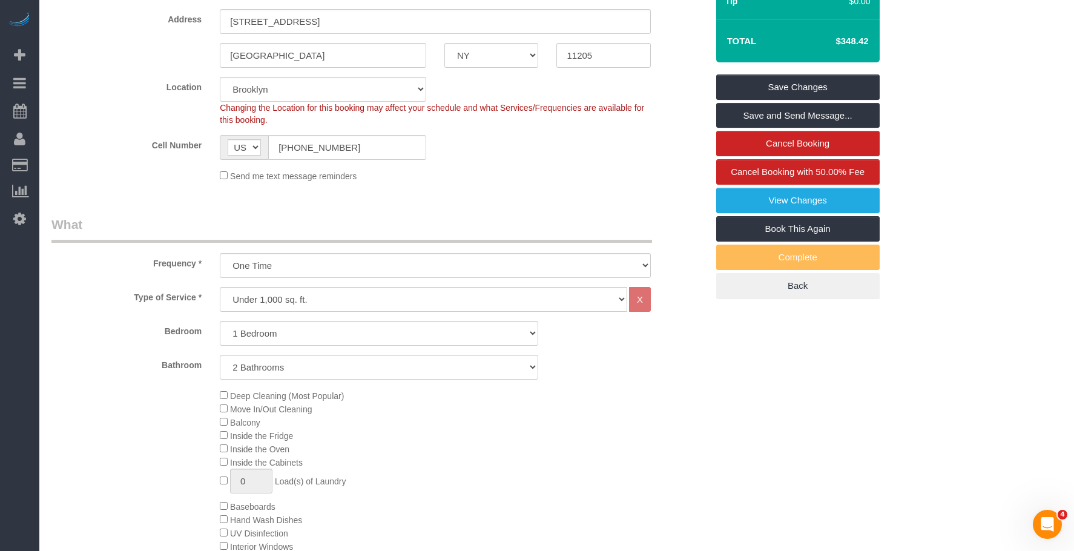
click at [540, 426] on div "Deep Cleaning (Most Popular) Move In/Out Cleaning Balcony Inside the Fridge Ins…" at bounding box center [463, 506] width 505 height 235
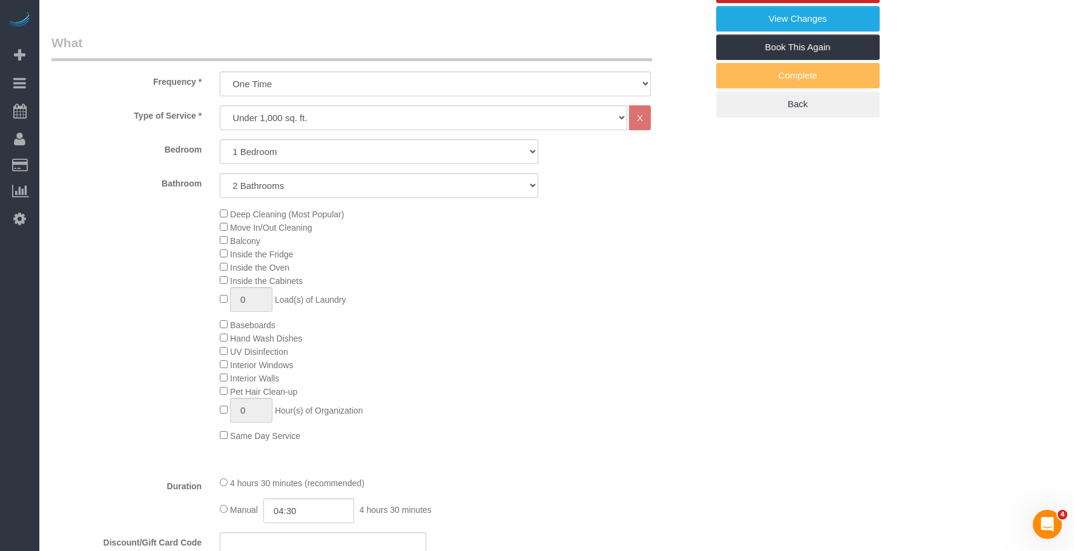
click at [409, 291] on div "Deep Cleaning (Most Popular) Move In/Out Cleaning Balcony Inside the Fridge Ins…" at bounding box center [463, 324] width 505 height 235
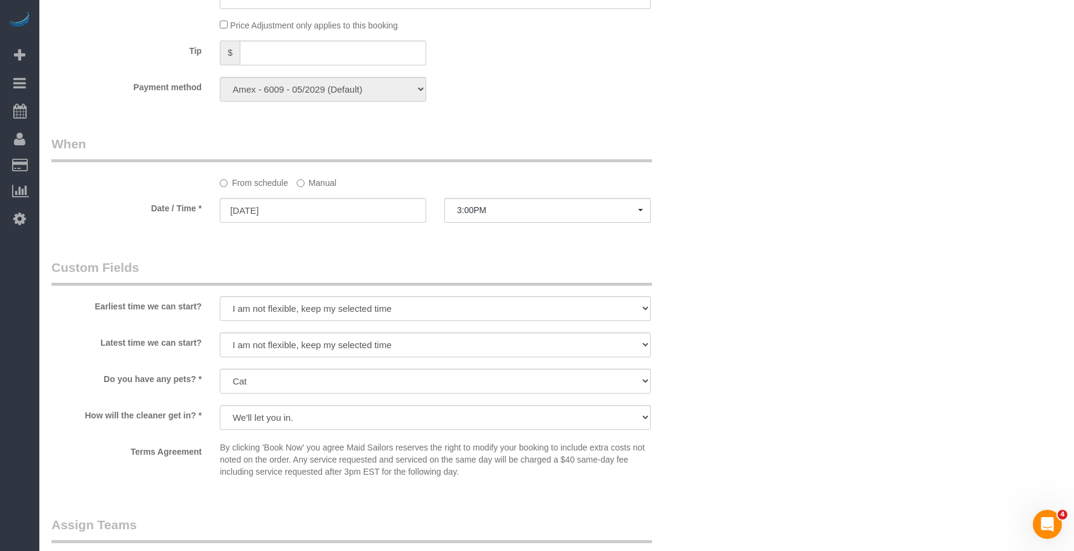
scroll to position [1090, 0]
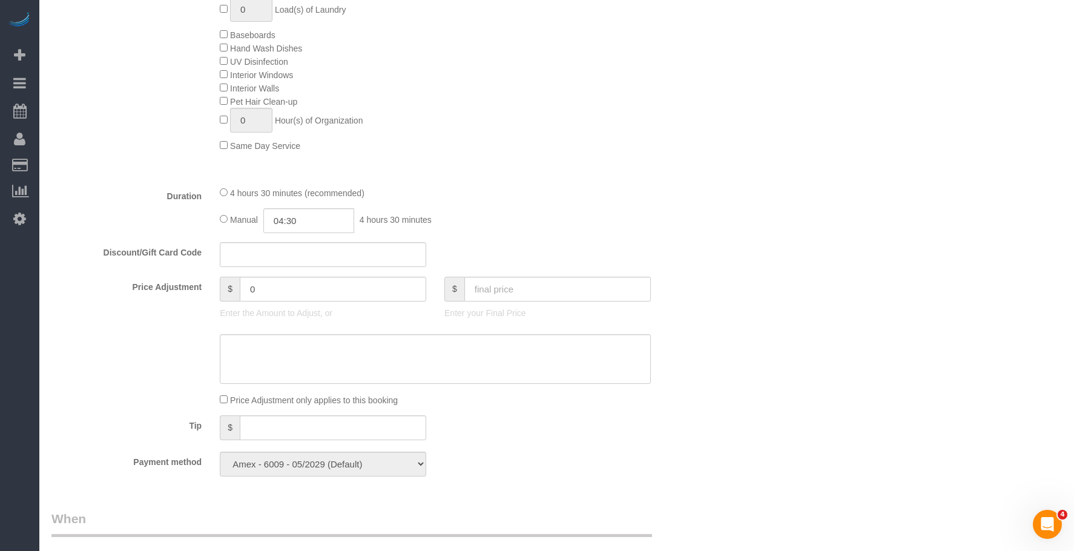
scroll to position [484, 0]
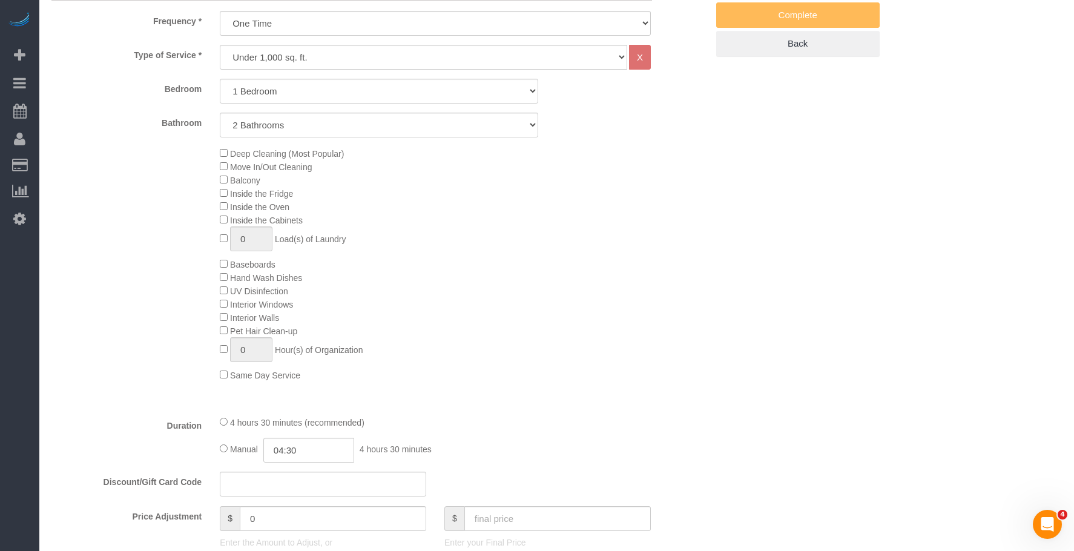
click at [548, 289] on div "Deep Cleaning (Most Popular) Move In/Out Cleaning Balcony Inside the Fridge Ins…" at bounding box center [463, 264] width 505 height 235
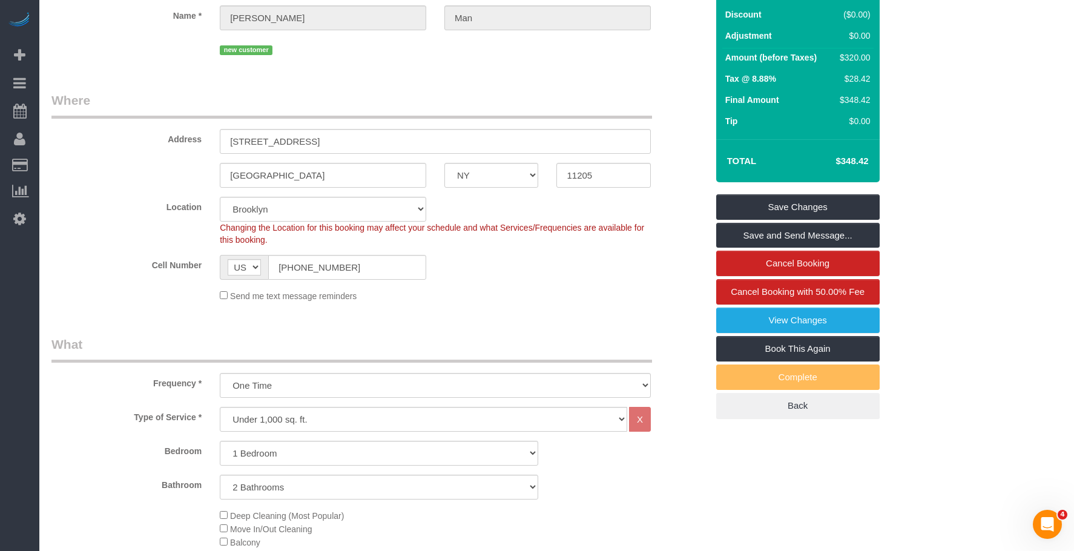
scroll to position [121, 0]
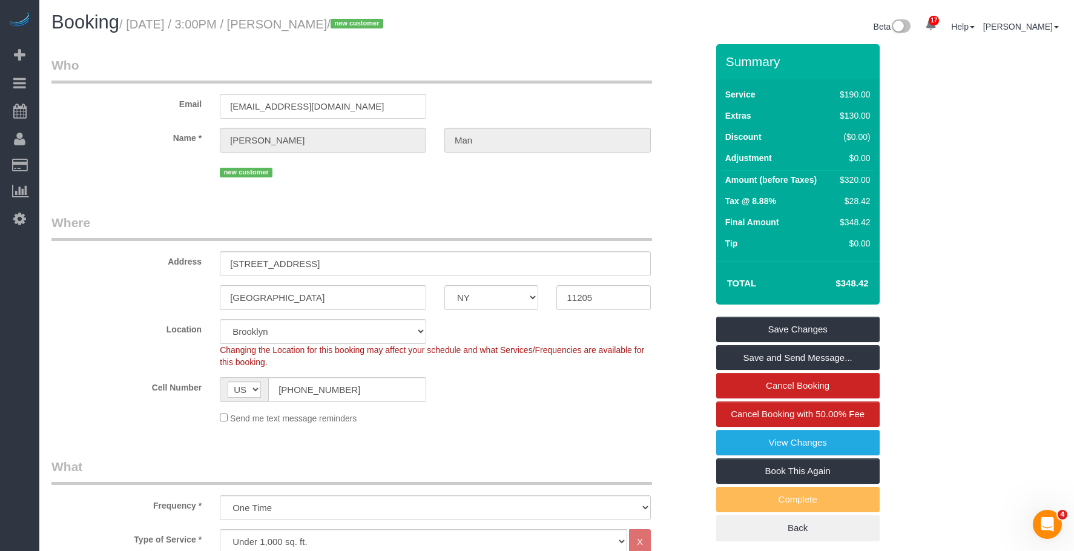
click at [511, 227] on legend "Where" at bounding box center [351, 227] width 601 height 27
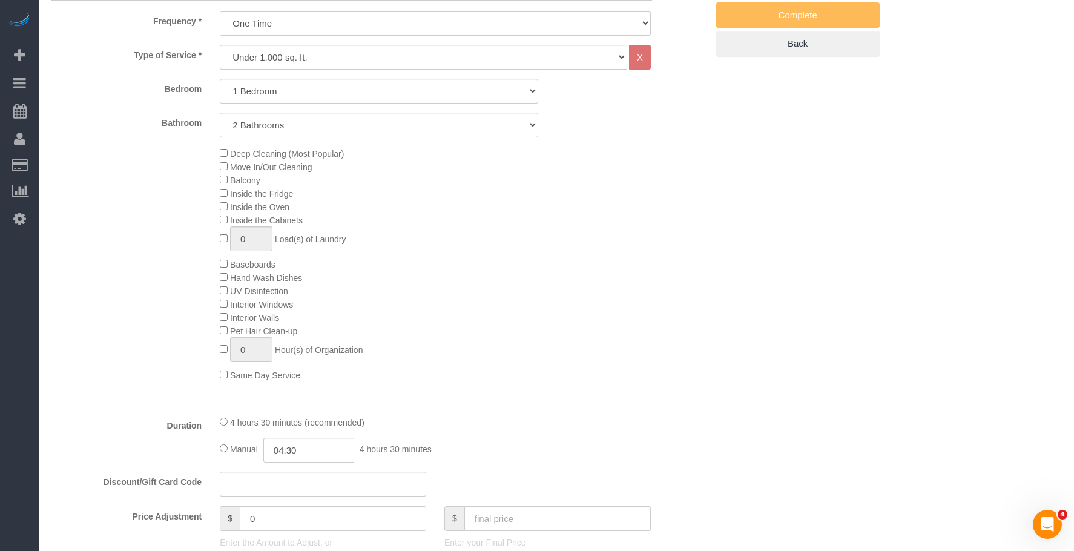
scroll to position [606, 0]
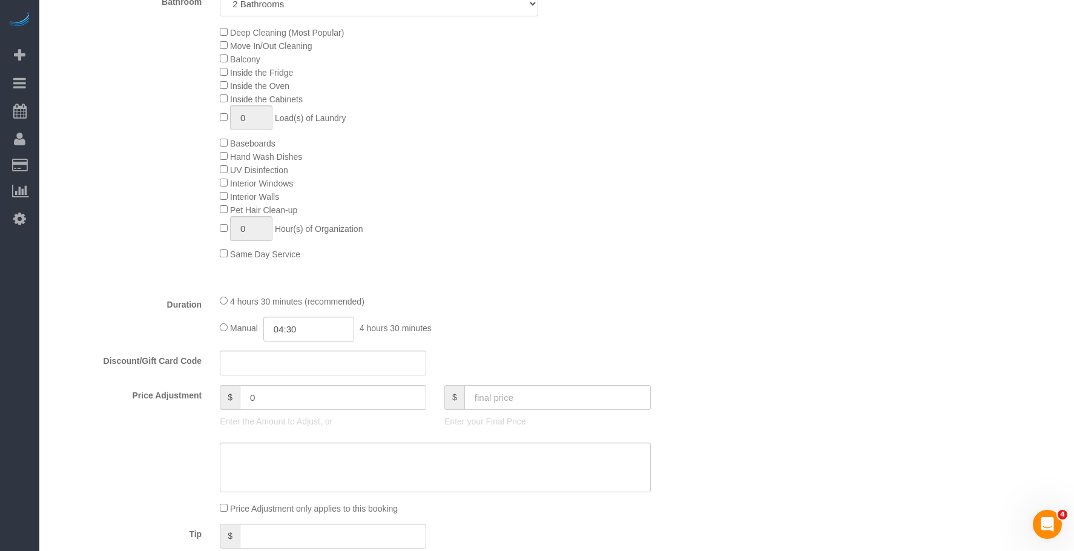
drag, startPoint x: 563, startPoint y: 172, endPoint x: 558, endPoint y: 263, distance: 91.5
click at [563, 172] on div "Deep Cleaning (Most Popular) Move In/Out Cleaning Balcony Inside the Fridge Ins…" at bounding box center [463, 142] width 505 height 235
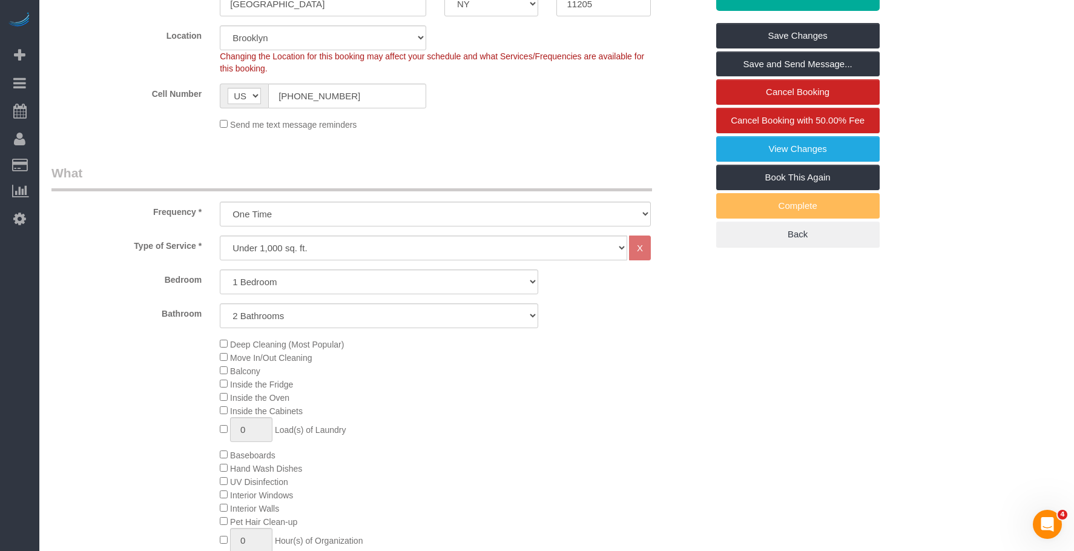
scroll to position [242, 0]
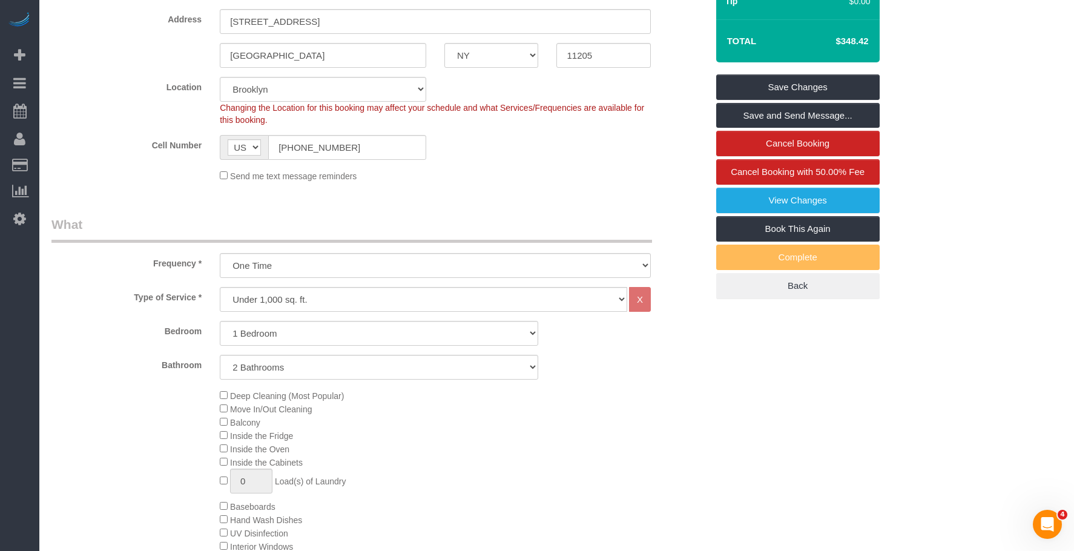
click at [495, 222] on legend "What" at bounding box center [351, 229] width 601 height 27
click at [593, 179] on div "Send me text message reminders" at bounding box center [435, 175] width 449 height 13
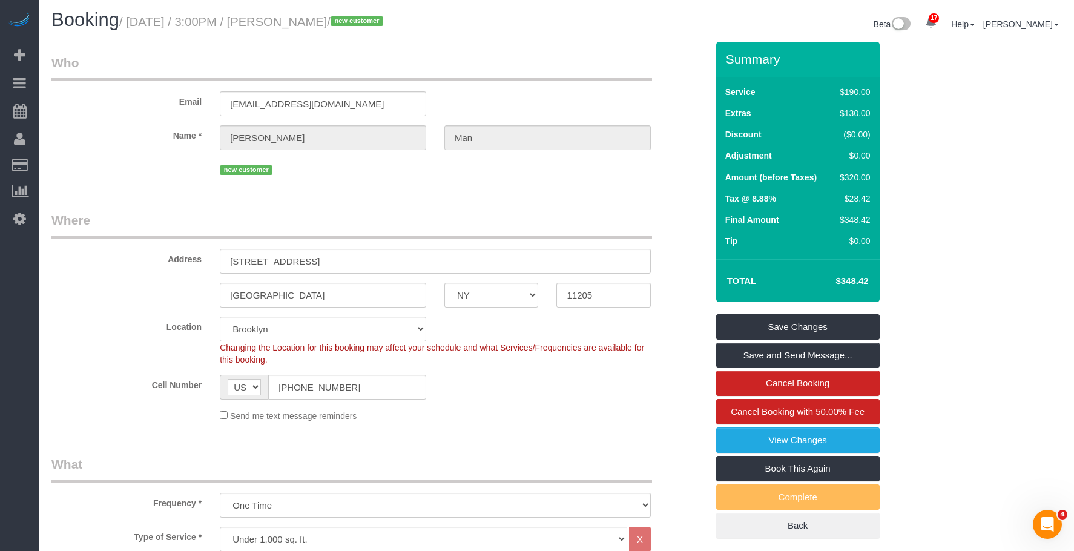
scroll to position [0, 0]
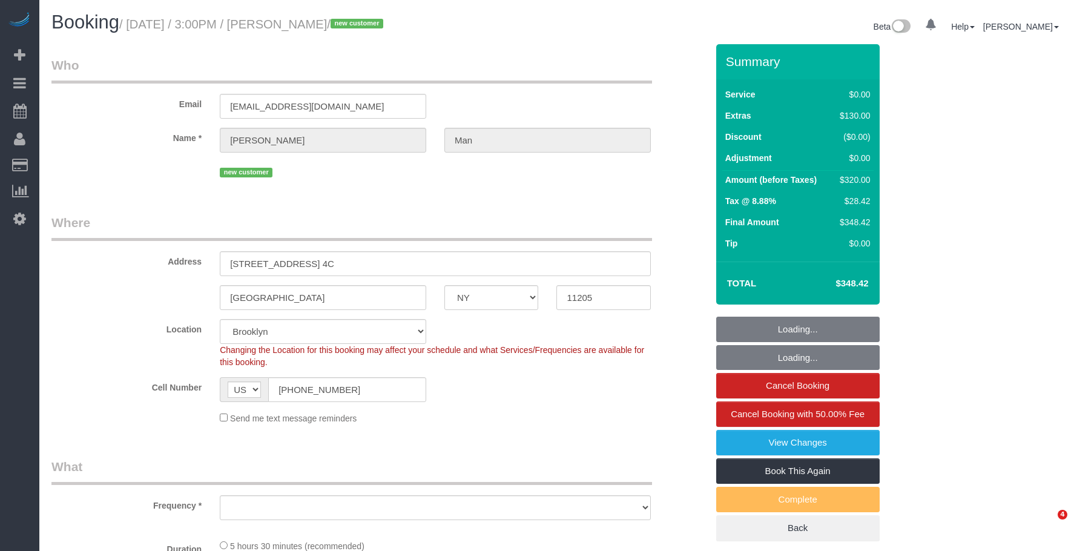
select select "NY"
select select "object:773"
select select "1"
select select "2"
select select "object:885"
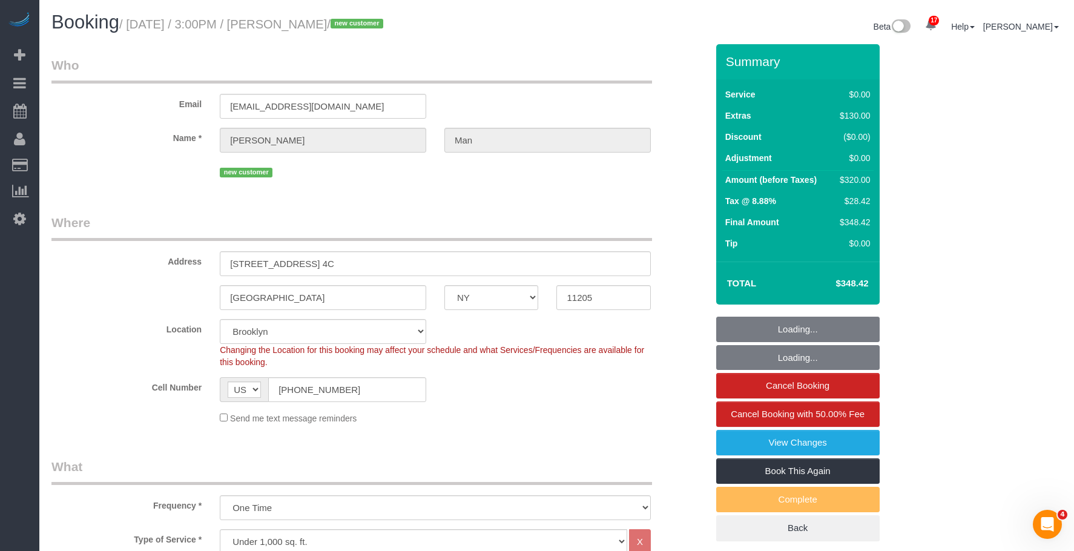
select select "spot1"
select select "number:89"
select select "number:90"
select select "number:14"
select select "number:5"
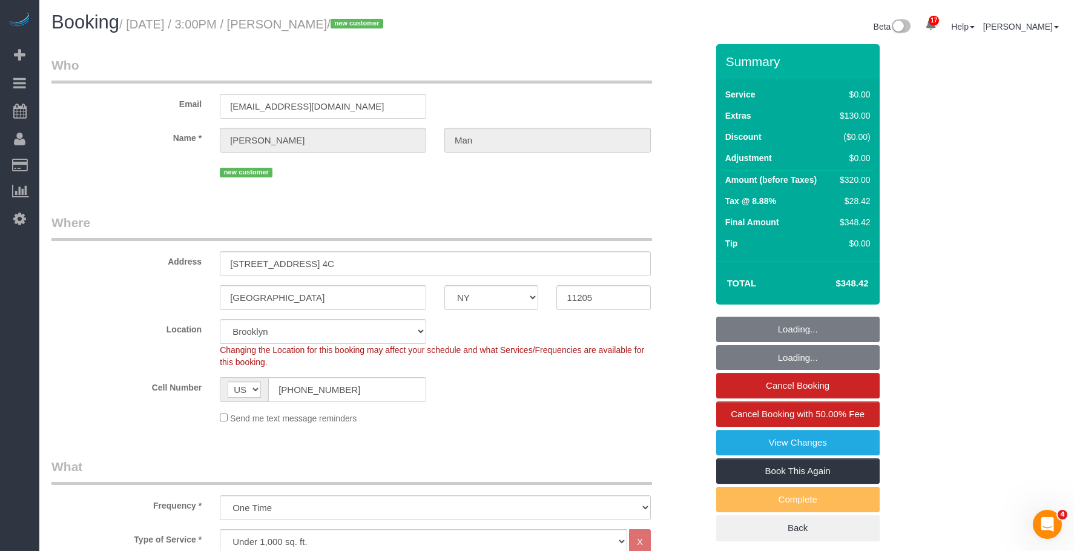
select select "1"
select select "2"
select select "string:stripe-pm_1S6hDp4VGloSiKo7xYDNtzHr"
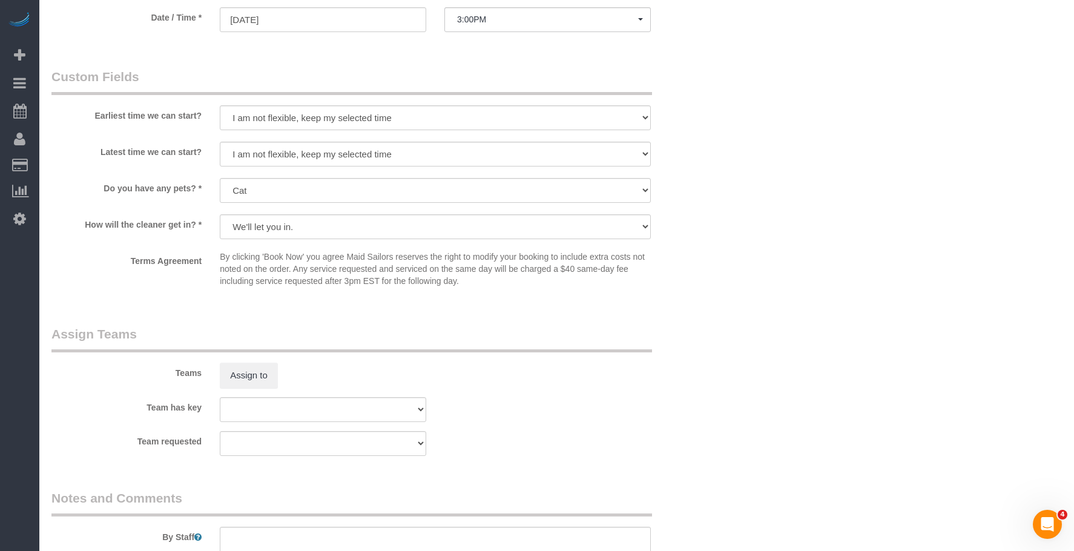
scroll to position [1544, 0]
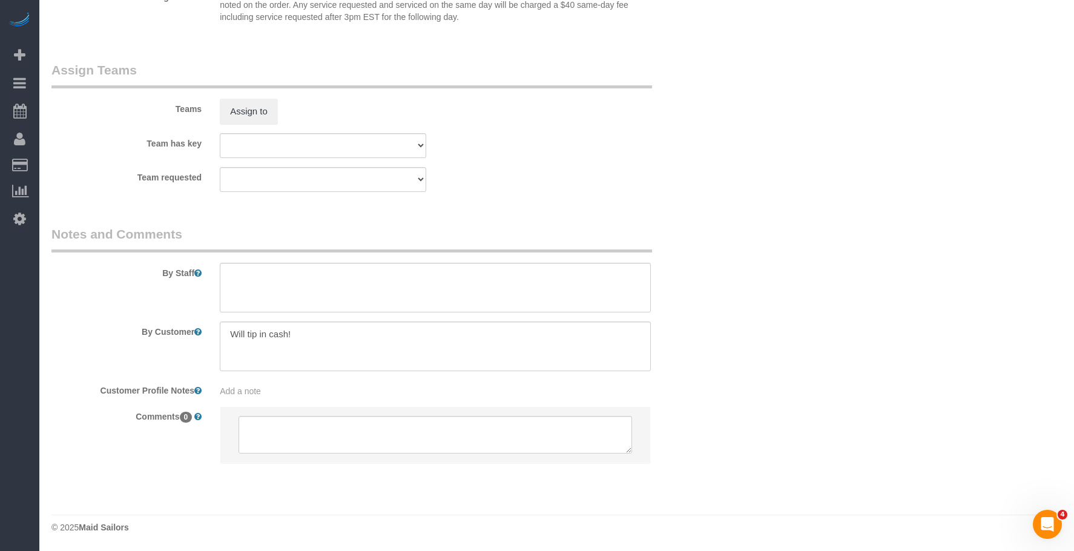
drag, startPoint x: 692, startPoint y: 200, endPoint x: 692, endPoint y: 208, distance: 7.9
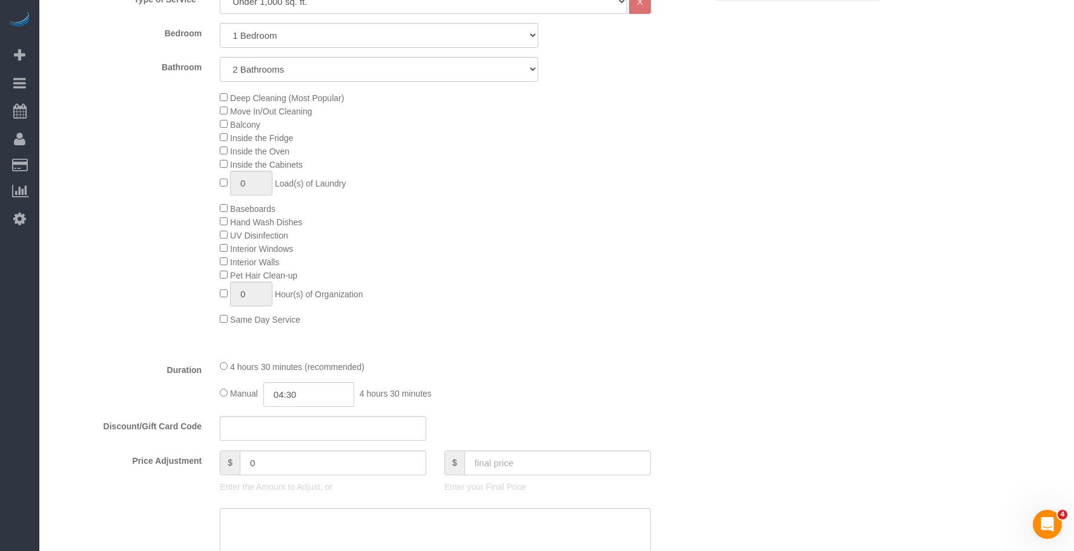
scroll to position [454, 0]
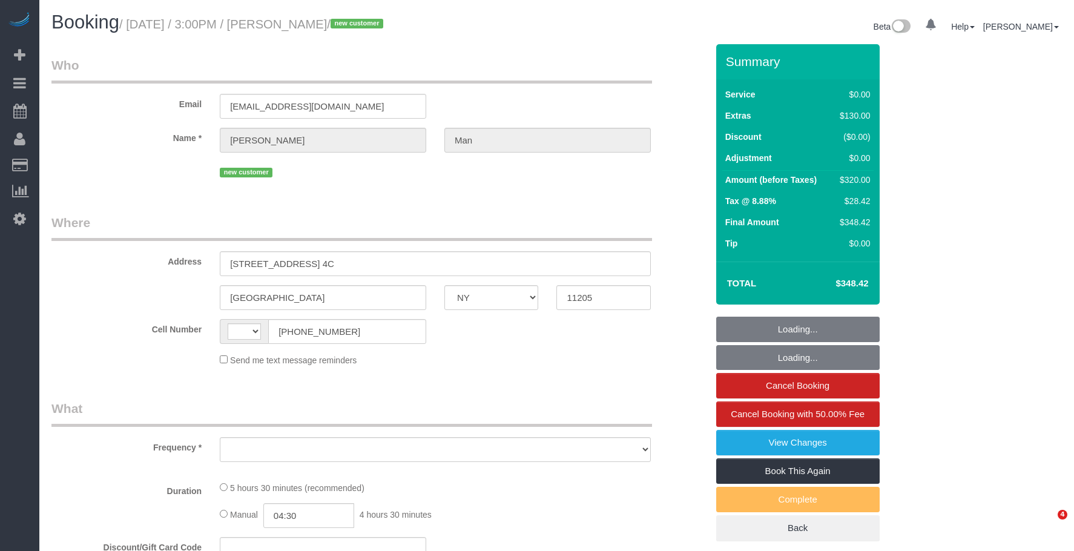
select select "NY"
select select "string:[GEOGRAPHIC_DATA]"
select select "object:776"
select select "spot1"
select select "number:89"
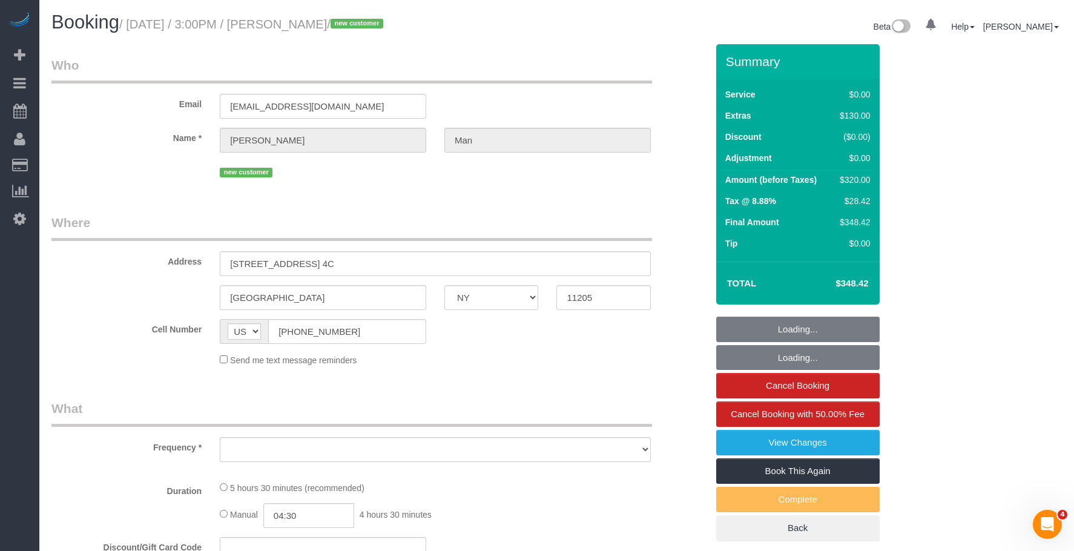
select select "number:90"
select select "number:14"
select select "number:5"
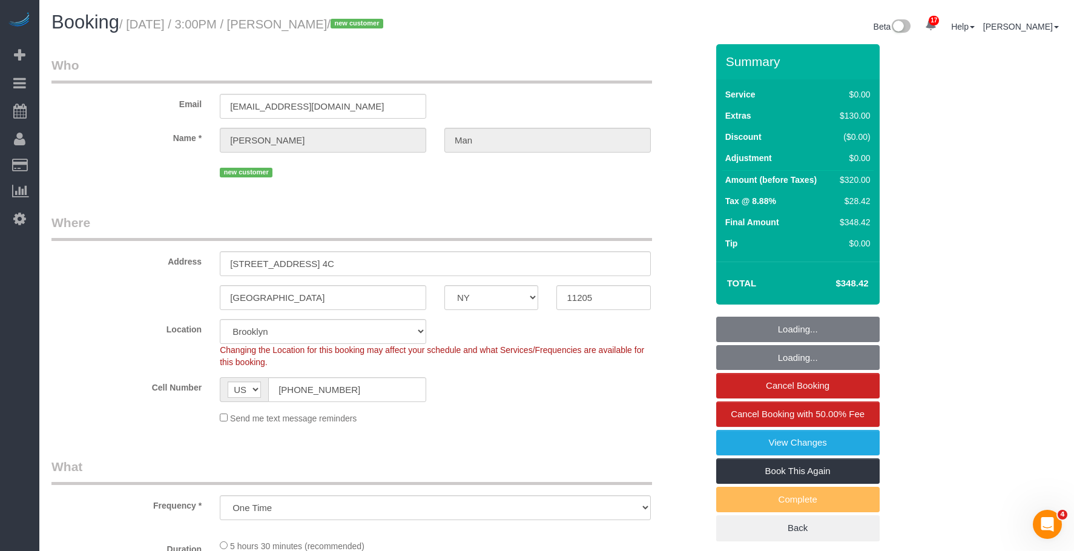
select select "object:1411"
select select "string:stripe-pm_1S6hDp4VGloSiKo7xYDNtzHr"
select select "1"
select select "2"
select select "1"
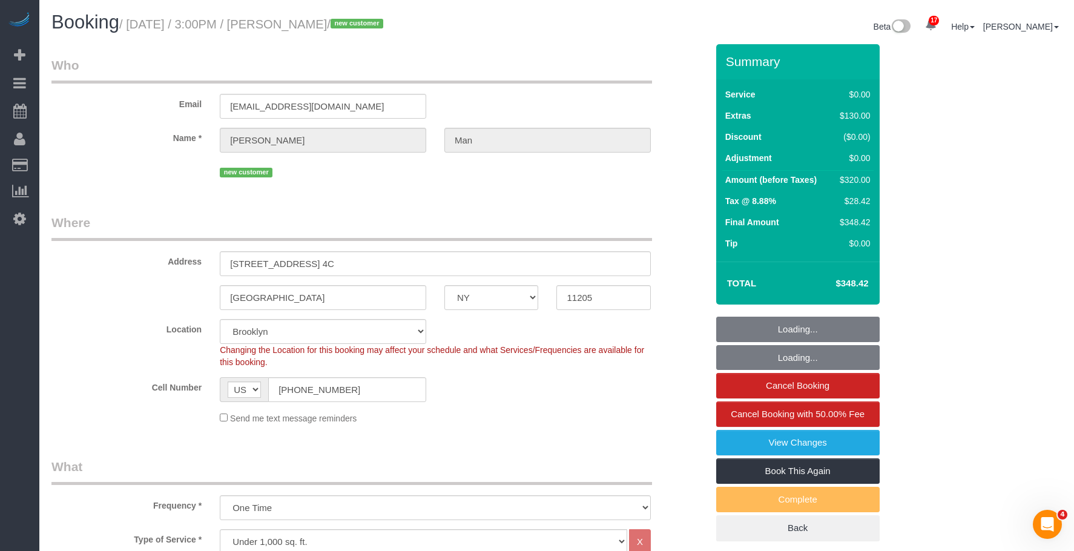
select select "2"
select select "spot50"
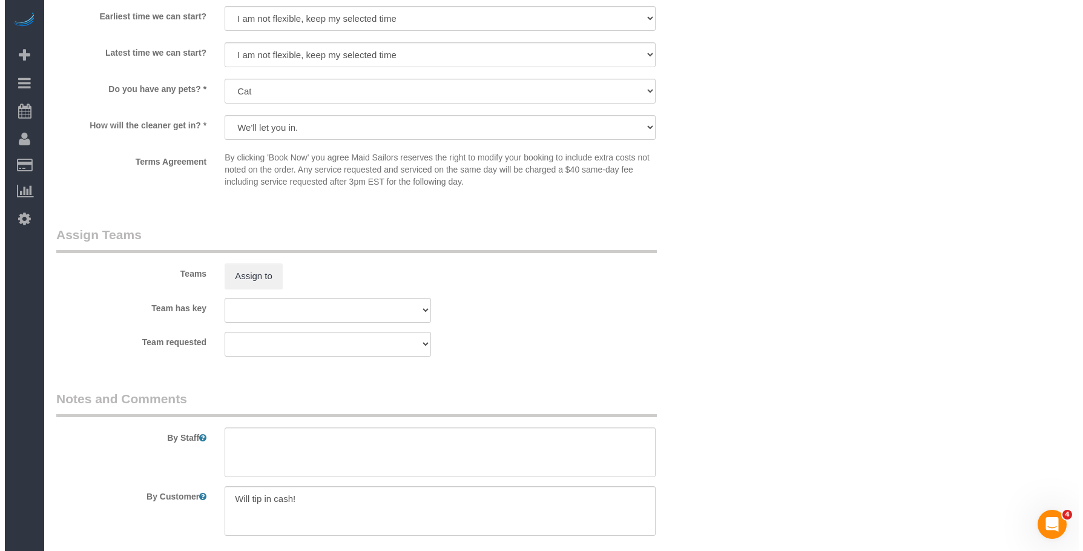
scroll to position [1393, 0]
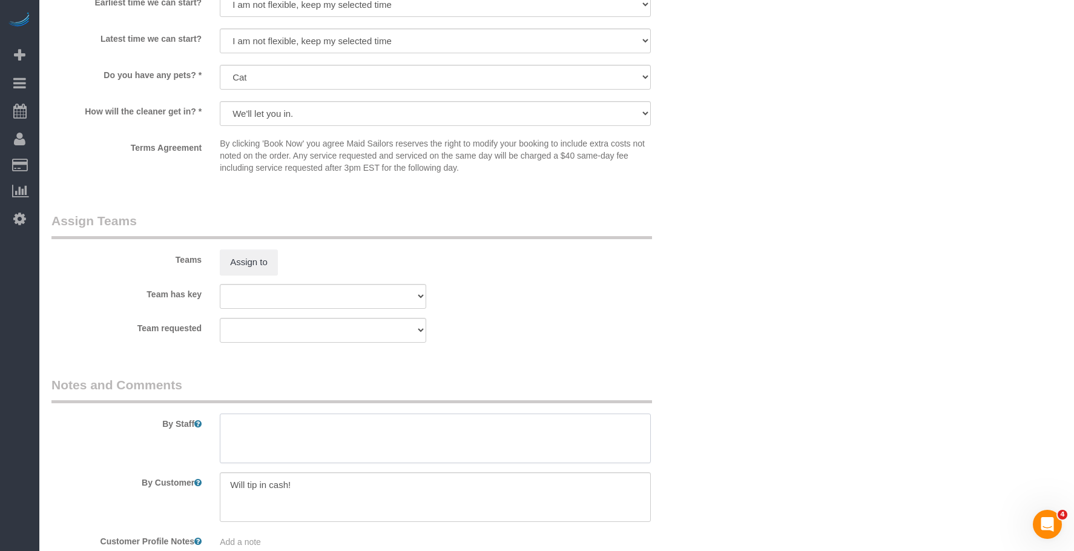
click at [382, 436] on textarea at bounding box center [435, 439] width 431 height 50
paste textarea "Do a deep cleaning of one (1) bedroom, two (2) bathrooms, the kitchen, and the …"
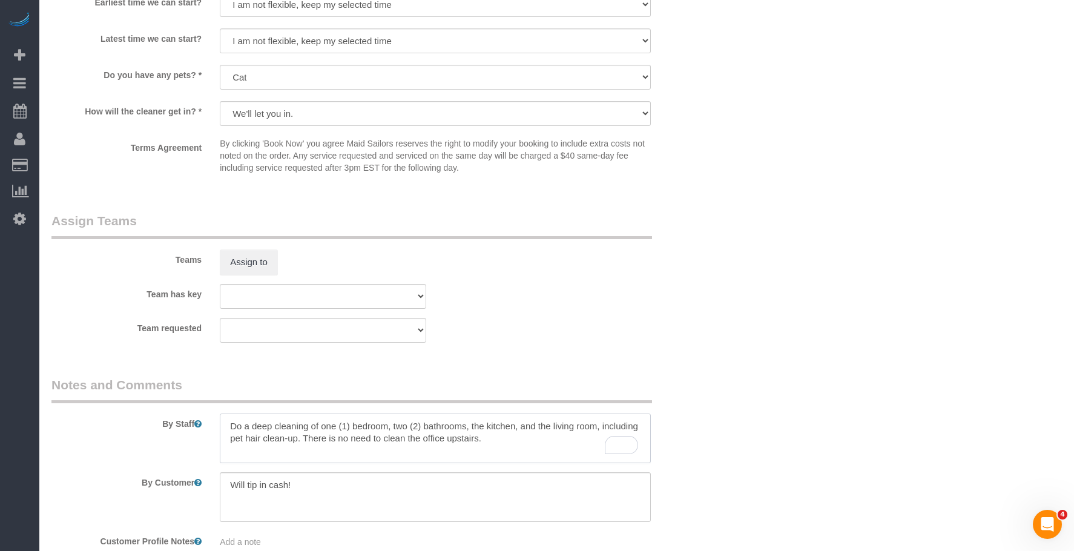
drag, startPoint x: 444, startPoint y: 443, endPoint x: 514, endPoint y: 441, distance: 69.1
click at [514, 441] on textarea "To enrich screen reader interactions, please activate Accessibility in Grammarl…" at bounding box center [435, 439] width 431 height 50
type textarea "Do a deep cleaning of one (1) bedroom, two (2) bathrooms, the kitchen, and the …"
click at [715, 295] on div "Team has key 000- Donna Mercado 000 - Partnerships 000 - TEAM JOB 0 - Delilah C…" at bounding box center [379, 296] width 674 height 25
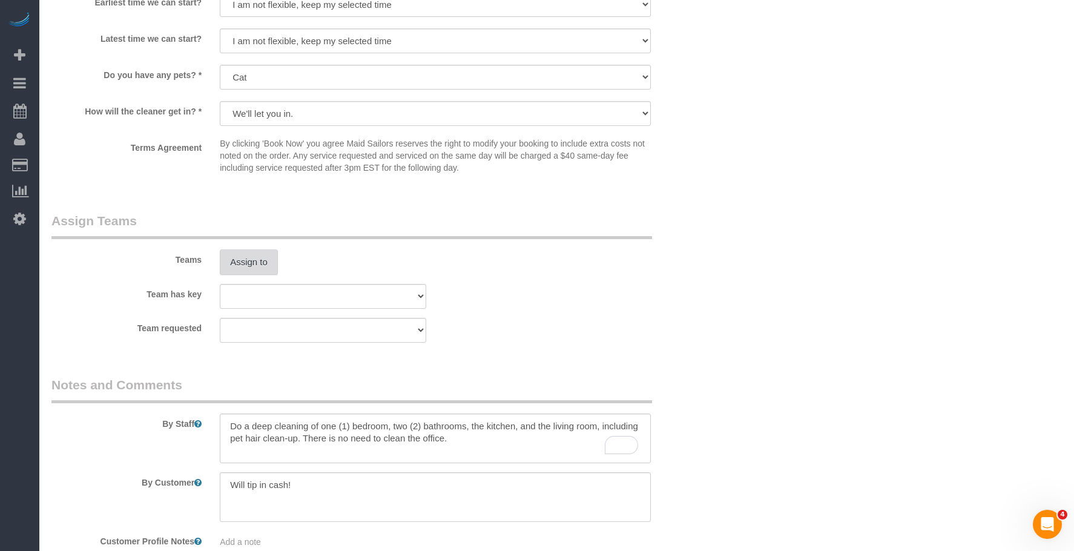
click at [244, 253] on button "Assign to" at bounding box center [249, 261] width 58 height 25
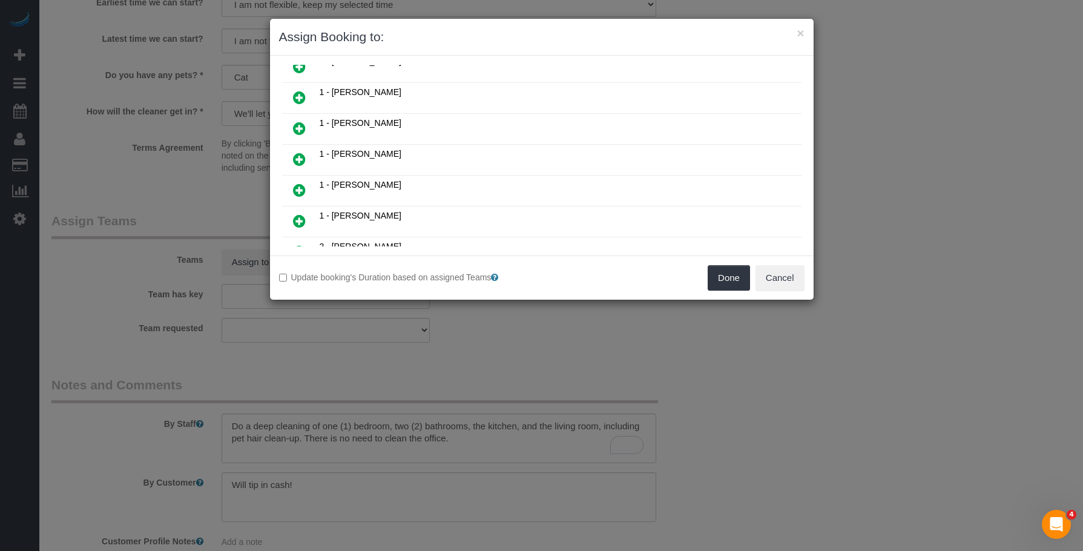
scroll to position [303, 0]
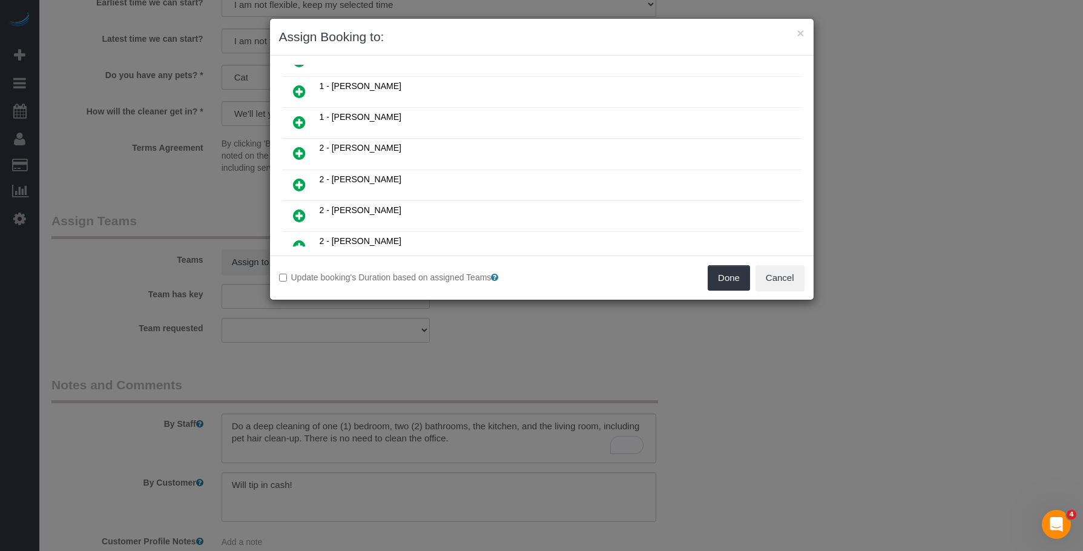
drag, startPoint x: 300, startPoint y: 216, endPoint x: 333, endPoint y: 219, distance: 32.8
click at [301, 216] on icon at bounding box center [299, 215] width 13 height 15
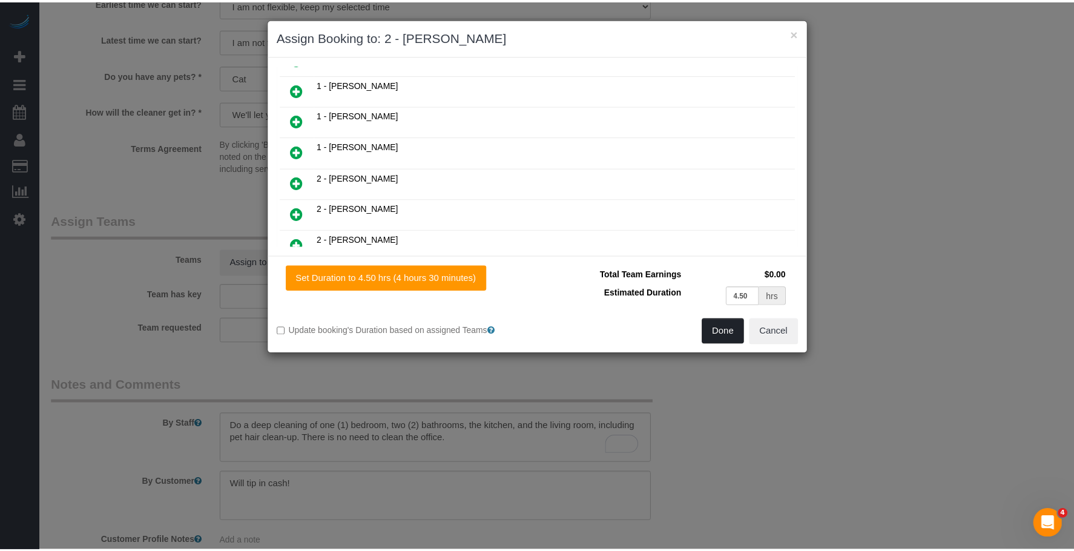
scroll to position [332, 0]
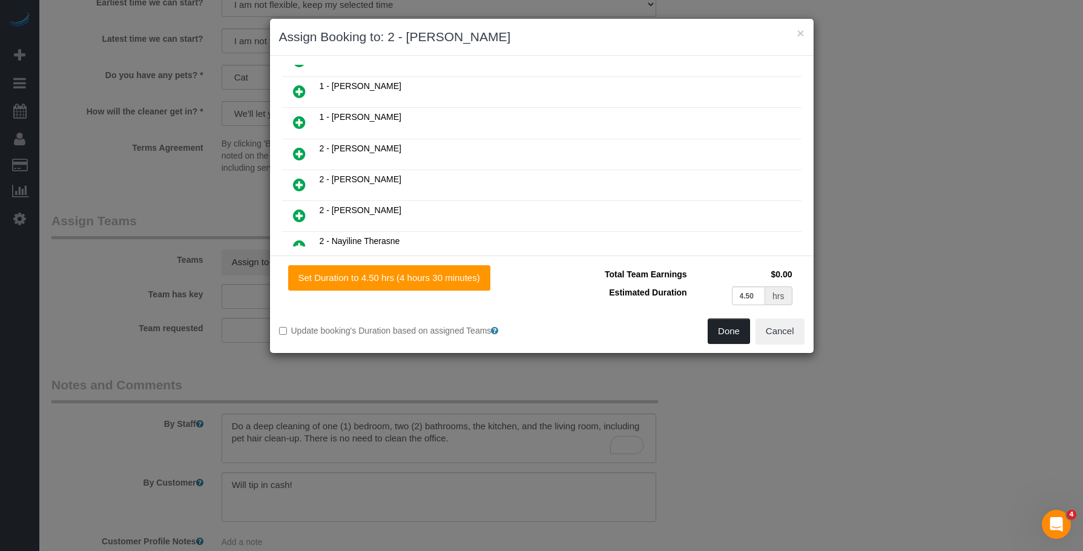
click at [725, 336] on button "Done" at bounding box center [729, 331] width 42 height 25
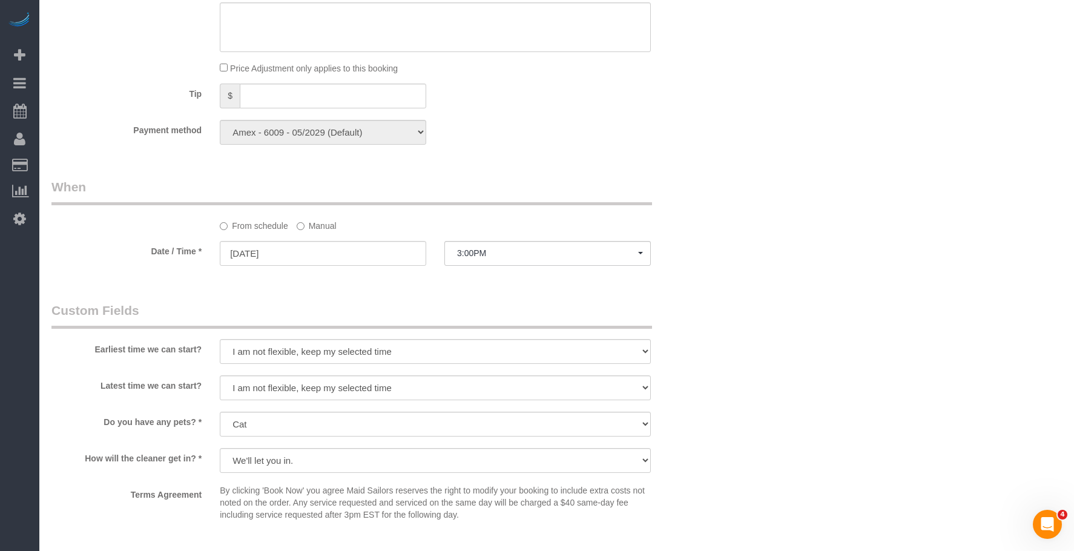
scroll to position [969, 0]
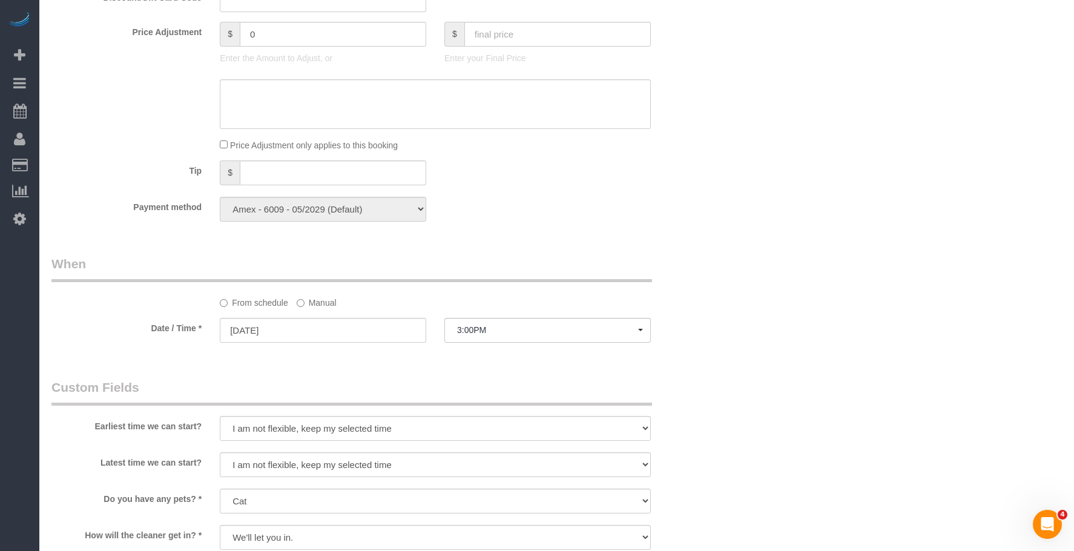
click at [334, 306] on label "Manual" at bounding box center [317, 300] width 40 height 16
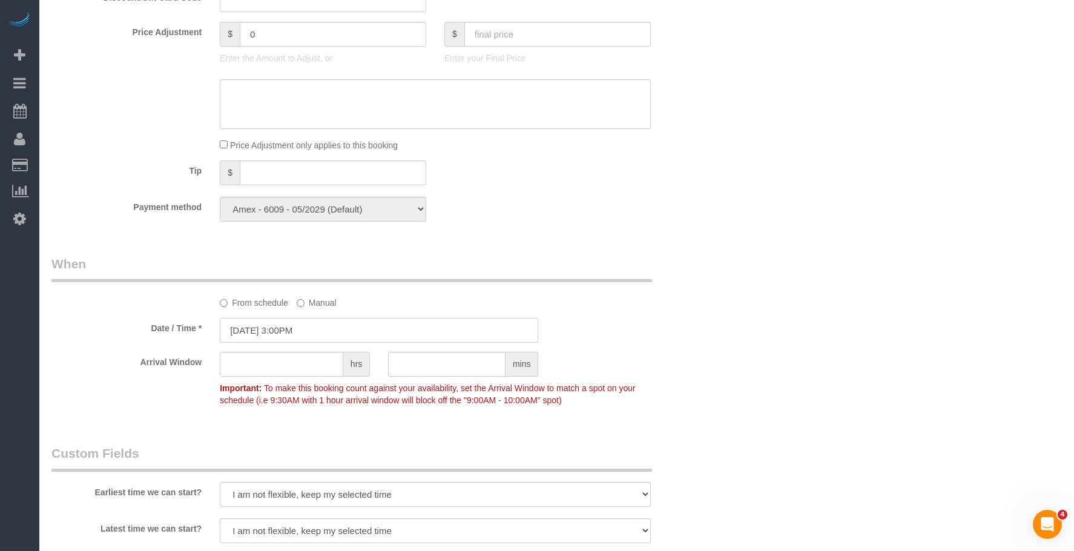
click at [354, 327] on input "09/13/2025 3:00PM" at bounding box center [379, 330] width 319 height 25
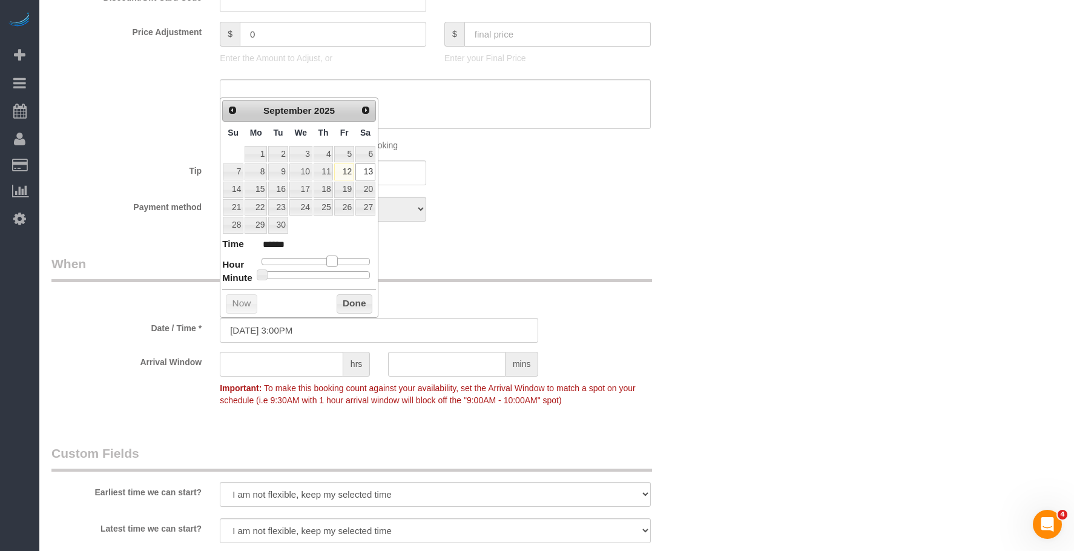
type input "09/13/2025 2:00PM"
type input "******"
type input "09/13/2025 1:00PM"
type input "******"
drag, startPoint x: 332, startPoint y: 263, endPoint x: 324, endPoint y: 266, distance: 8.7
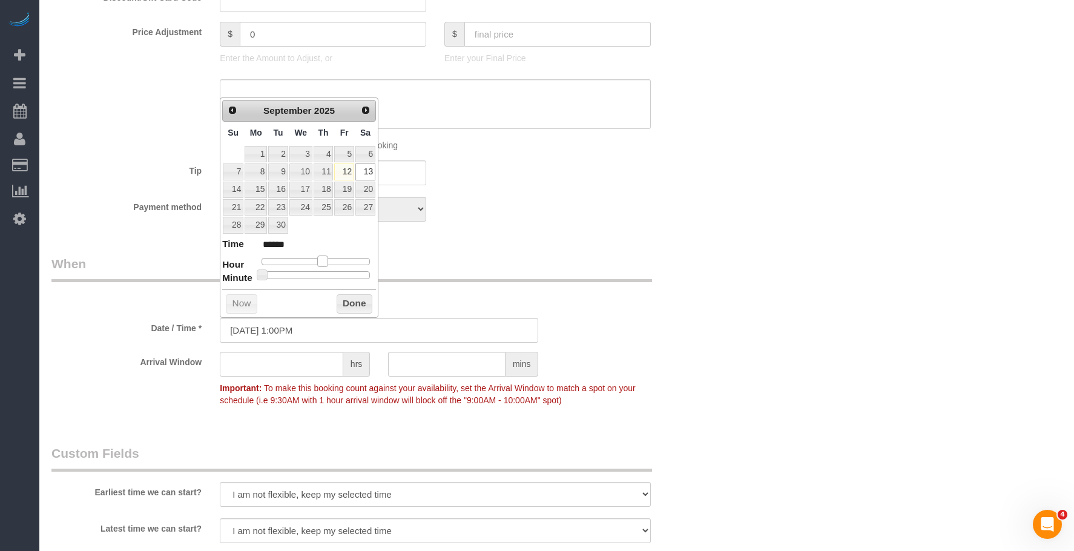
click at [324, 266] on span at bounding box center [322, 261] width 11 height 11
type input "09/13/2025 1:20PM"
type input "******"
type input "09/13/2025 1:35PM"
type input "******"
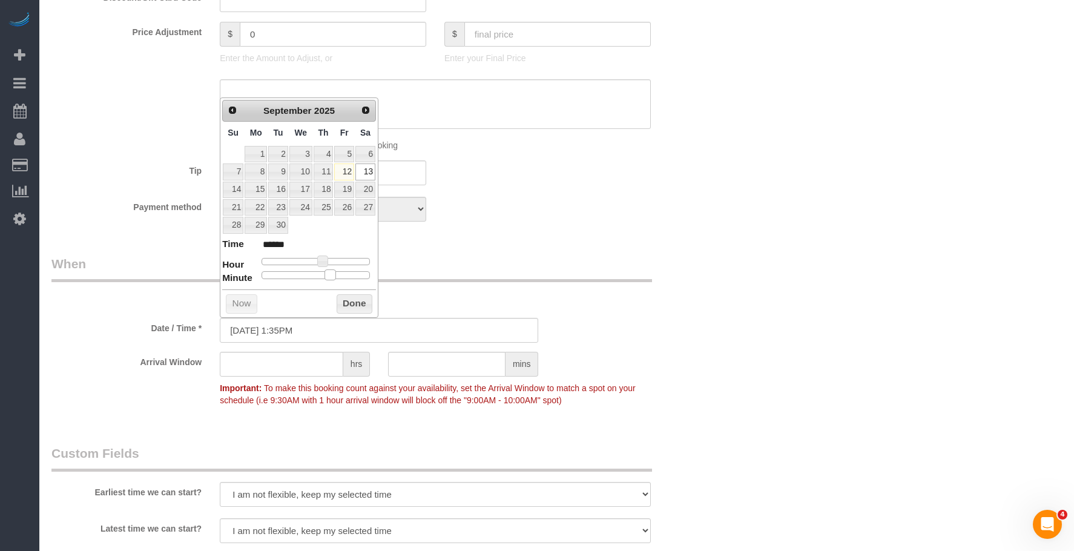
type input "09/13/2025 1:30PM"
type input "******"
drag, startPoint x: 308, startPoint y: 274, endPoint x: 323, endPoint y: 282, distance: 17.3
click at [323, 282] on div "Prev Next September 2025 Su Mo Tu We Th Fr Sa 1 2 3 4 5 6 7 8 9 10 11 12 13 14 …" at bounding box center [299, 207] width 159 height 220
drag, startPoint x: 349, startPoint y: 299, endPoint x: 370, endPoint y: 297, distance: 21.3
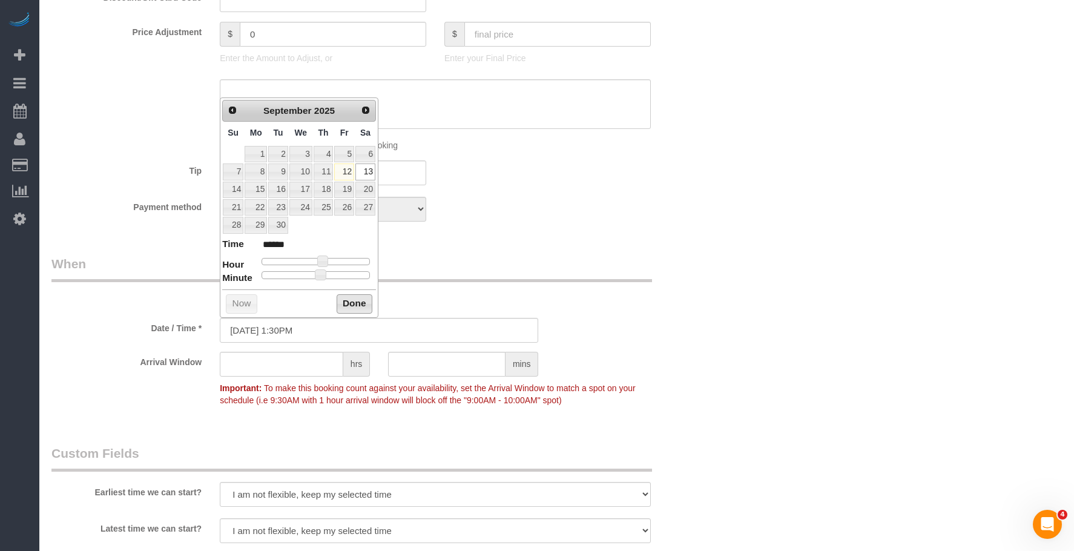
click at [350, 299] on button "Done" at bounding box center [355, 303] width 36 height 19
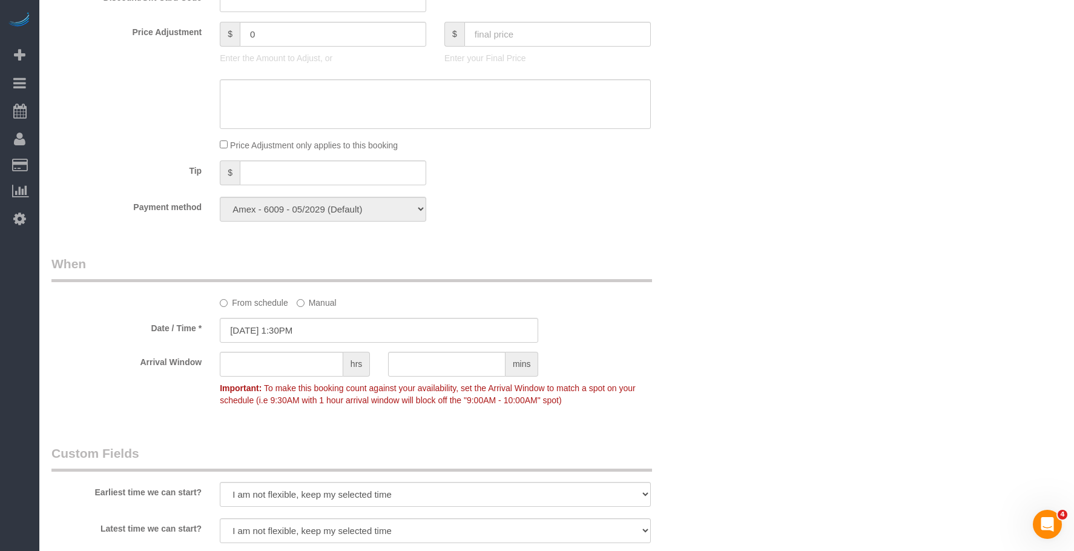
click at [833, 319] on div "Who Email jonnymandabach@gmail.com Name * Jonny Man new customer Where Address …" at bounding box center [556, 112] width 1011 height 2075
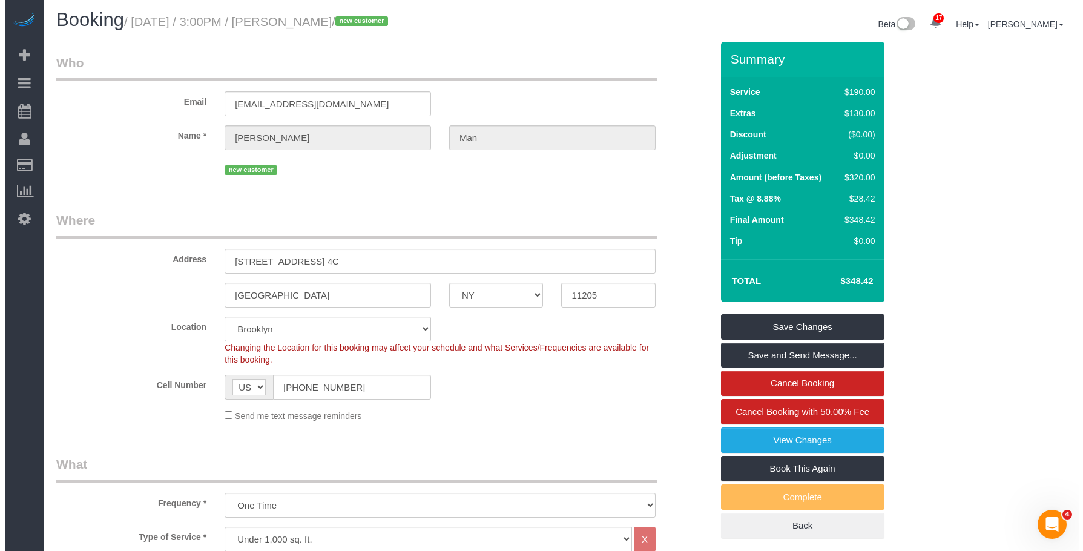
scroll to position [0, 0]
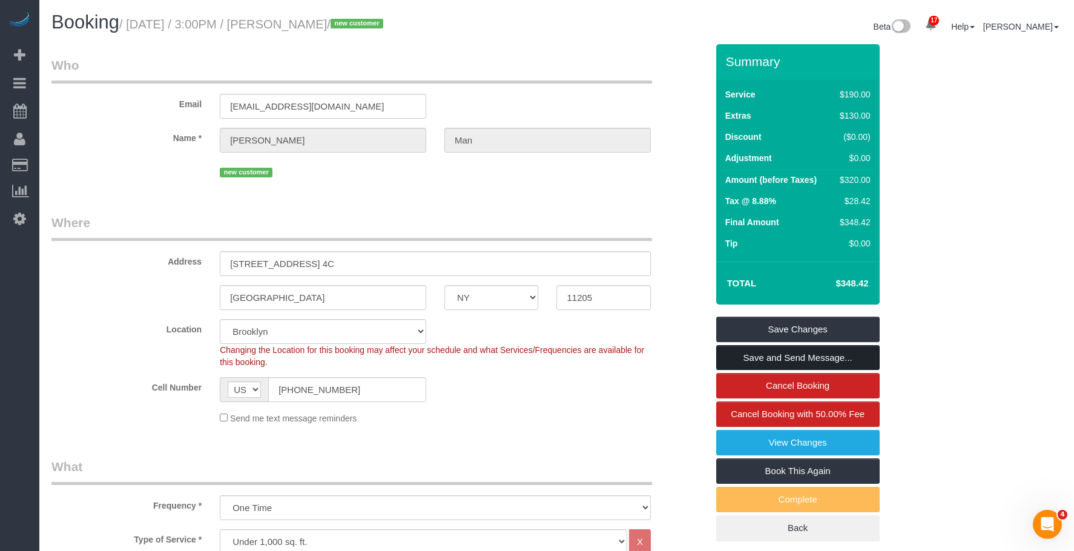
click at [825, 355] on link "Save and Send Message..." at bounding box center [798, 357] width 164 height 25
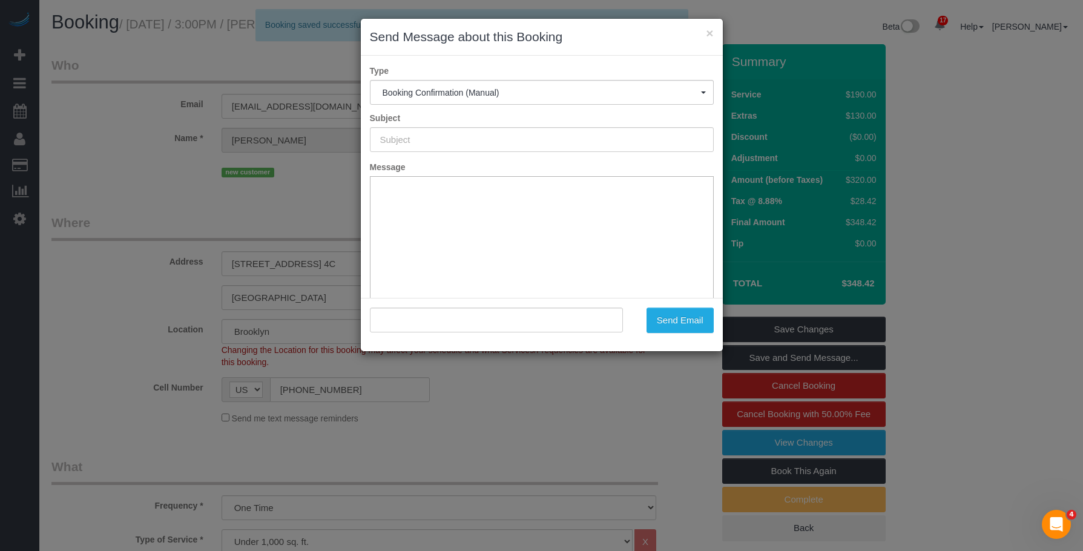
type input "Cleaning Confirmed for 09/13/2025 at 1:30pm"
type input ""Jonny Man" <jonnymandabach@gmail.com>"
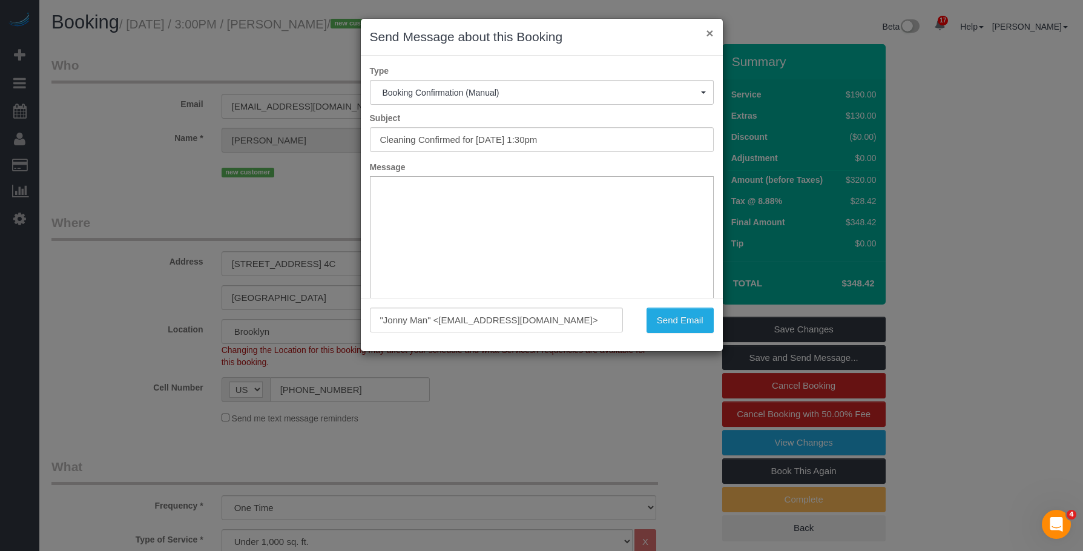
click at [709, 31] on button "×" at bounding box center [709, 33] width 7 height 13
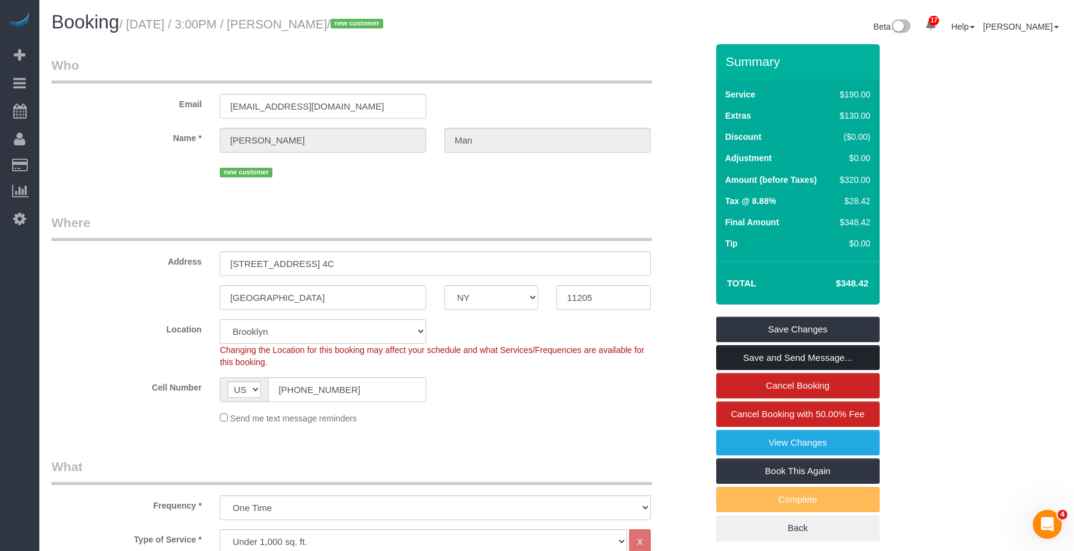
click at [810, 356] on link "Save and Send Message..." at bounding box center [798, 357] width 164 height 25
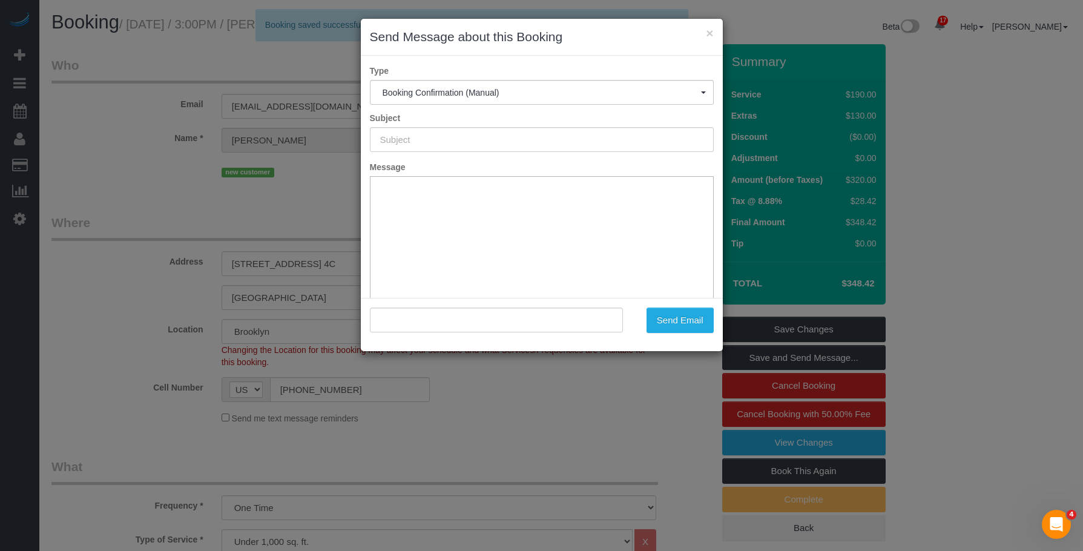
type input "Cleaning Confirmed for 09/13/2025 at 1:30pm"
type input ""Jonny Man" <jonnymandabach@gmail.com>"
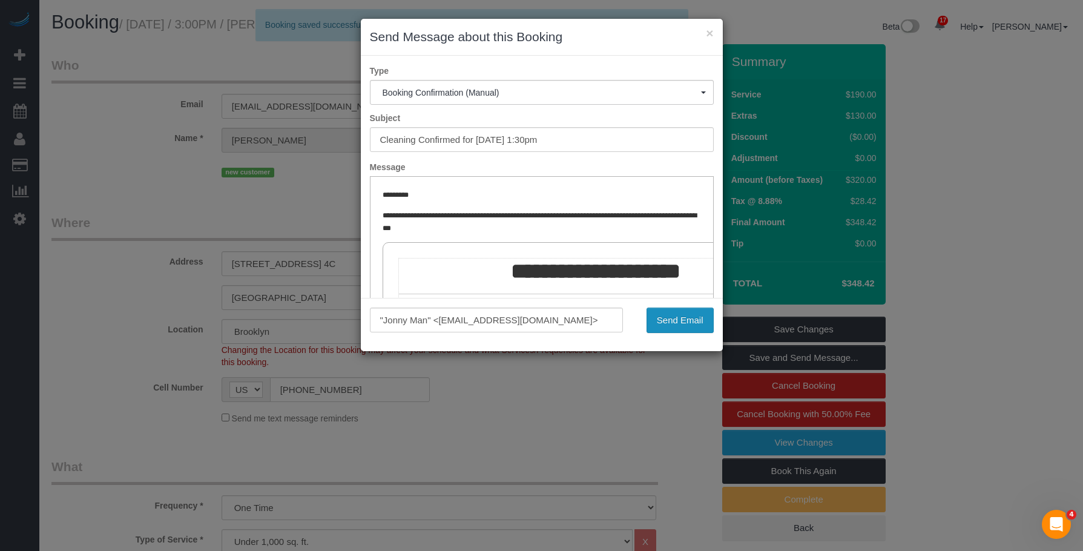
click at [684, 319] on button "Send Email" at bounding box center [680, 320] width 67 height 25
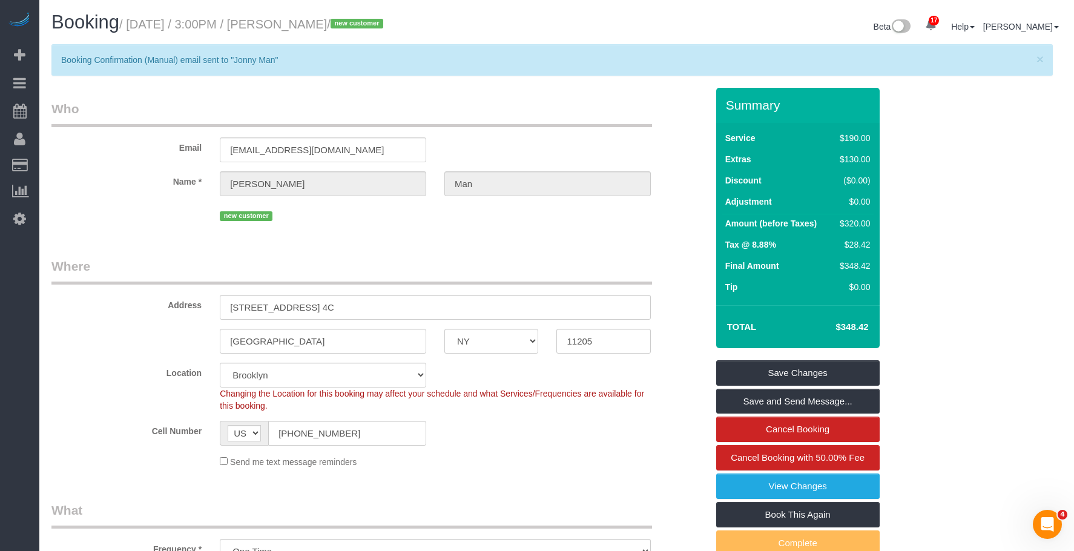
drag, startPoint x: 306, startPoint y: 29, endPoint x: 150, endPoint y: 131, distance: 186.4
click at [365, 24] on small "/ September 13, 2025 / 3:00PM / Jonny Man / new customer" at bounding box center [253, 24] width 268 height 13
copy small "Jonny Man"
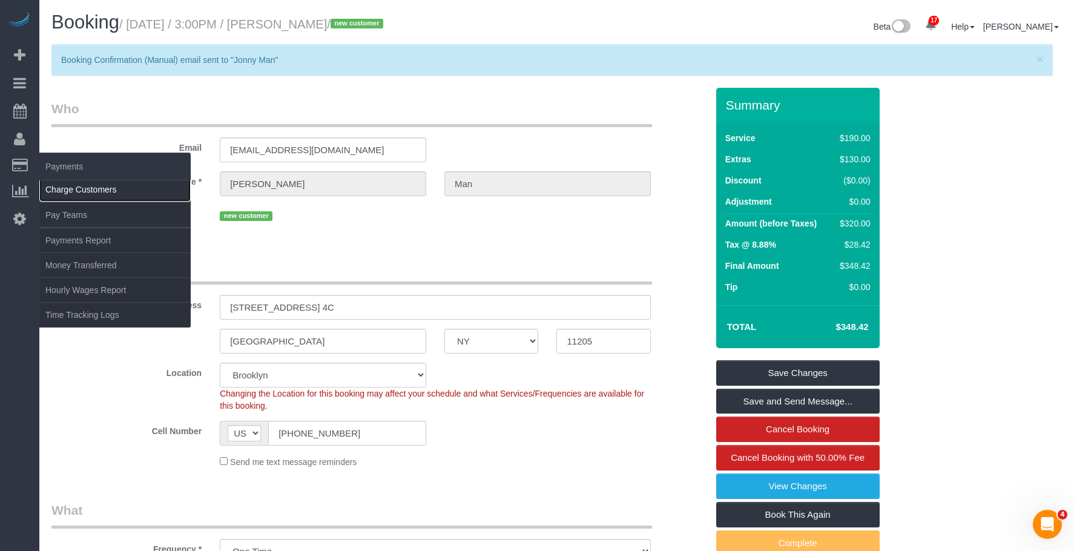
click at [82, 191] on link "Charge Customers" at bounding box center [114, 189] width 151 height 24
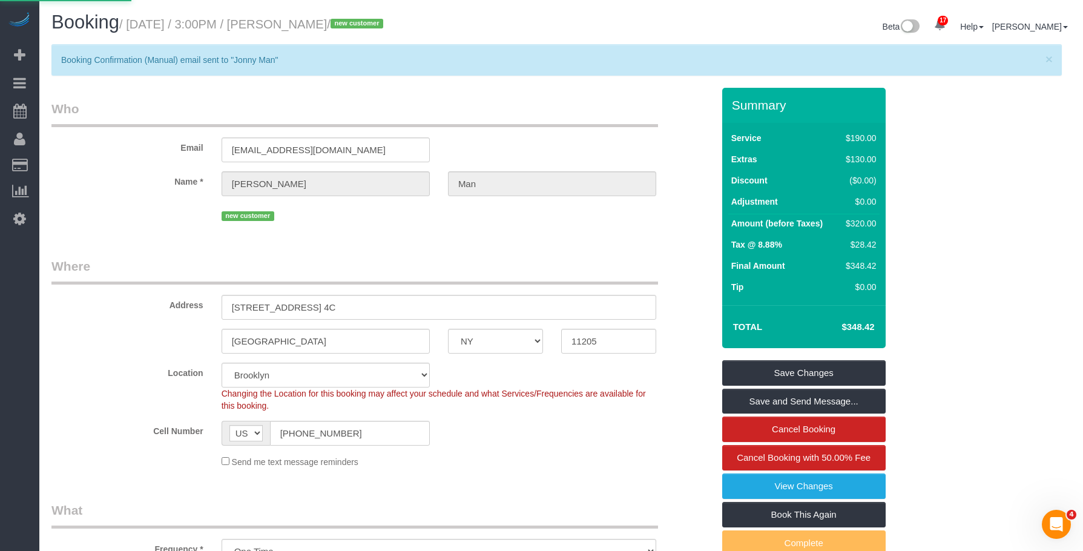
select select
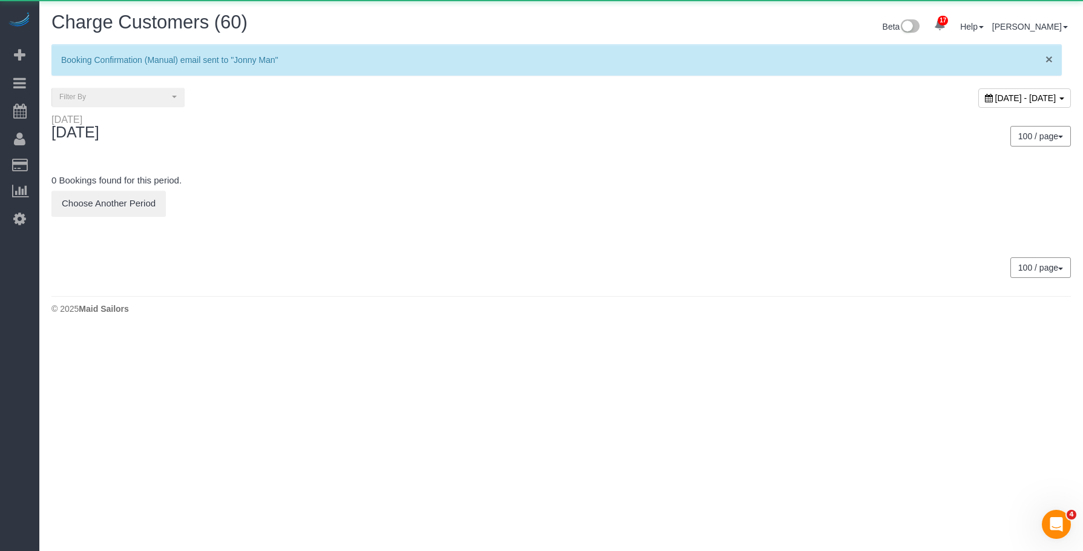
click at [1048, 55] on div "× Booking Confirmation (Manual) email sent to "Jonny Man"" at bounding box center [556, 59] width 1011 height 31
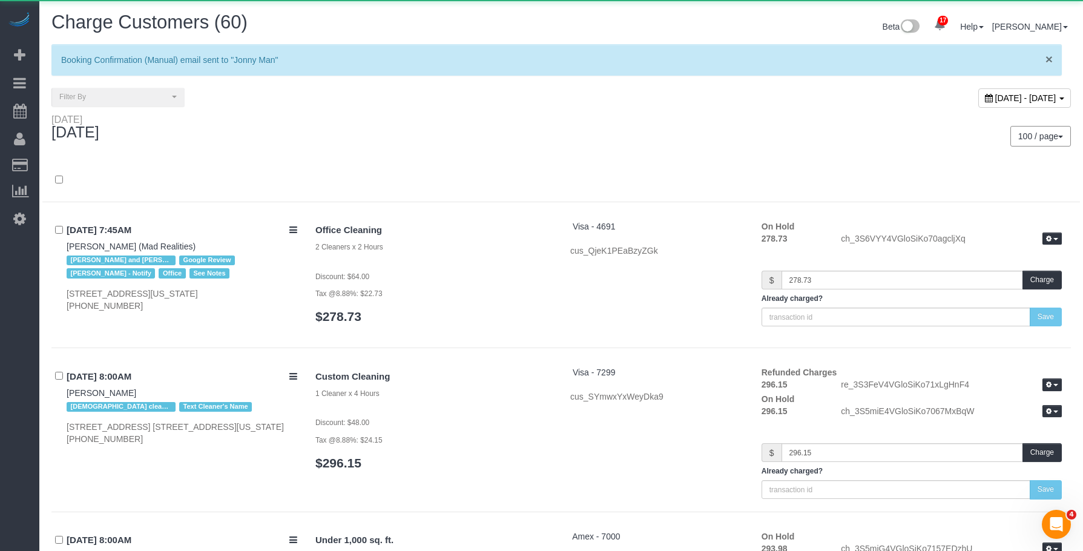
click at [1046, 55] on span "×" at bounding box center [1049, 59] width 7 height 14
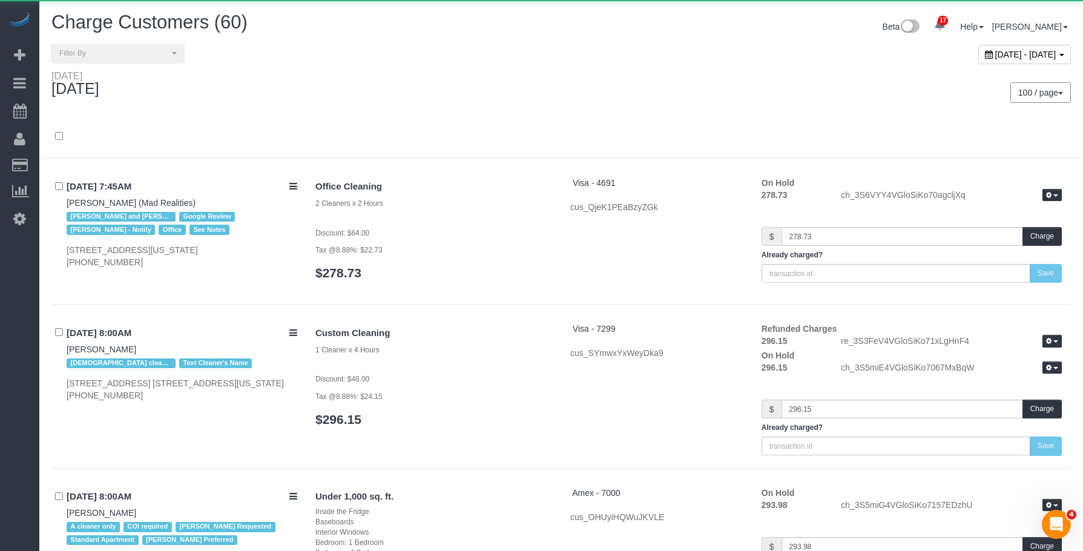
click at [1036, 58] on span "September 12, 2025 - September 12, 2025" at bounding box center [1026, 55] width 61 height 10
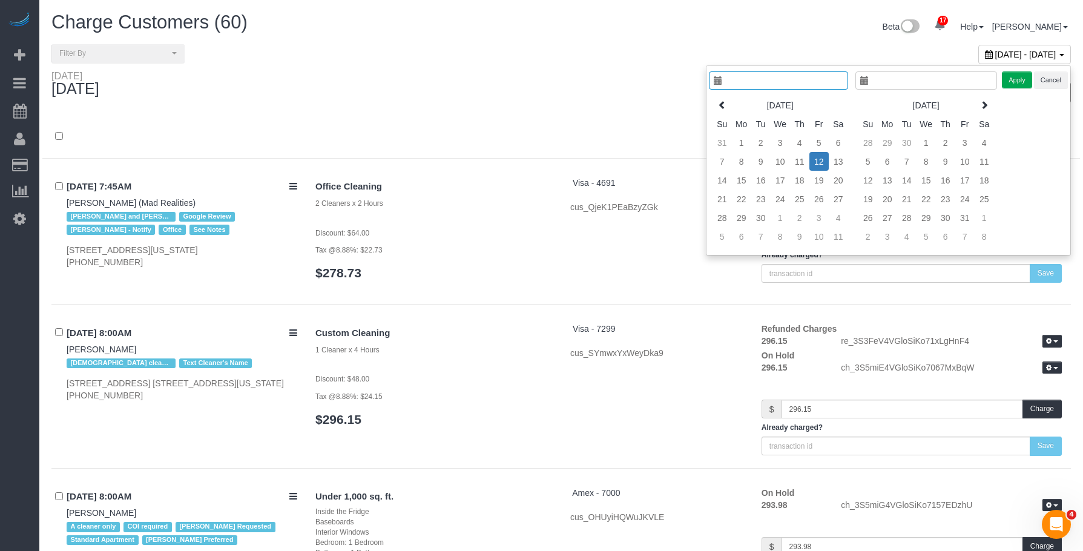
type input "**********"
click at [830, 164] on td "13" at bounding box center [829, 161] width 19 height 19
type input "**********"
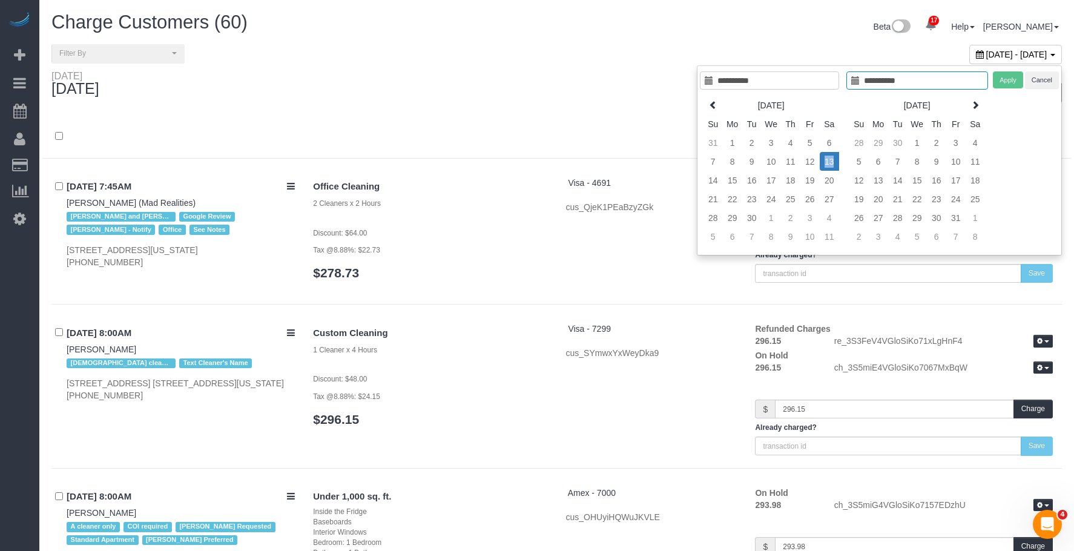
click at [831, 163] on td "13" at bounding box center [829, 161] width 19 height 19
type input "**********"
click at [1008, 81] on button "Apply" at bounding box center [1008, 80] width 30 height 18
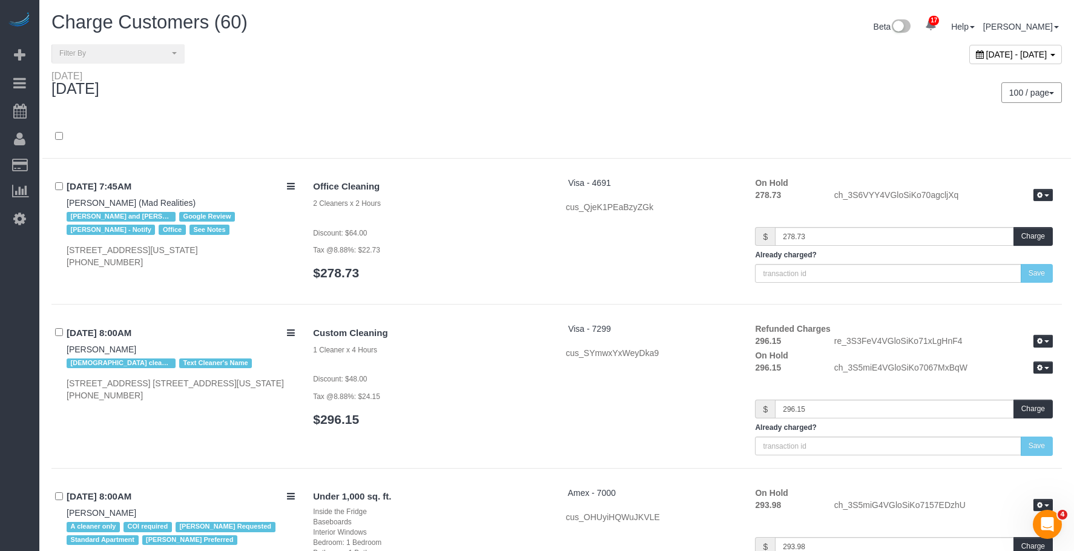
click at [524, 76] on div "Saturday September 13, 2025" at bounding box center [299, 86] width 515 height 32
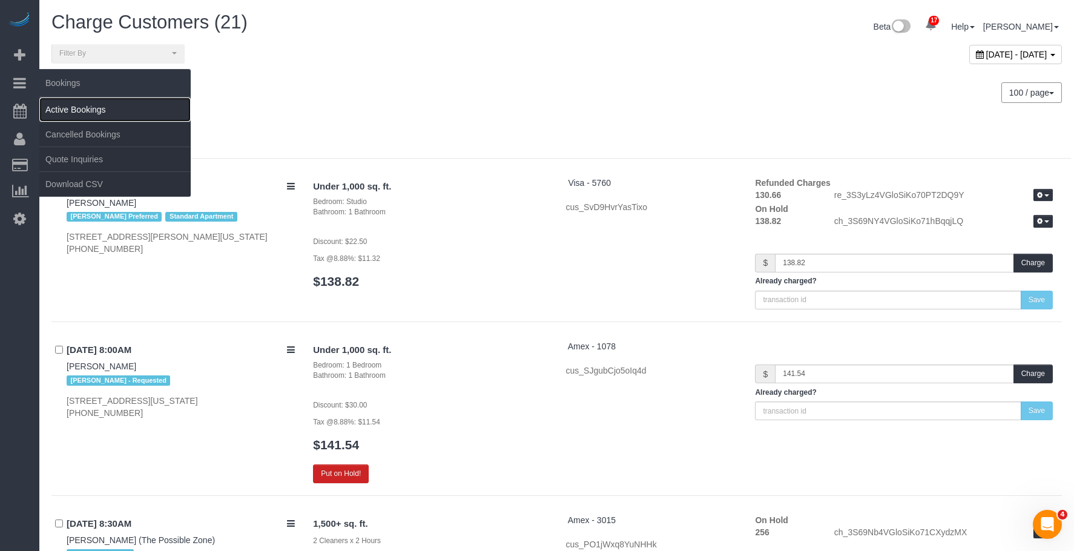
drag, startPoint x: 71, startPoint y: 108, endPoint x: 85, endPoint y: 97, distance: 17.3
click at [73, 108] on link "Active Bookings" at bounding box center [114, 109] width 151 height 24
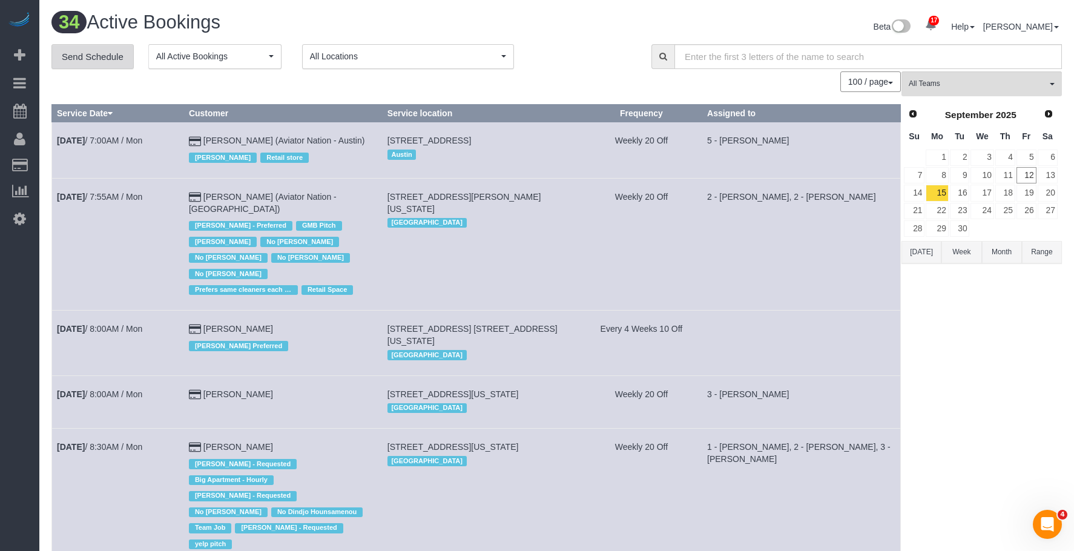
click at [105, 64] on link "Send Schedule" at bounding box center [92, 56] width 82 height 25
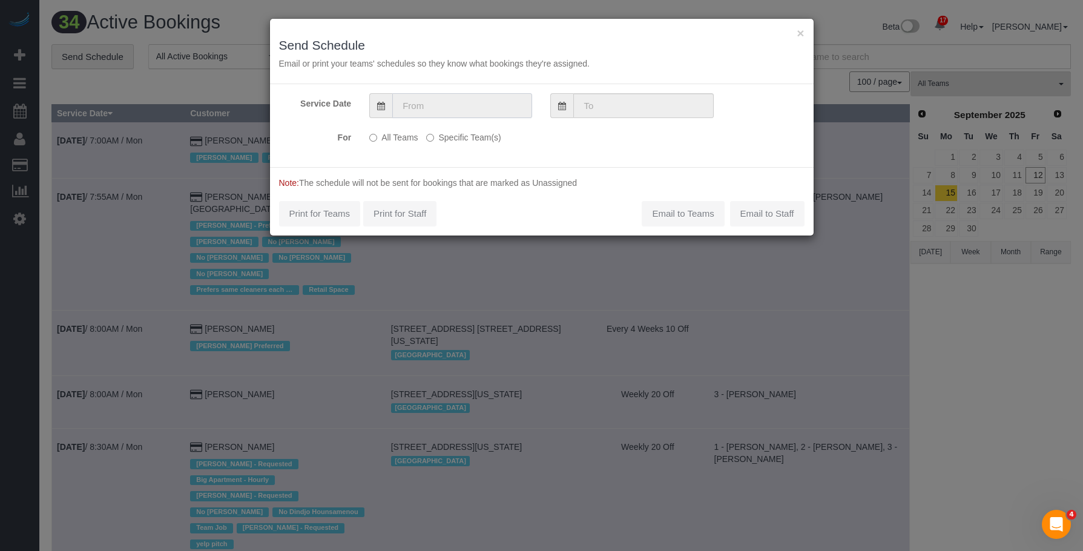
click at [460, 103] on input "text" at bounding box center [462, 105] width 140 height 25
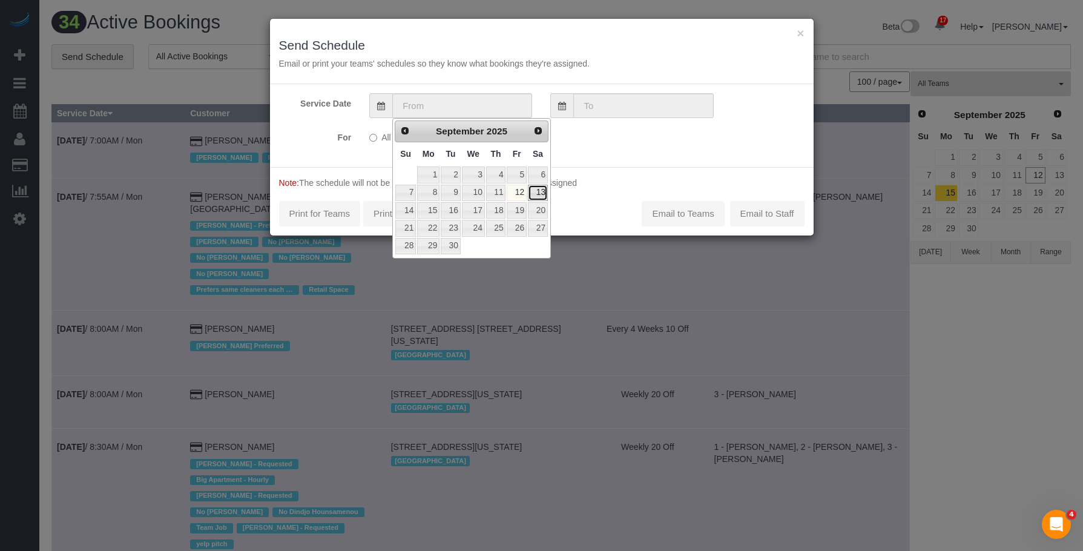
click at [544, 194] on link "13" at bounding box center [538, 193] width 20 height 16
type input "09/13/2025"
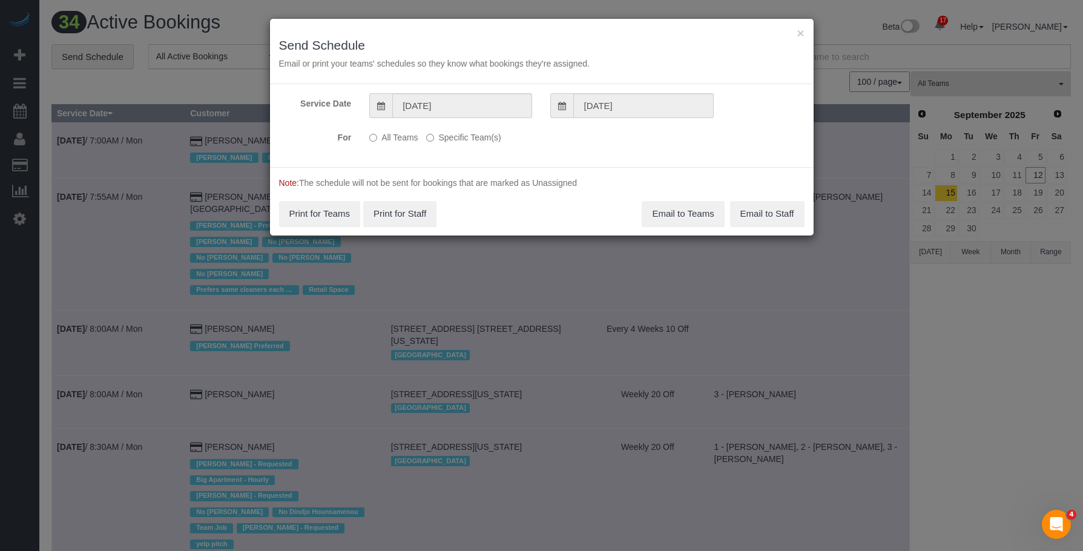
click at [489, 134] on label "Specific Team(s)" at bounding box center [463, 135] width 74 height 16
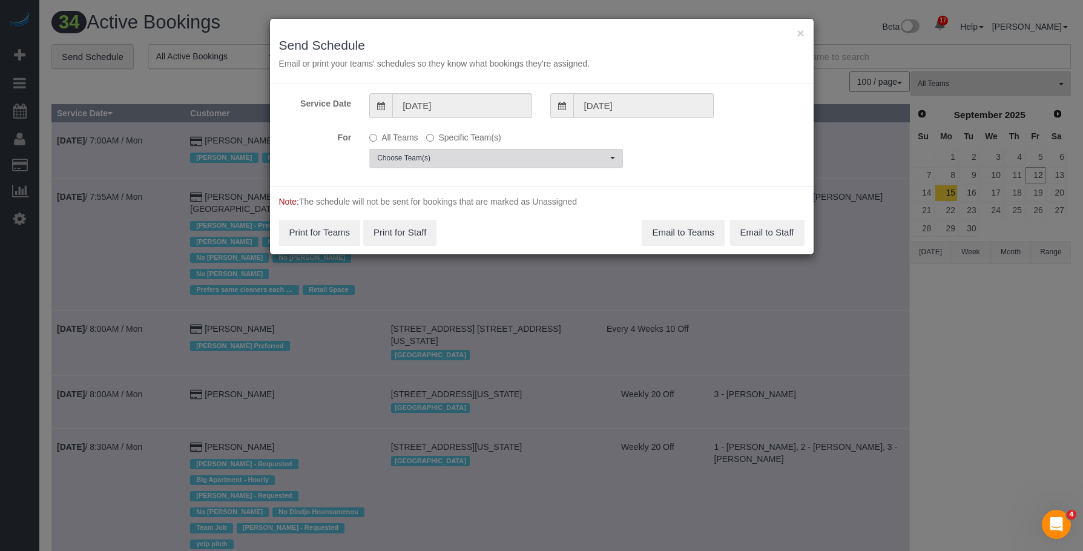
click at [557, 157] on span "Choose Team(s)" at bounding box center [492, 158] width 230 height 10
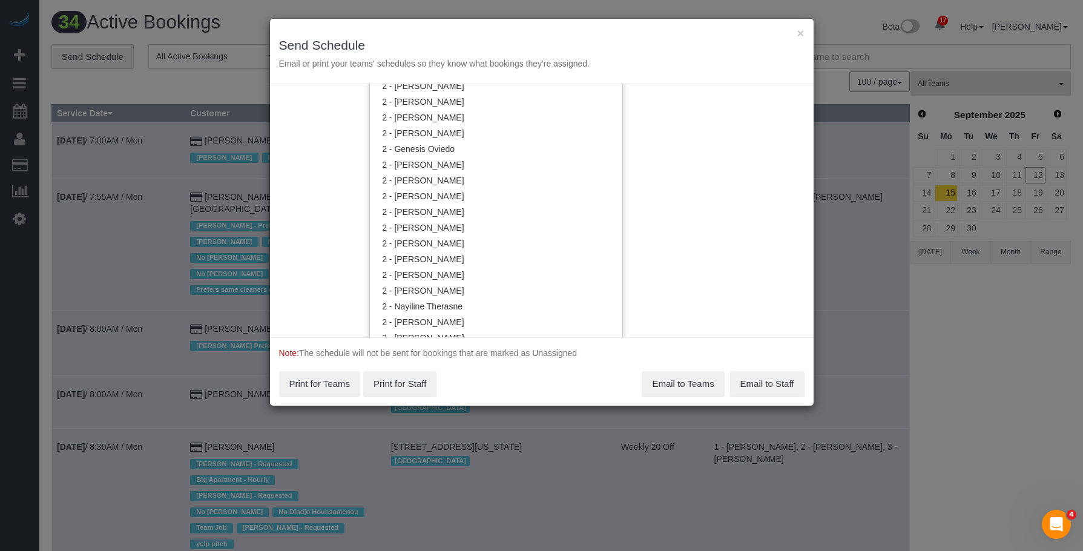
scroll to position [790, 0]
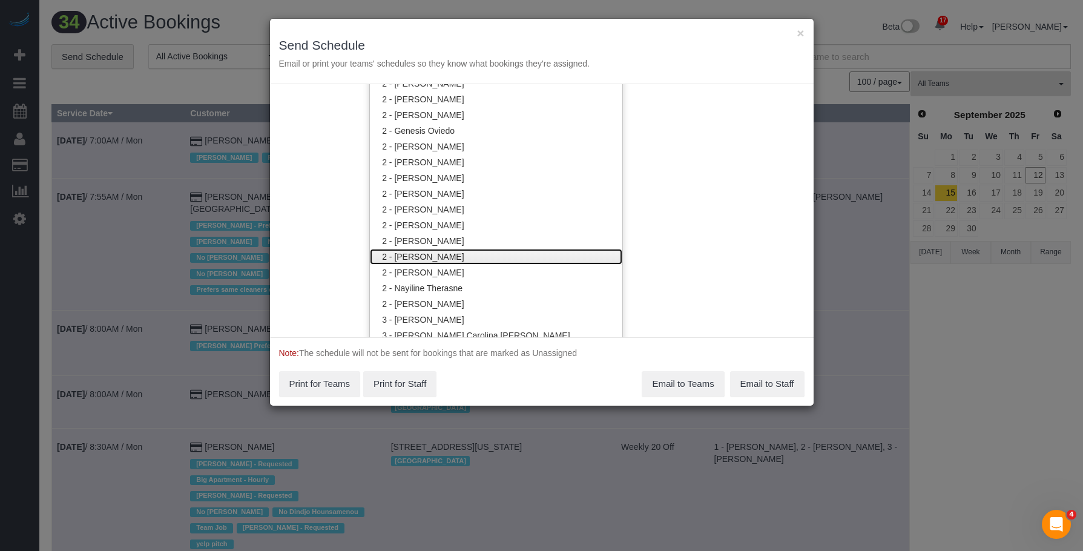
drag, startPoint x: 437, startPoint y: 254, endPoint x: 477, endPoint y: 146, distance: 115.0
click at [437, 253] on link "2 - [PERSON_NAME]" at bounding box center [496, 257] width 253 height 16
click at [501, 39] on h3 "Send Schedule" at bounding box center [542, 45] width 526 height 14
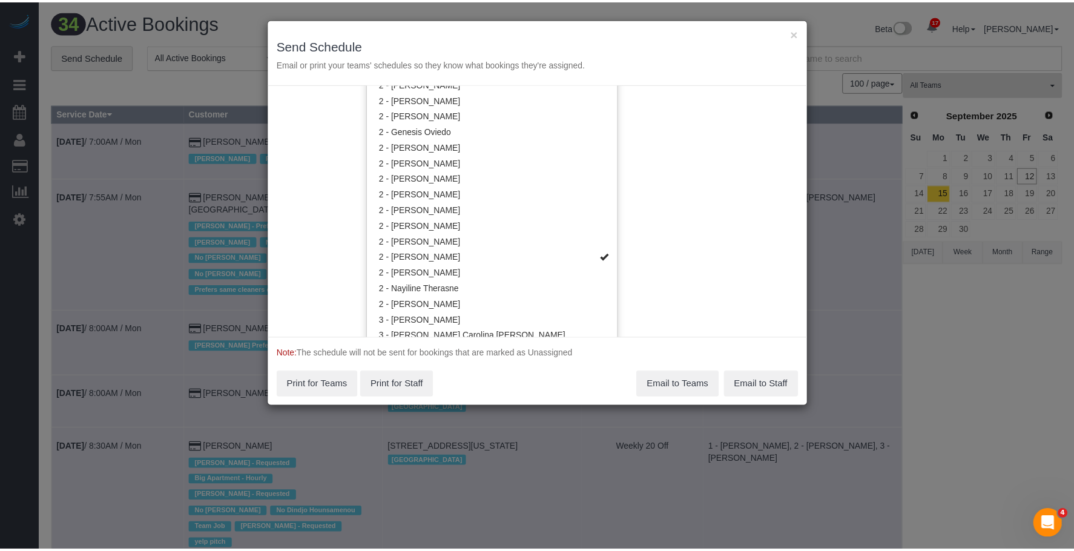
scroll to position [0, 0]
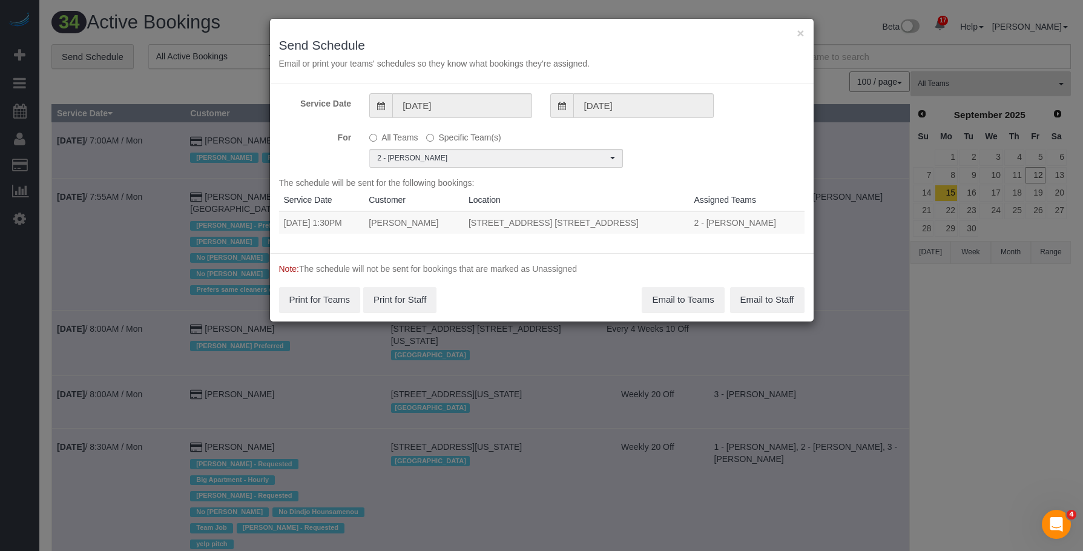
drag, startPoint x: 281, startPoint y: 223, endPoint x: 657, endPoint y: 220, distance: 376.1
click at [657, 220] on tr "09/13/2025 1:30PM Jonny Man 105 Grand Ave, Apt. 4c, Brooklyn, NY 11205 2 - Mari…" at bounding box center [542, 222] width 526 height 22
copy tr "09/13/2025 1:30PM Jonny Man 105 Grand Ave, Apt. 4c, Brooklyn, NY 11205"
click at [655, 296] on button "Email to Teams" at bounding box center [683, 299] width 82 height 25
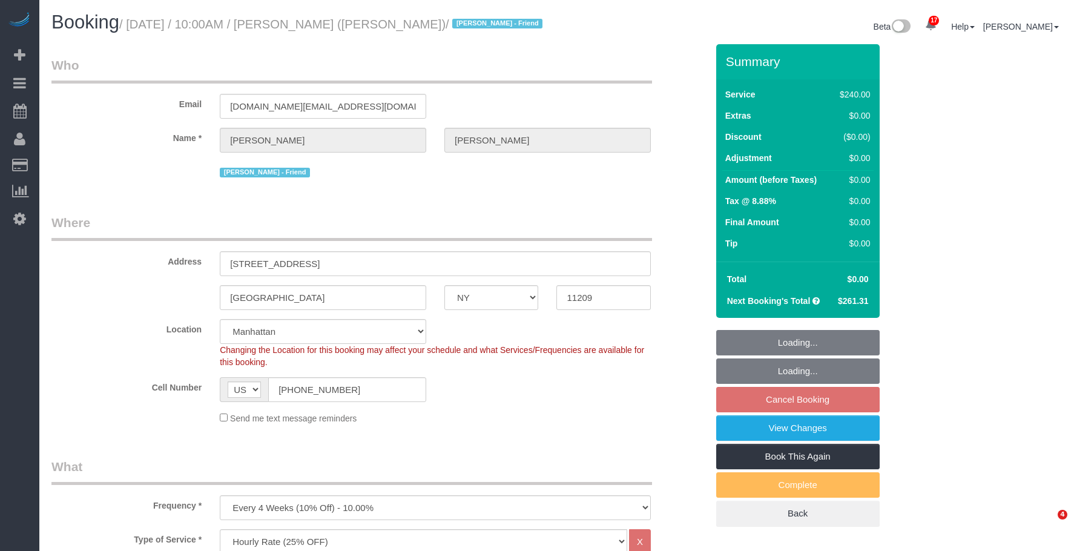
select select "NY"
select select "2"
select select "120"
select select "spot3"
select select "number:89"
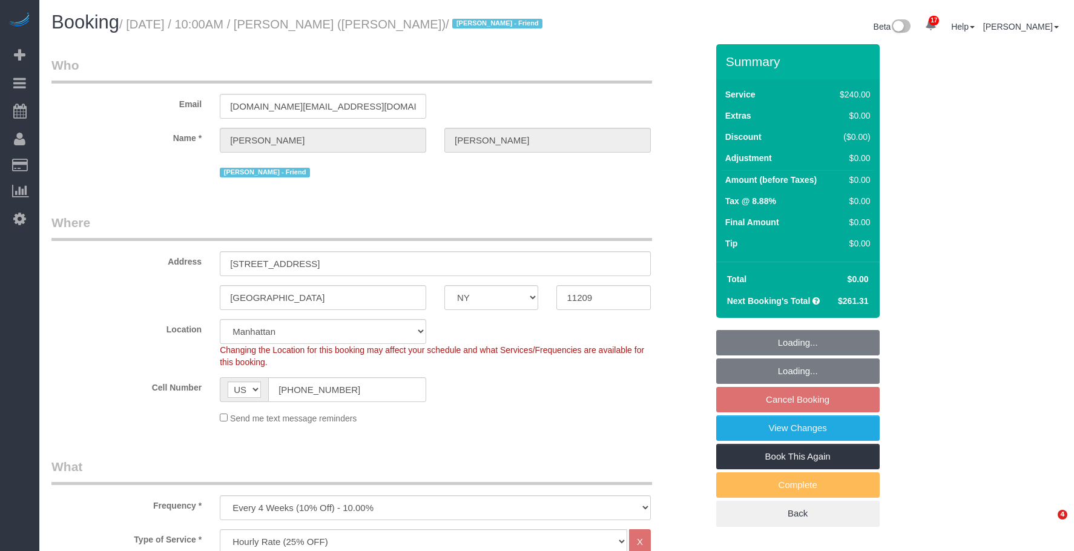
select select "number:90"
select select "number:13"
select select "number:7"
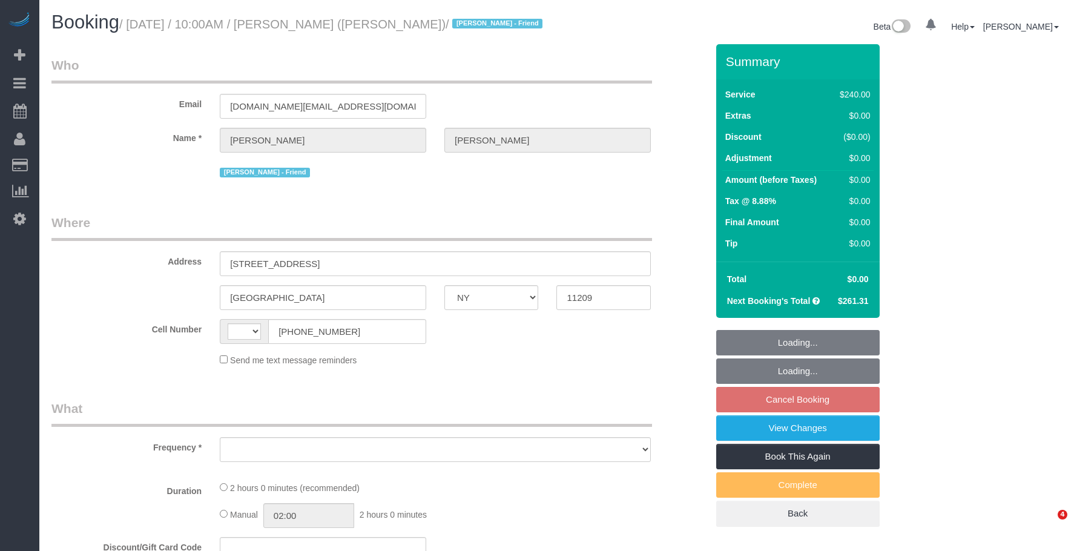
select select "NY"
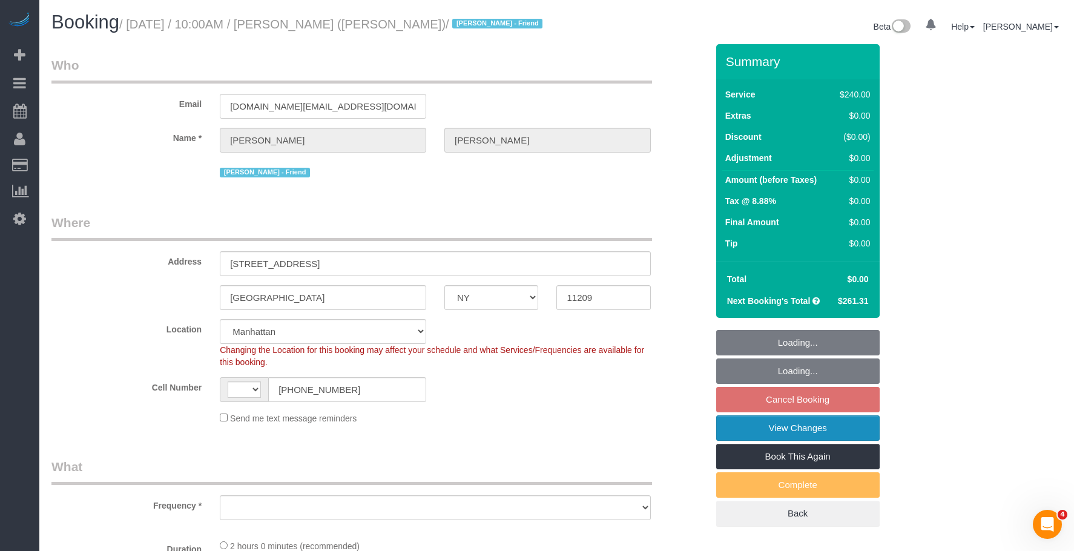
select select "string:stripe-pm_1QUXjS4VGloSiKo7gLo9flBQ"
select select "2"
select select "120"
select select "string:[GEOGRAPHIC_DATA]"
select select "object:929"
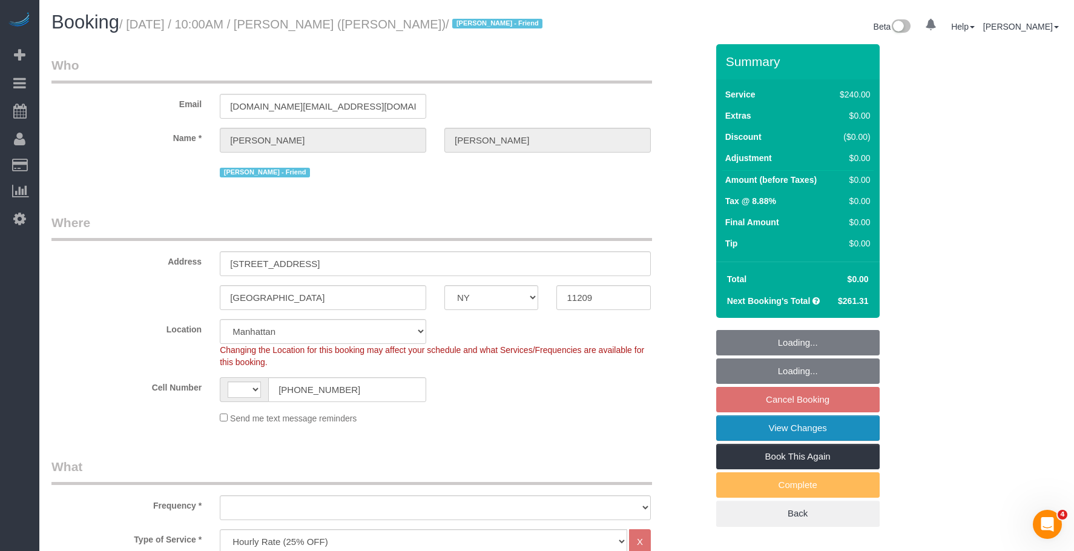
select select "number:89"
select select "number:90"
select select "number:13"
select select "number:7"
click at [804, 441] on link "View Changes" at bounding box center [798, 427] width 164 height 25
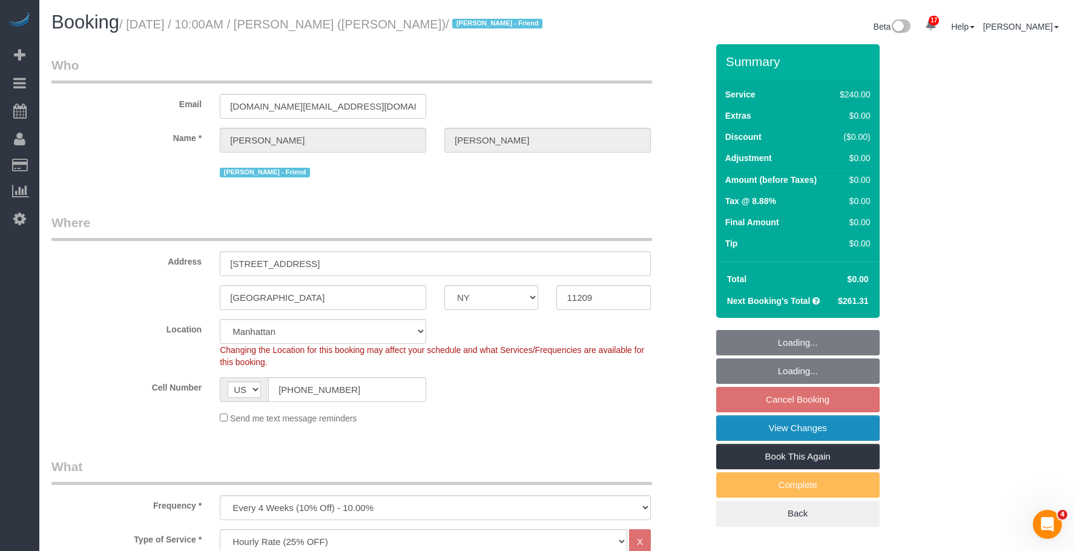
select select "object:1520"
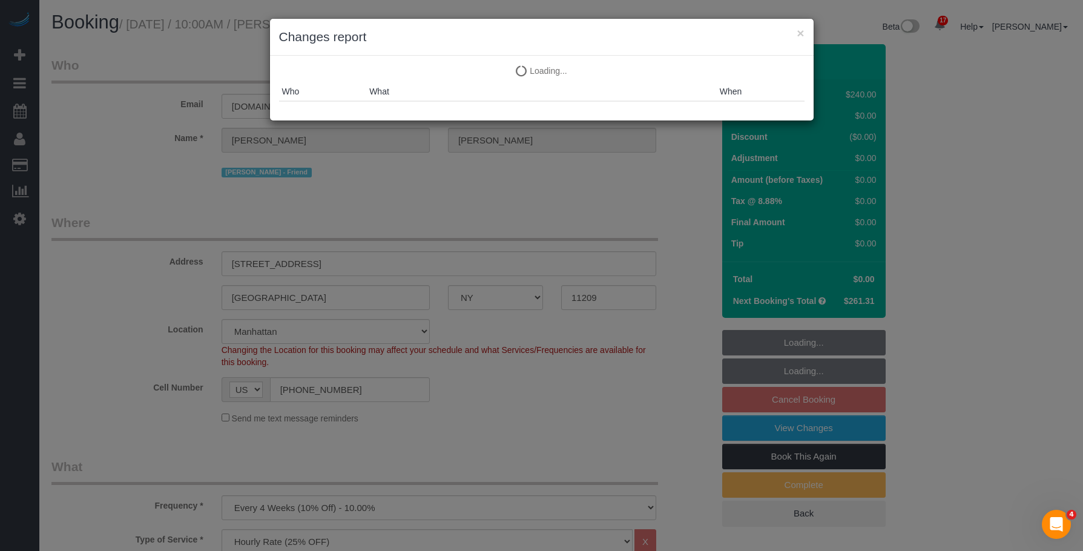
select select "spot3"
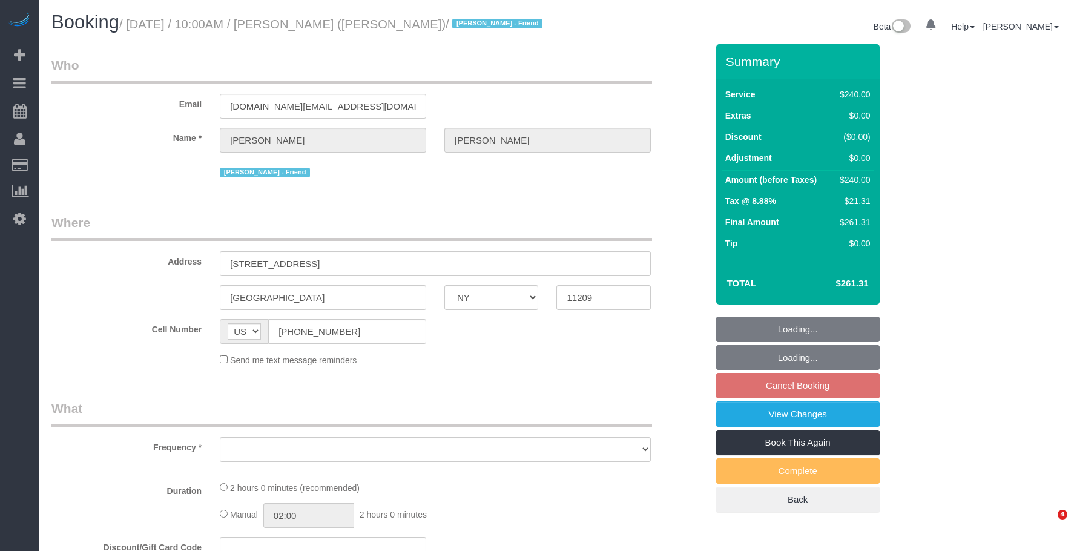
select select "NY"
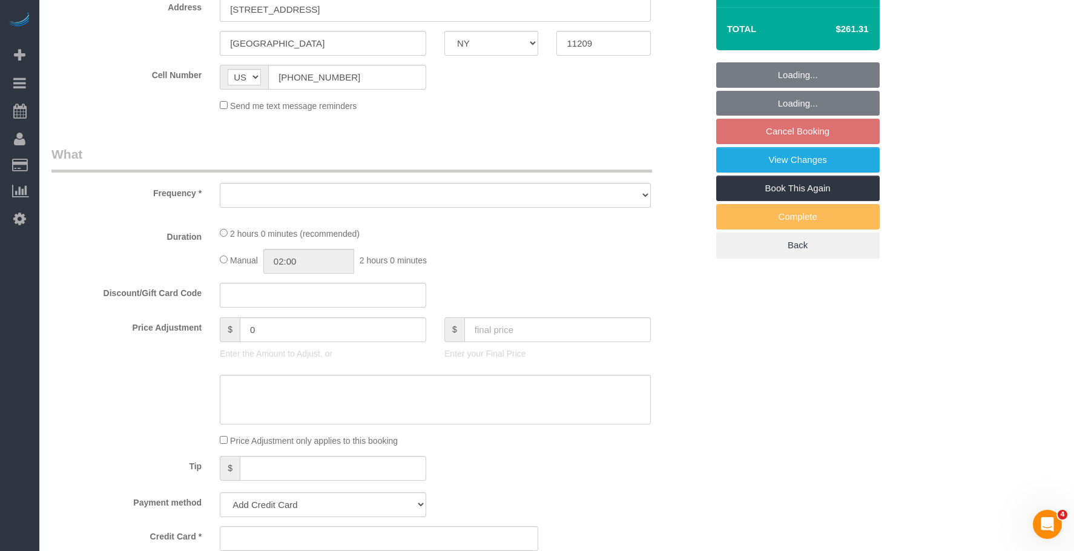
select select "object:773"
select select "spot3"
select select "number:89"
select select "number:90"
select select "number:13"
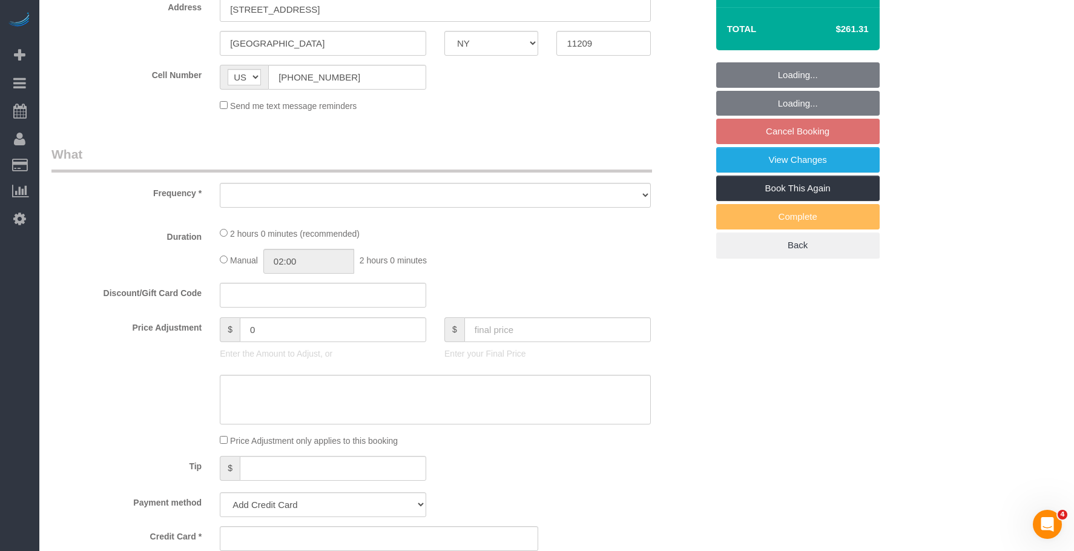
select select "number:7"
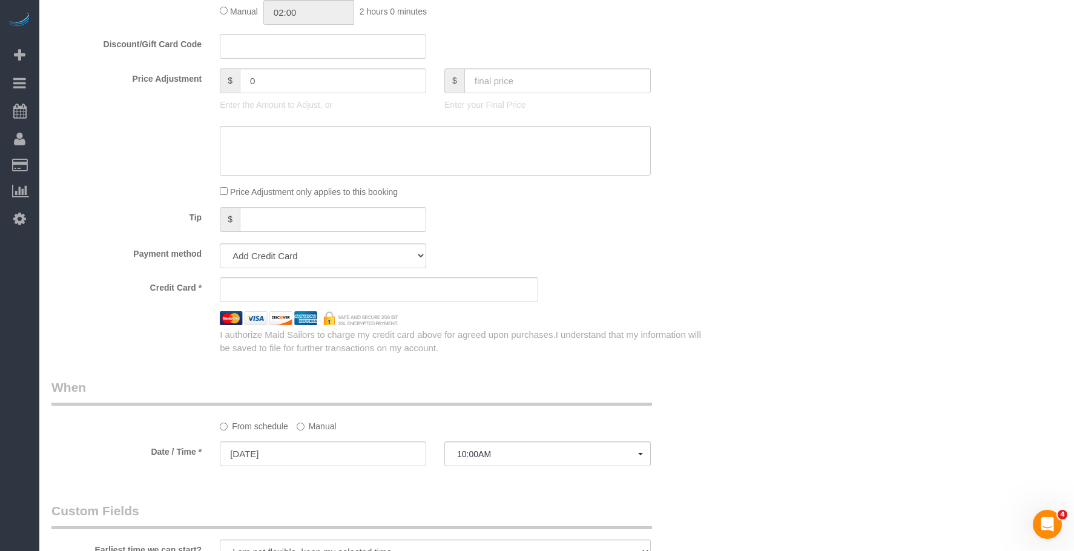
select select "object:1076"
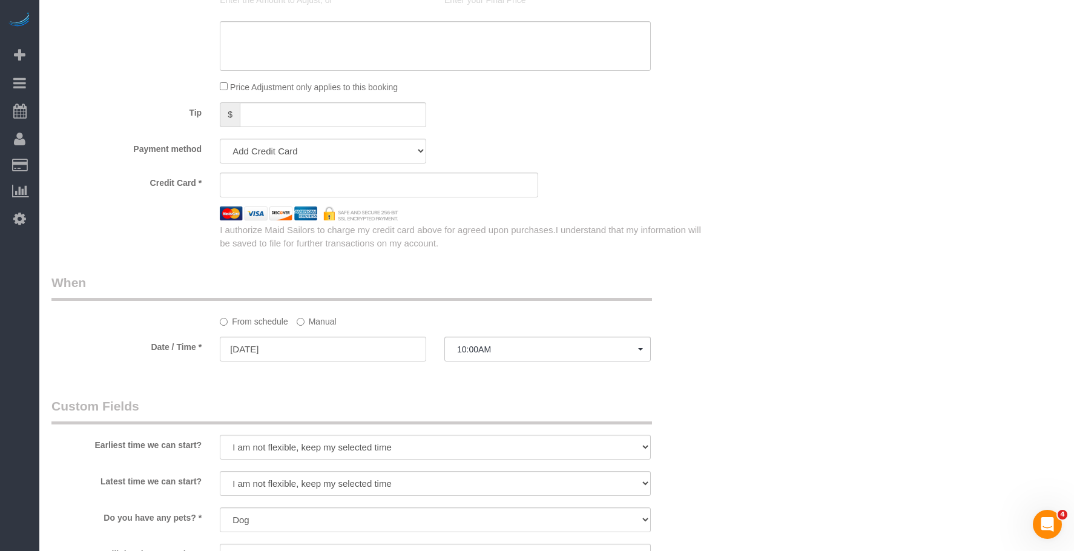
select select "string:stripe-pm_1QUXjS4VGloSiKo7gLo9flBQ"
select select "2"
select select "120"
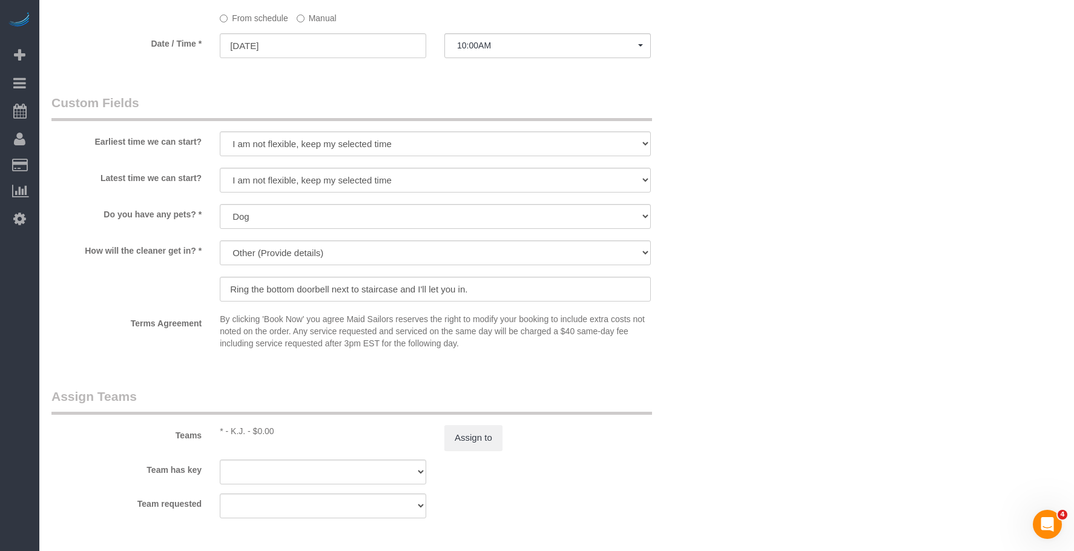
scroll to position [1090, 0]
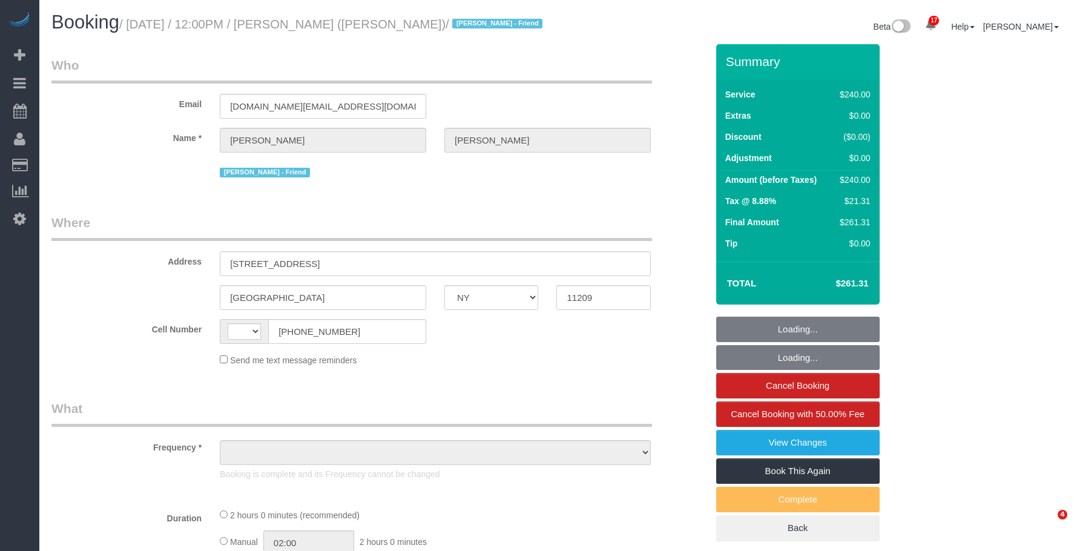
select select "NY"
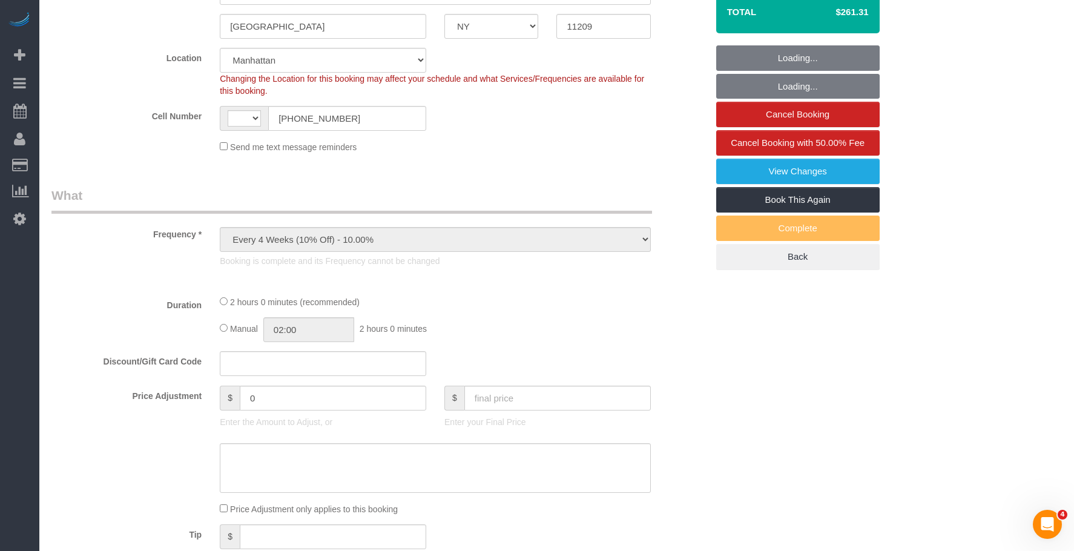
select select "object:942"
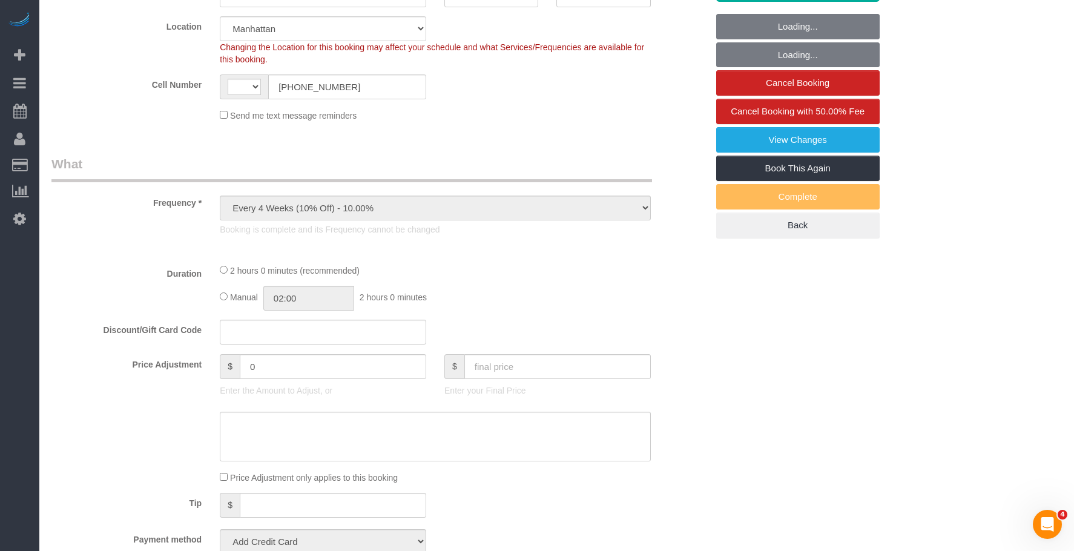
select select "string:[GEOGRAPHIC_DATA]"
select select "2"
select select "120"
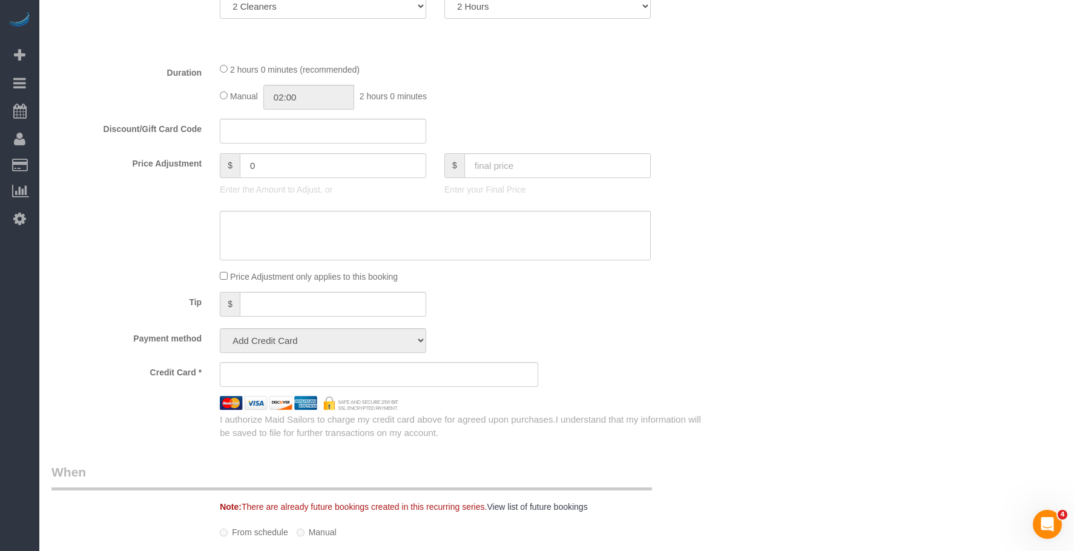
select select "spot1"
select select "number:89"
select select "number:90"
select select "number:13"
select select "number:7"
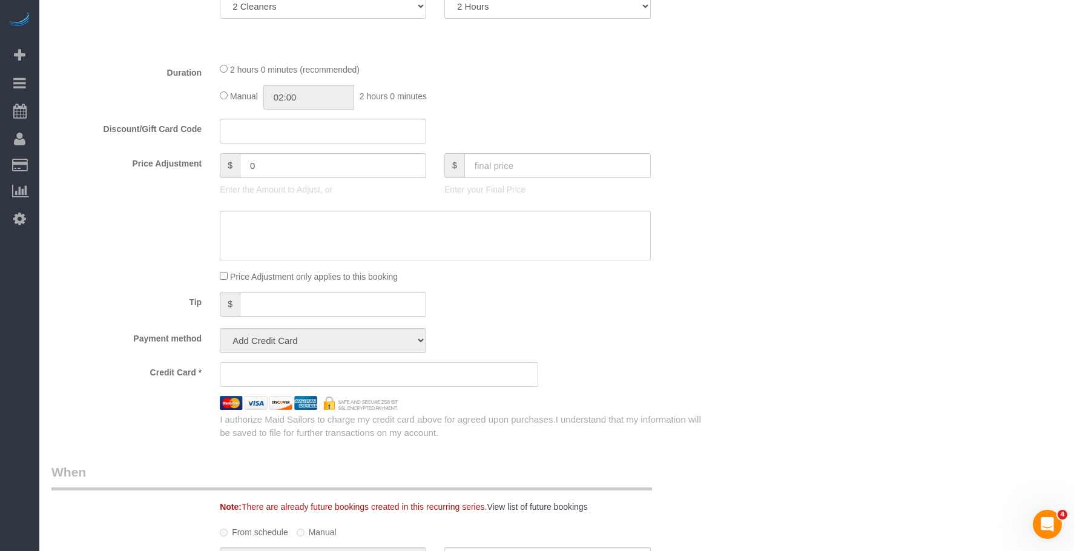
scroll to position [606, 0]
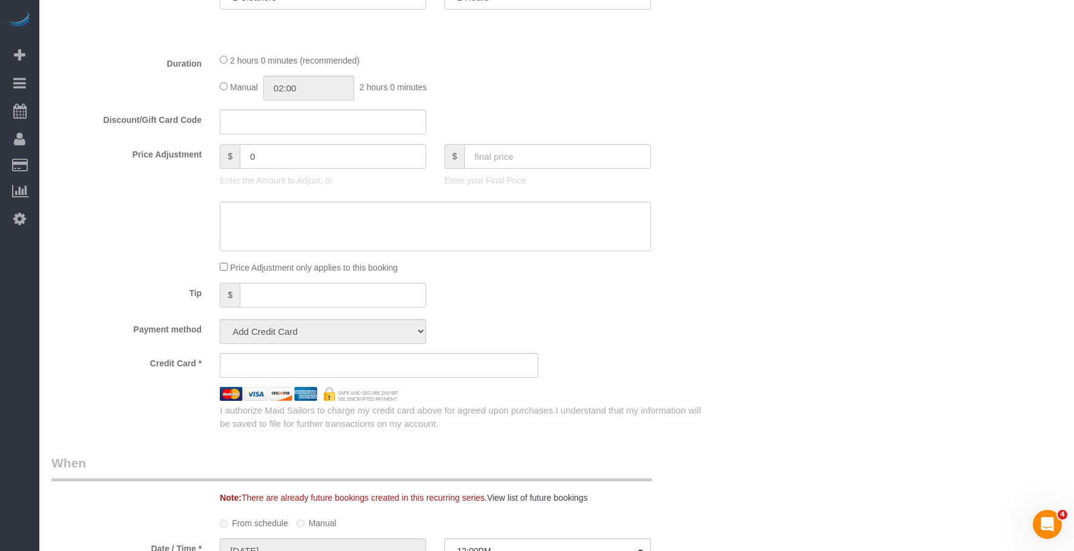
select select "string:stripe-pm_1QUXjS4VGloSiKo7gLo9flBQ"
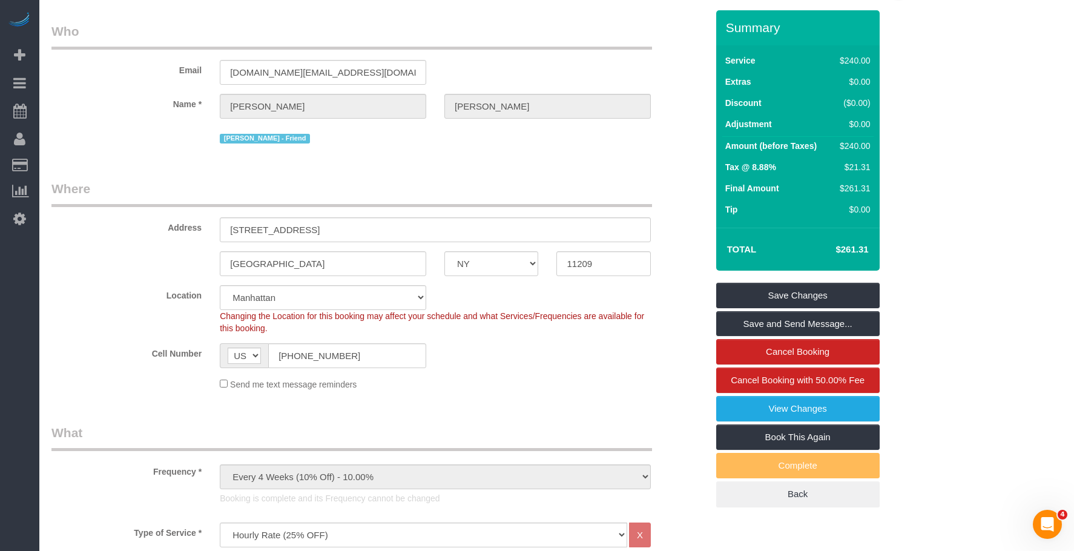
scroll to position [0, 0]
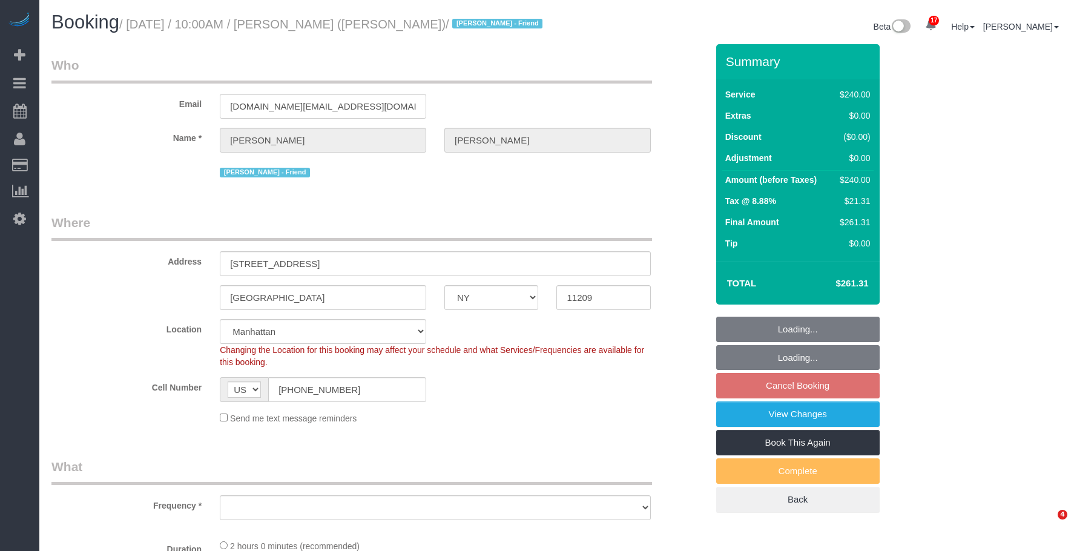
select select "NY"
select select "number:89"
select select "number:90"
select select "number:13"
select select "number:7"
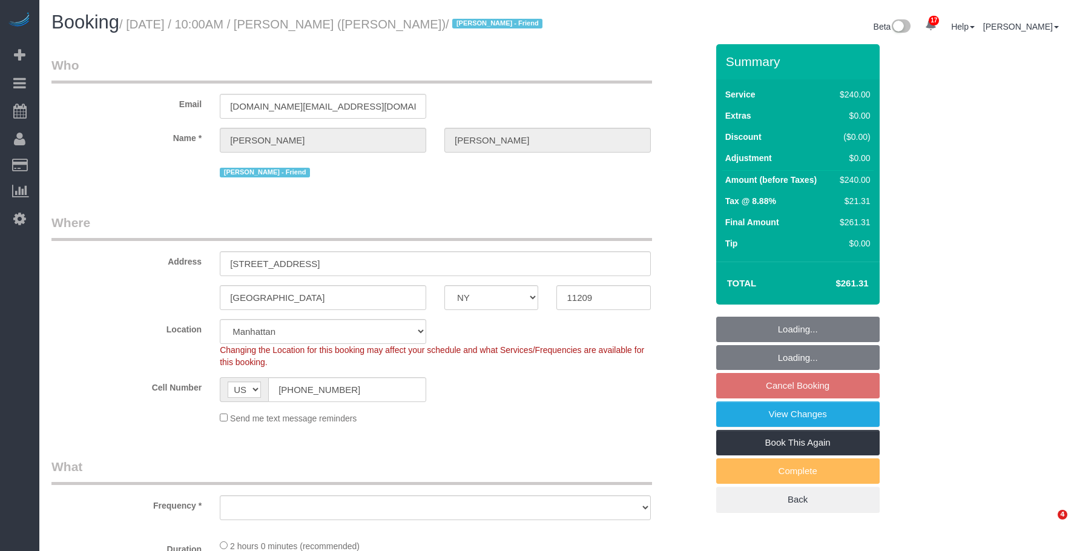
select select "object:1499"
select select "2"
select select "120"
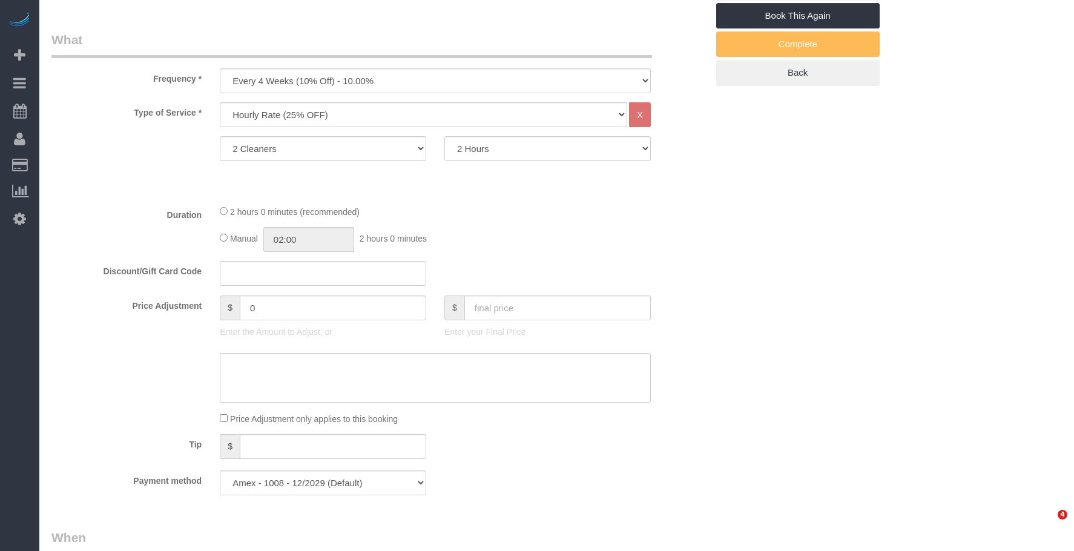
select select "spot3"
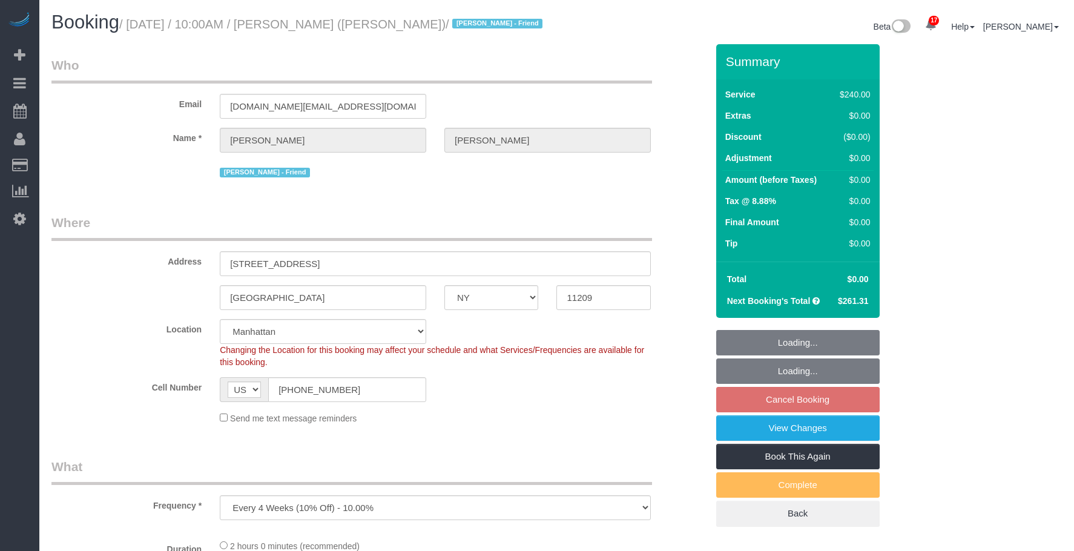
select select "NY"
select select "object:790"
select select "2"
select select "120"
select select "spot3"
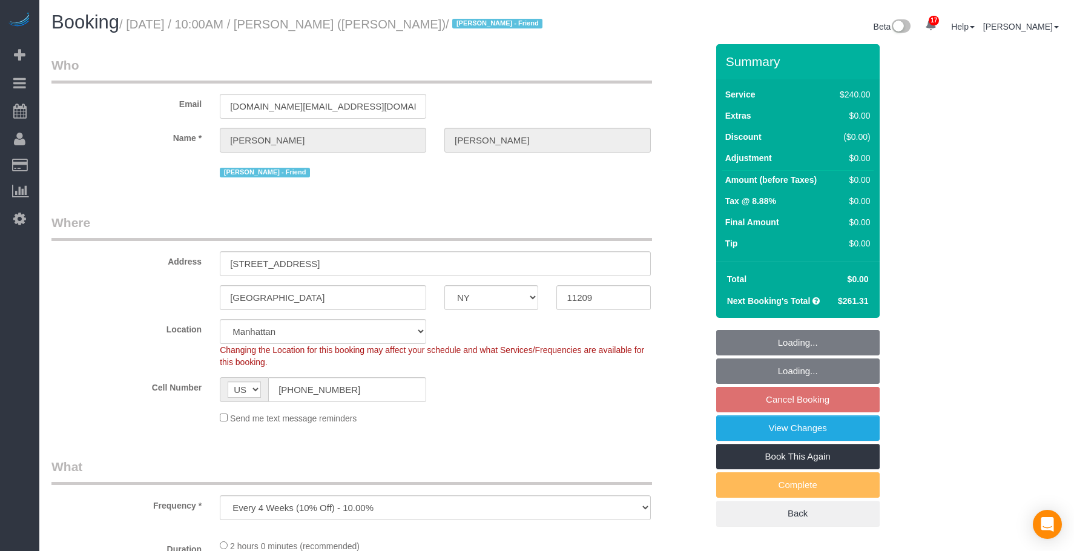
select select "number:89"
select select "number:90"
select select "number:13"
select select "number:7"
select select "NY"
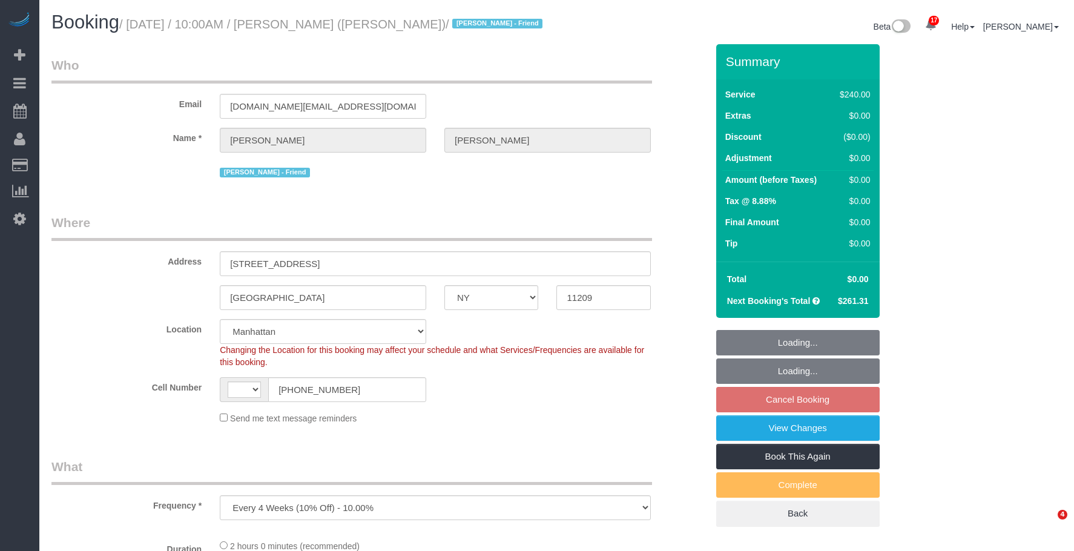
select select "number:89"
select select "number:90"
select select "number:13"
select select "number:7"
click at [826, 441] on link "View Changes" at bounding box center [798, 427] width 164 height 25
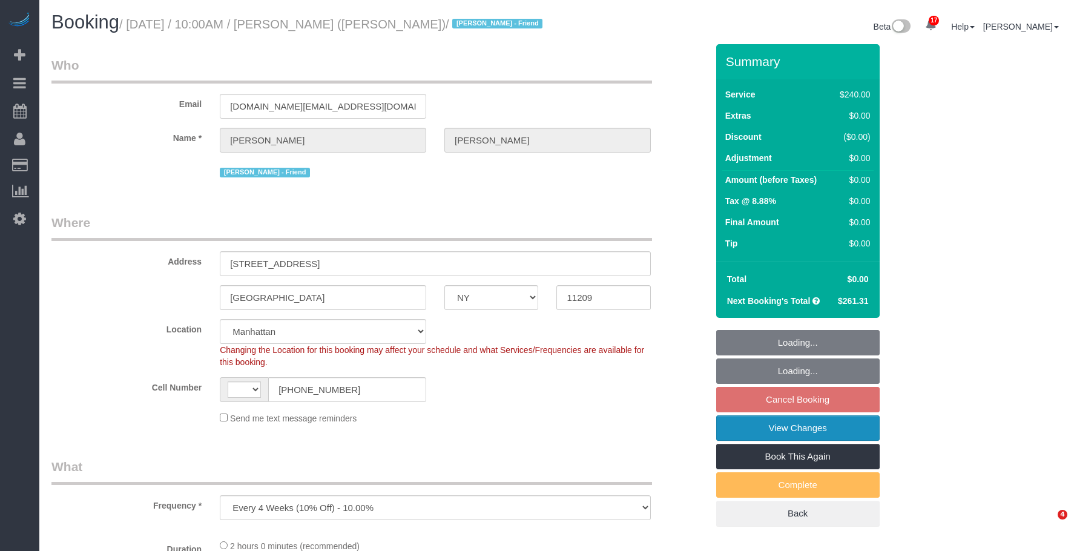
select select "object:835"
select select "string:[GEOGRAPHIC_DATA]"
select select "2"
select select "120"
select select "spot3"
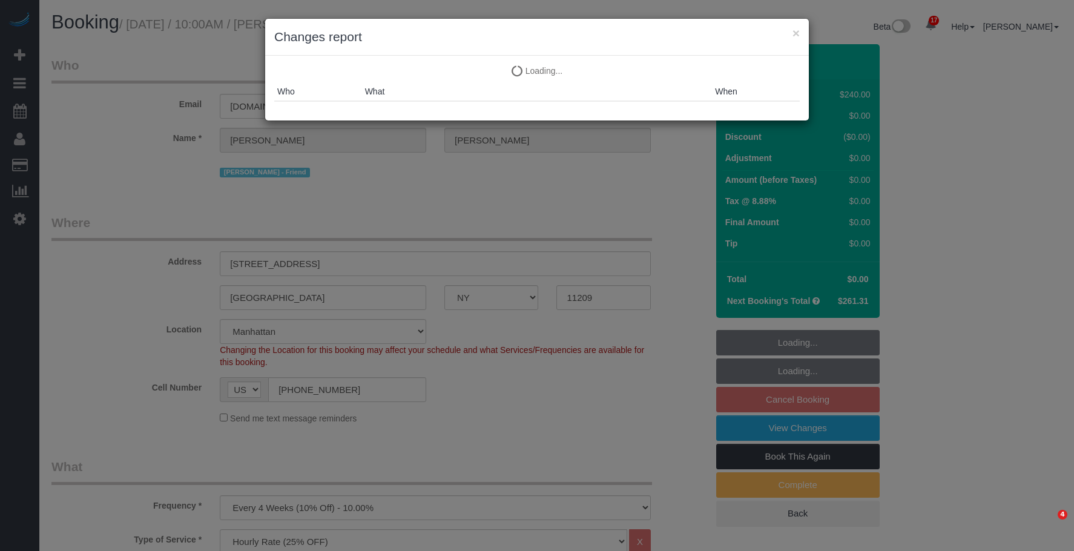
select select "string:stripe-pm_1QUXjS4VGloSiKo7gLo9flBQ"
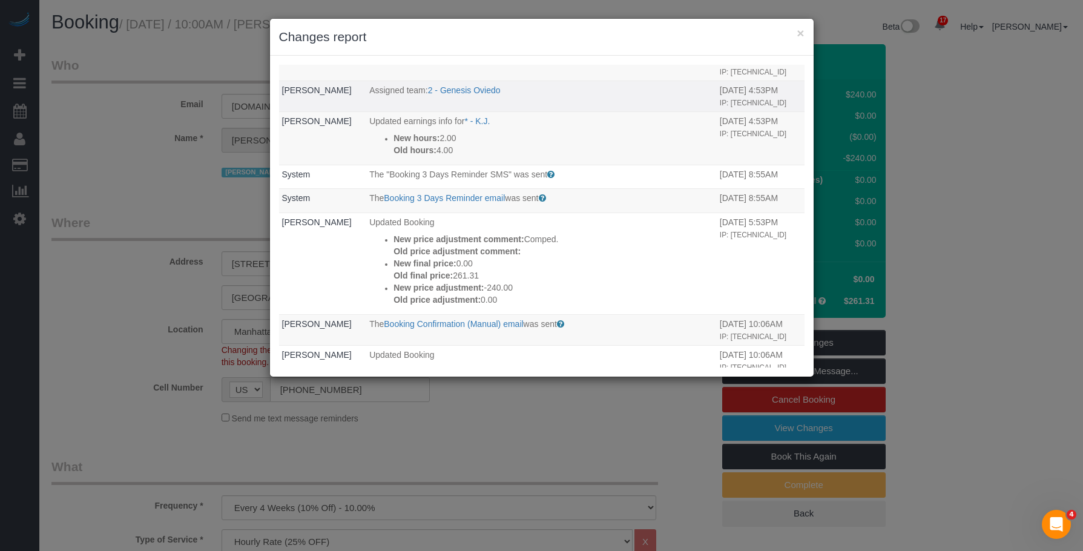
scroll to position [242, 0]
